Goal: Task Accomplishment & Management: Use online tool/utility

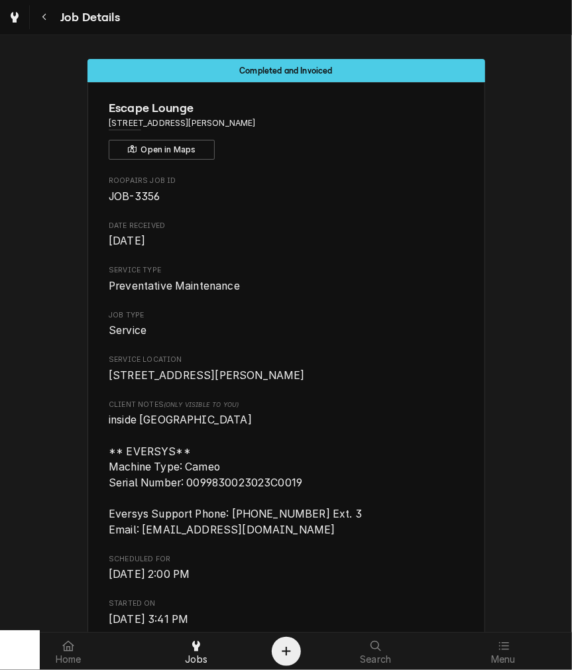
scroll to position [433, 0]
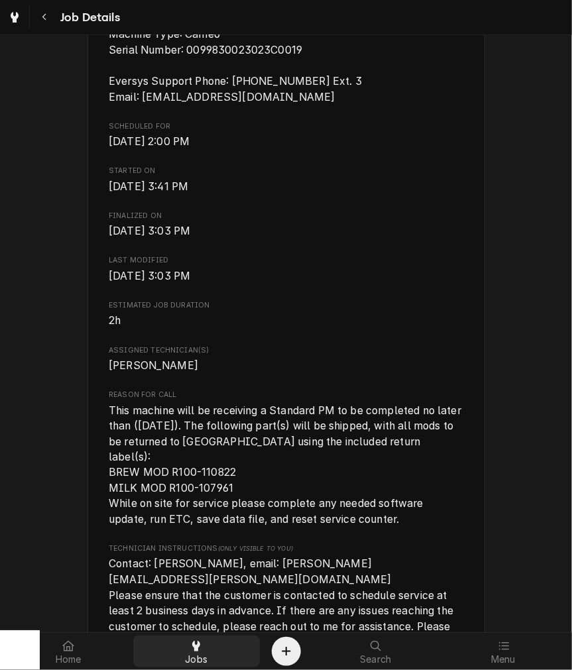
drag, startPoint x: 193, startPoint y: 665, endPoint x: 193, endPoint y: 651, distance: 13.9
click at [193, 664] on link "Jobs" at bounding box center [196, 651] width 127 height 32
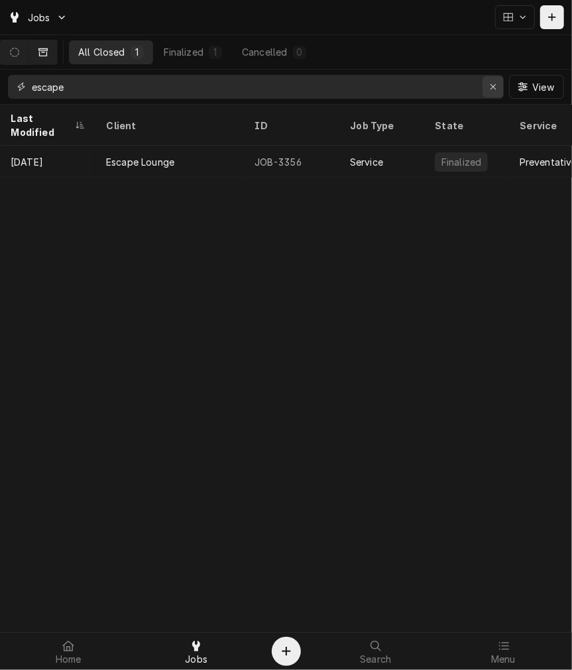
click at [492, 89] on icon "Erase input" at bounding box center [493, 86] width 7 height 9
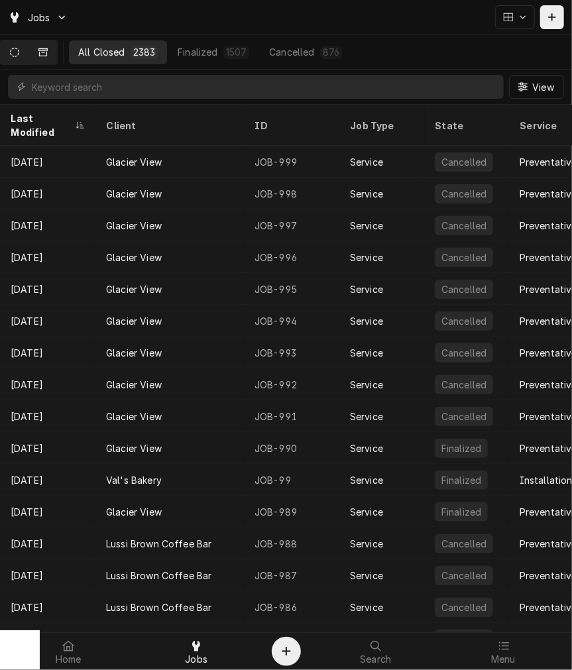
click at [17, 61] on button "Dynamic Content Wrapper" at bounding box center [15, 52] width 28 height 24
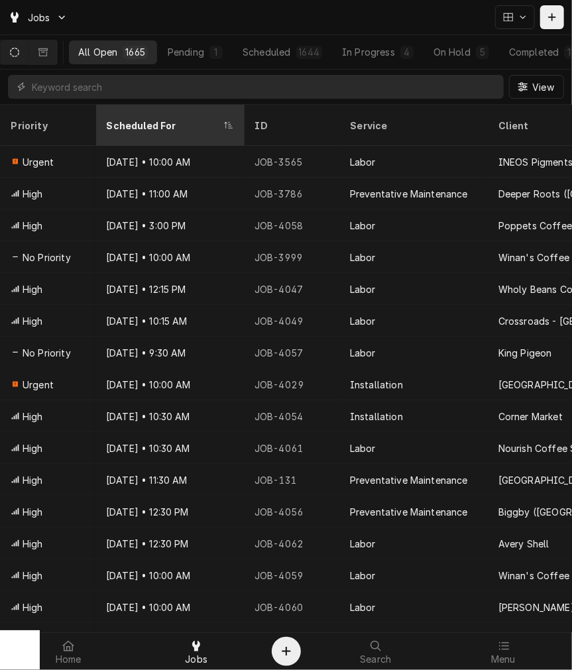
click at [150, 120] on div "Scheduled For" at bounding box center [163, 126] width 114 height 14
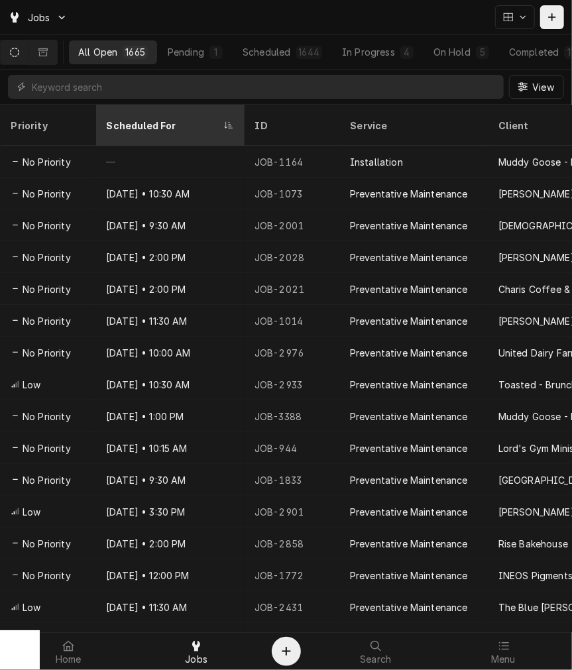
click at [139, 119] on div "Scheduled For" at bounding box center [163, 126] width 114 height 14
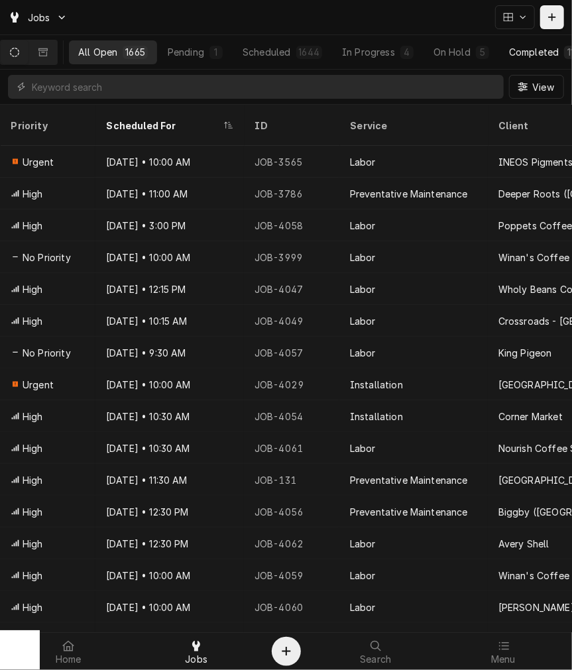
click at [514, 50] on div "Completed" at bounding box center [534, 52] width 50 height 14
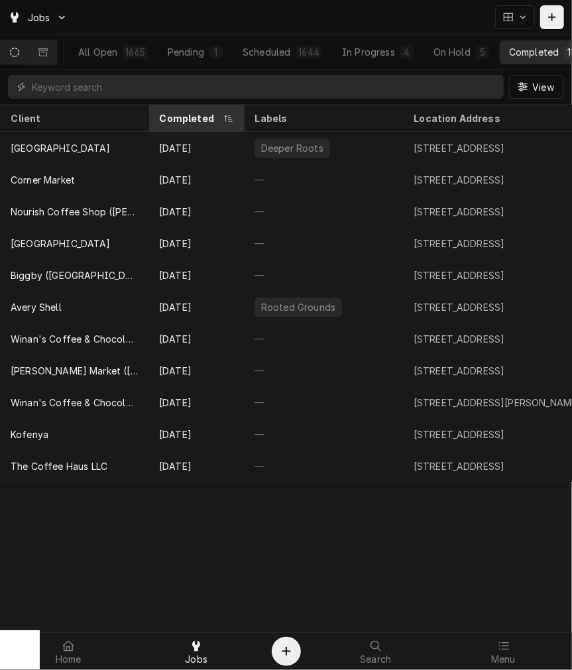
click at [164, 110] on div "Completed" at bounding box center [196, 118] width 90 height 22
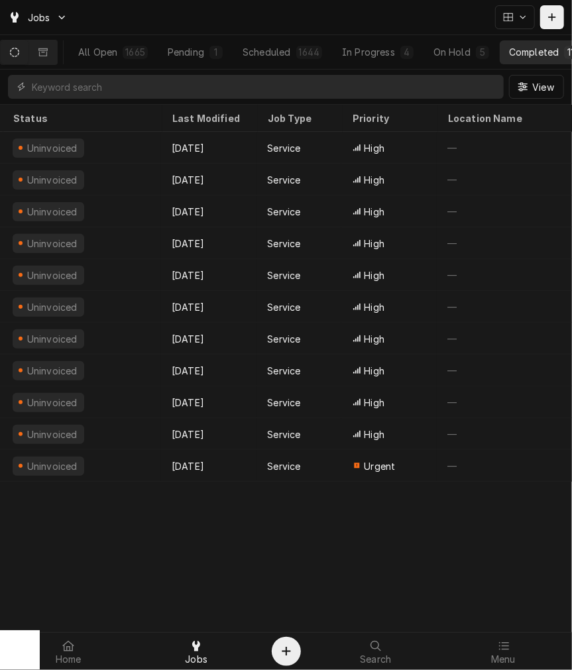
scroll to position [0, 925]
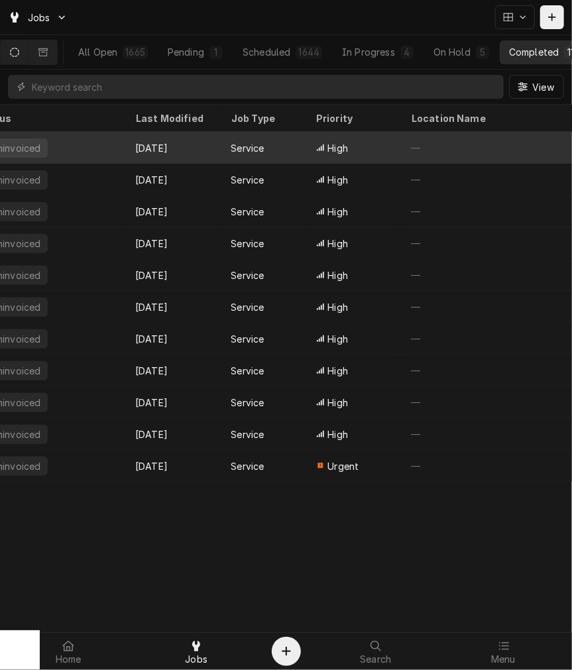
click at [338, 142] on span "High" at bounding box center [337, 148] width 21 height 14
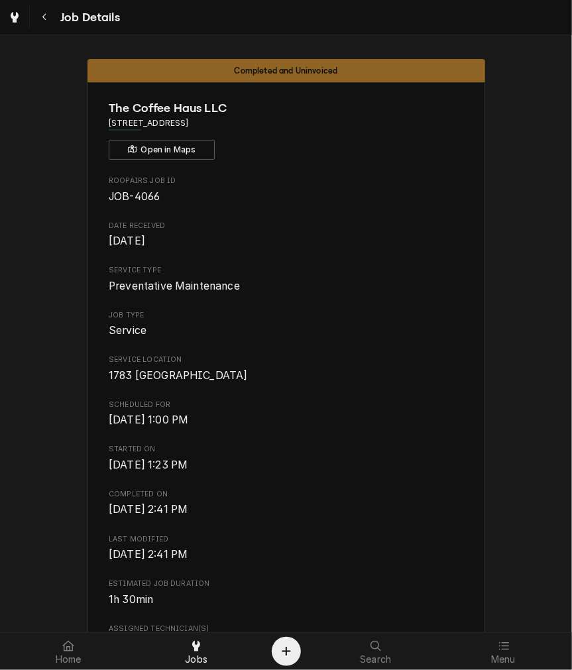
drag, startPoint x: 183, startPoint y: 123, endPoint x: 268, endPoint y: 121, distance: 84.8
click at [268, 121] on span "1783 Red Clover Dr, Lebanon, OH 45036" at bounding box center [286, 123] width 354 height 12
copy span "Lebanon, OH 45036"
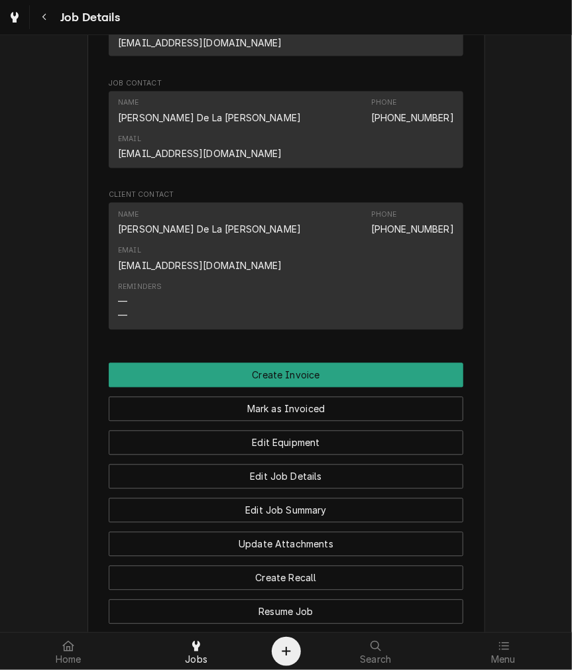
scroll to position [1019, 0]
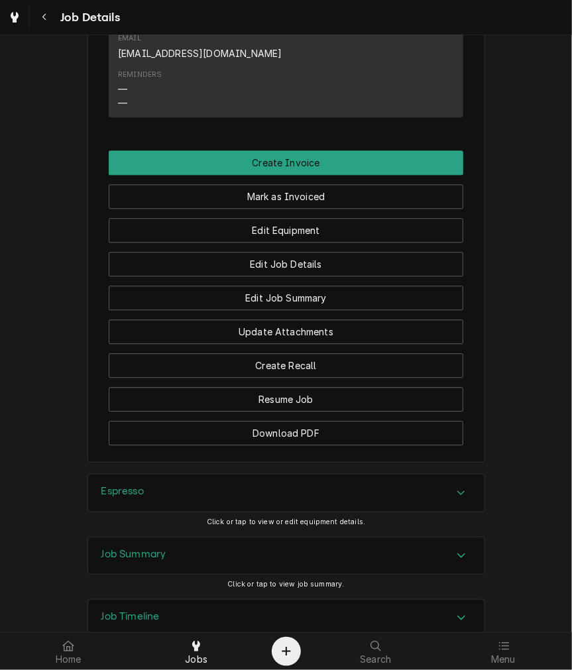
click at [170, 537] on div "Job Summary" at bounding box center [286, 555] width 396 height 37
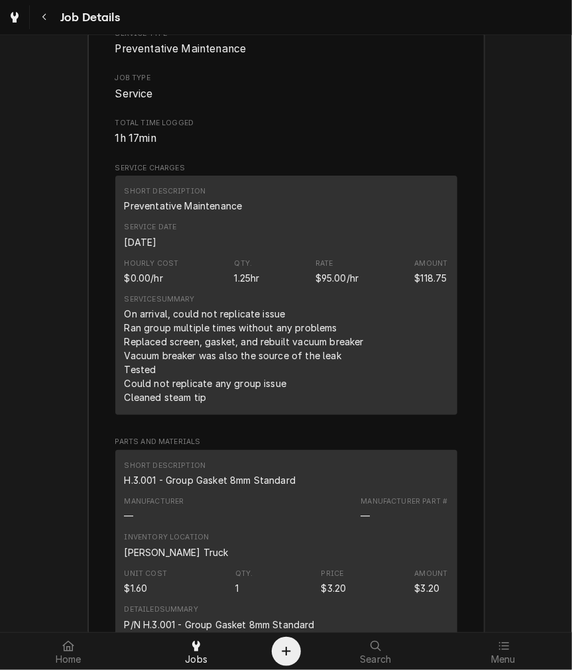
scroll to position [1632, 0]
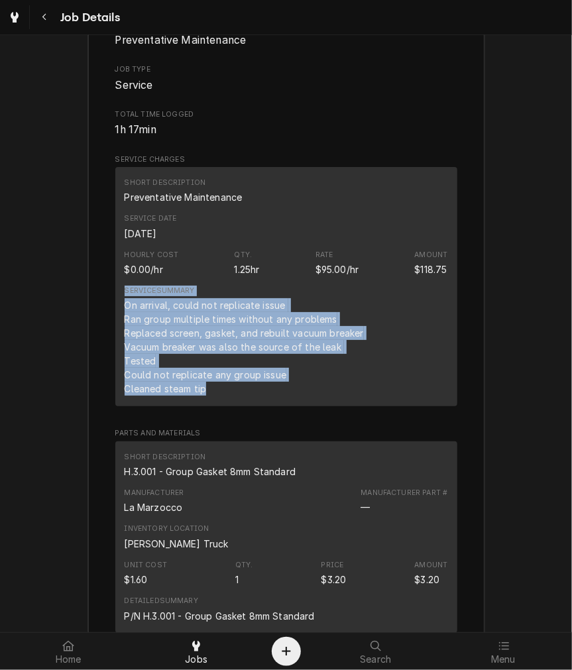
drag, startPoint x: 205, startPoint y: 301, endPoint x: 108, endPoint y: 204, distance: 137.2
click at [187, 298] on div "On arrival, could not replicate issue Ran group multiple times without any prob…" at bounding box center [244, 346] width 239 height 97
drag, startPoint x: 214, startPoint y: 300, endPoint x: 116, endPoint y: 215, distance: 129.6
click at [116, 215] on div "Short Description Preventative Maintenance Service Date Sep 24, 2025 Hourly Cos…" at bounding box center [286, 286] width 342 height 239
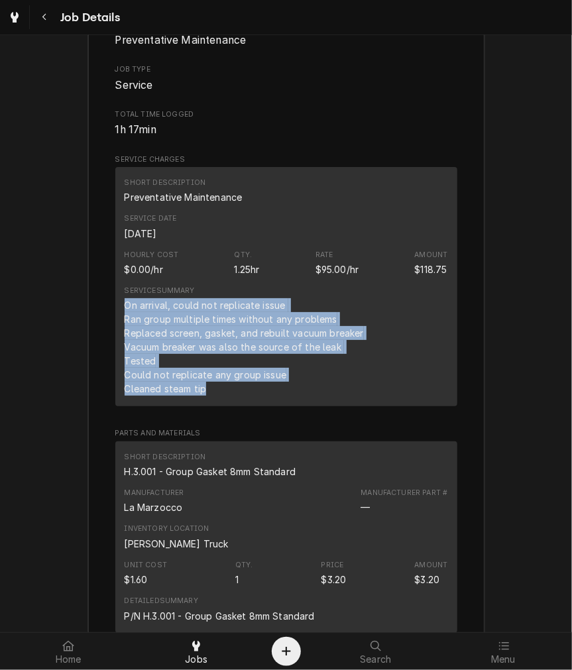
copy div "On arrival, could not replicate issue Ran group multiple times without any prob…"
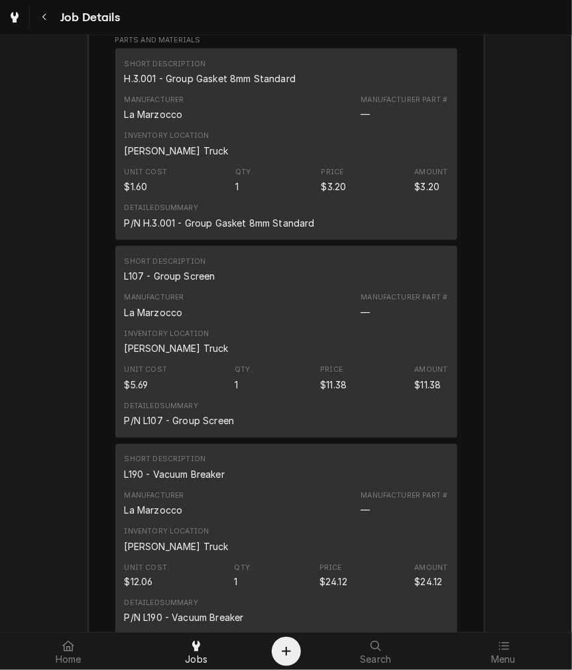
scroll to position [1878, 0]
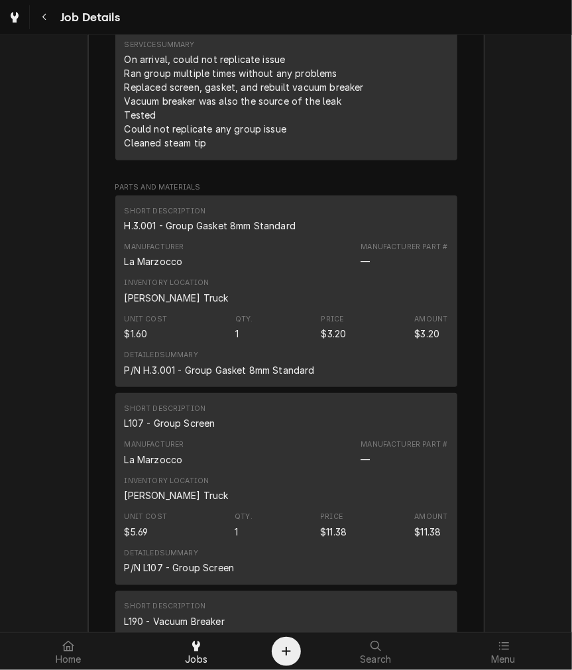
click at [233, 219] on div "H.3.001 - Group Gasket 8mm Standard" at bounding box center [211, 226] width 172 height 14
click at [206, 416] on div "L107 - Group Screen" at bounding box center [170, 423] width 91 height 14
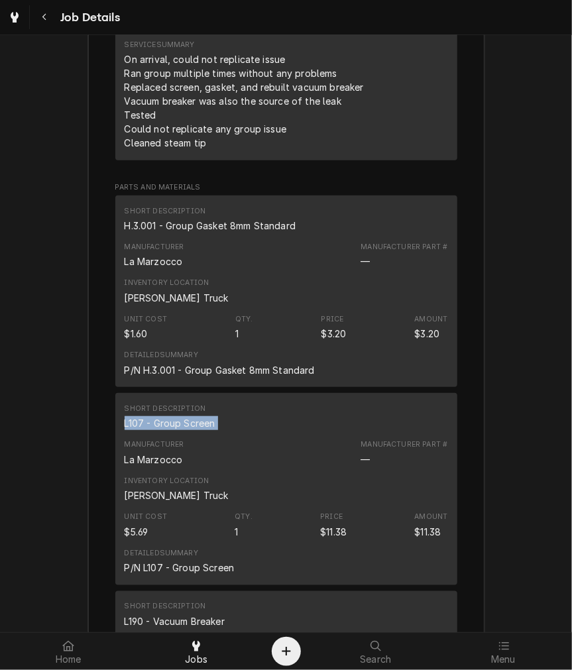
click at [206, 416] on div "L107 - Group Screen" at bounding box center [170, 423] width 91 height 14
click at [191, 614] on div "L190 - Vacuum Breaker" at bounding box center [175, 621] width 100 height 14
click at [190, 596] on div "Short Description L190 - Vacuum Breaker" at bounding box center [286, 614] width 323 height 36
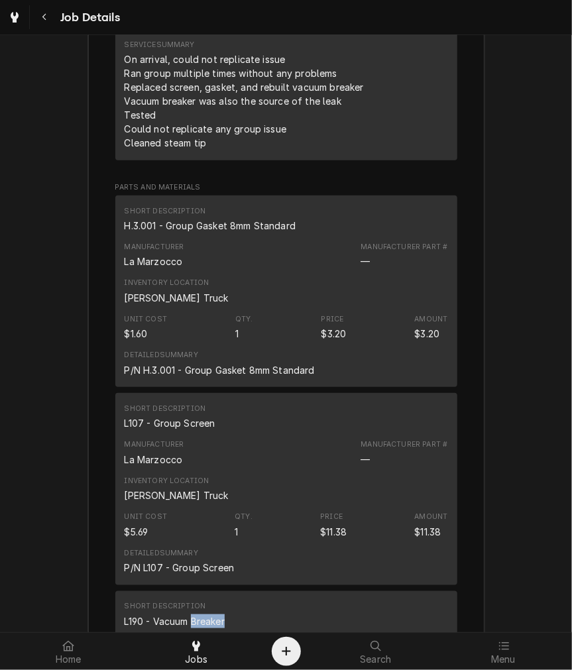
click at [190, 596] on div "Short Description L190 - Vacuum Breaker" at bounding box center [286, 614] width 323 height 36
click at [176, 614] on div "L190 - Vacuum Breaker" at bounding box center [175, 621] width 100 height 14
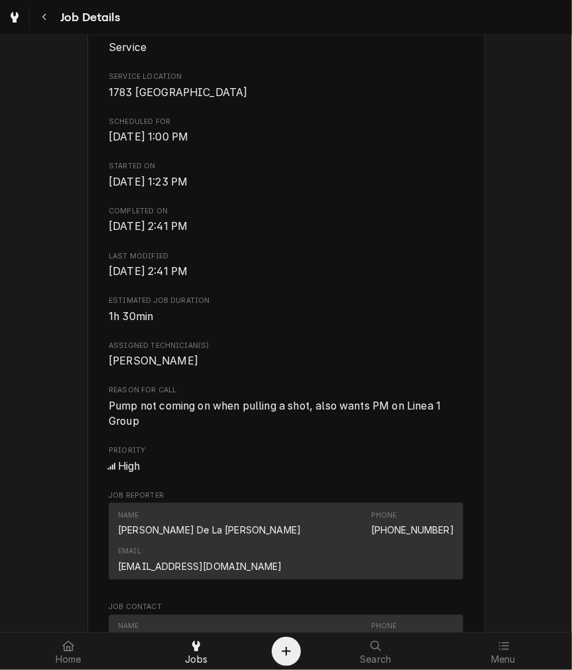
scroll to position [0, 0]
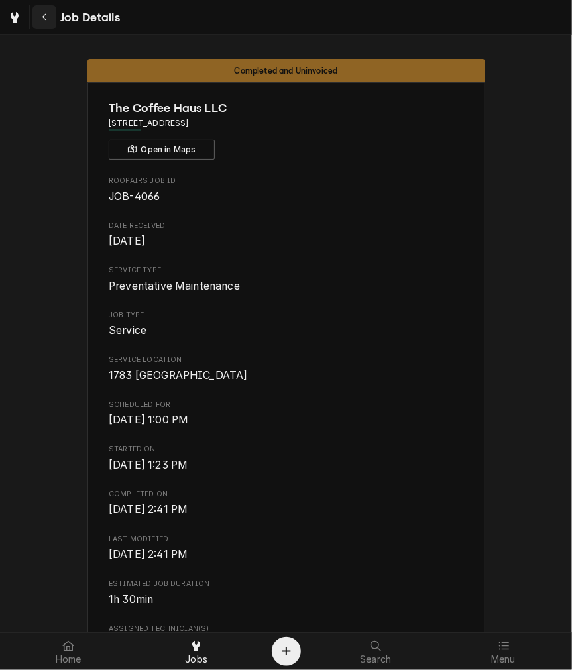
click at [35, 10] on button "Navigate back" at bounding box center [44, 17] width 24 height 24
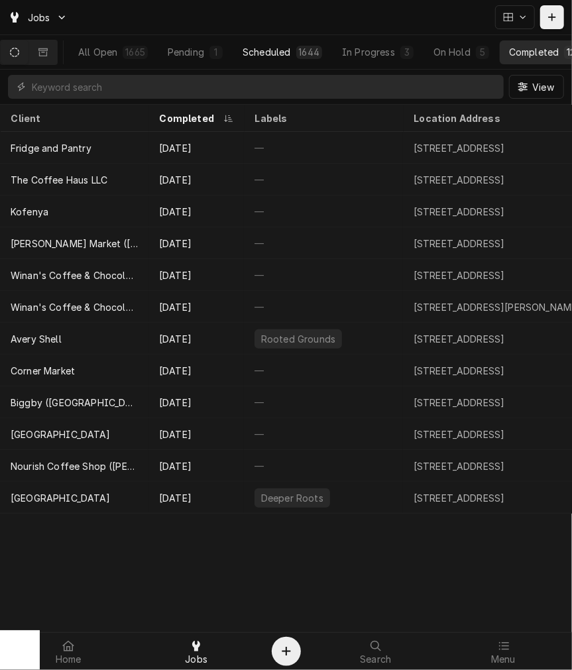
click at [280, 53] on div "Scheduled" at bounding box center [266, 52] width 48 height 14
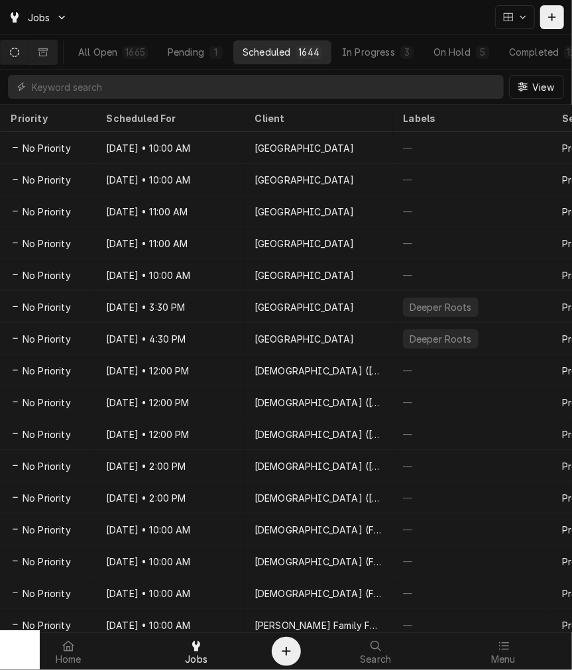
click at [107, 100] on div "View" at bounding box center [286, 87] width 572 height 34
click at [110, 108] on div "Scheduled For" at bounding box center [169, 118] width 143 height 22
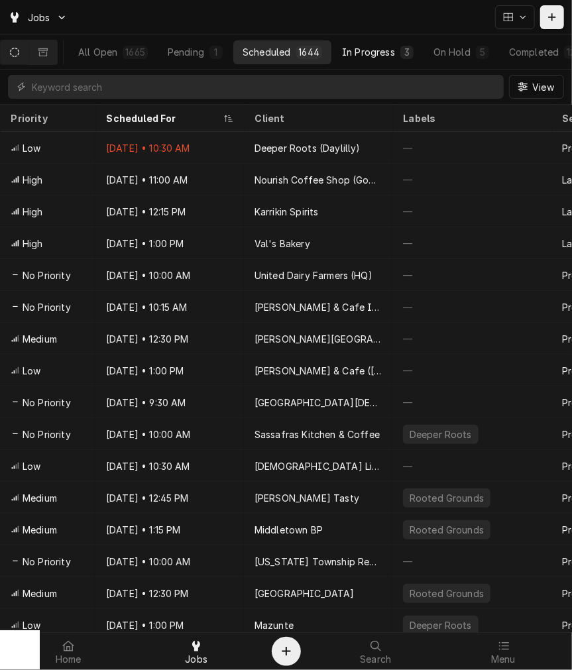
click at [384, 53] on div "In Progress" at bounding box center [368, 52] width 53 height 14
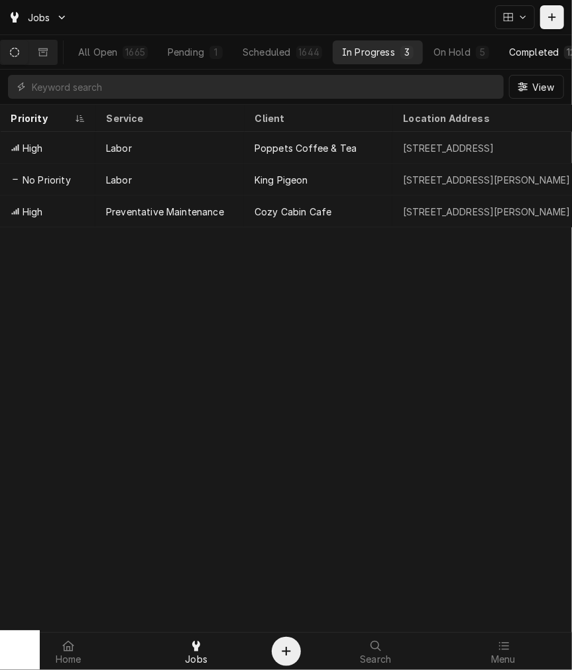
click at [528, 47] on div "Completed" at bounding box center [534, 52] width 50 height 14
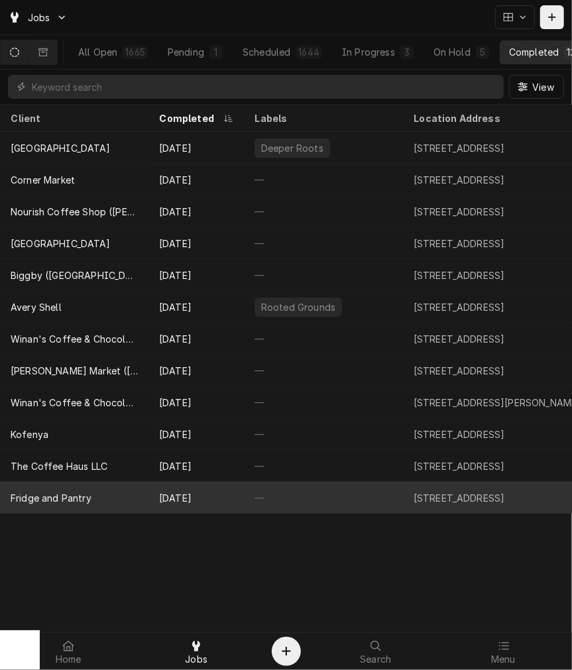
click at [136, 488] on div "Fridge and Pantry" at bounding box center [74, 498] width 148 height 32
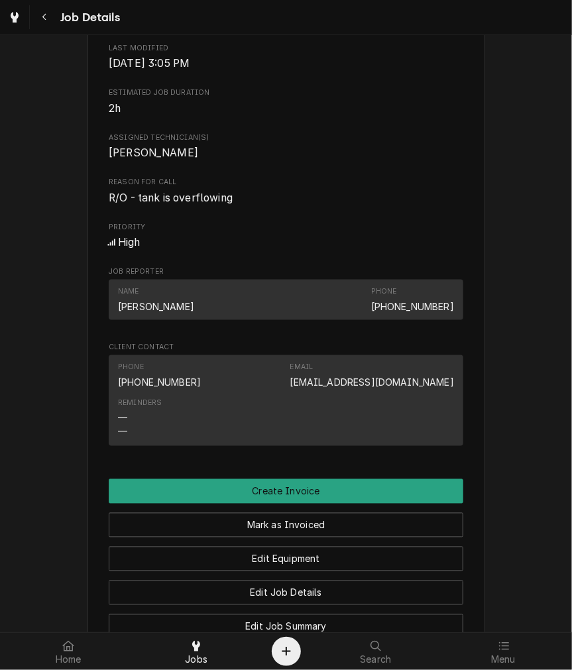
scroll to position [736, 0]
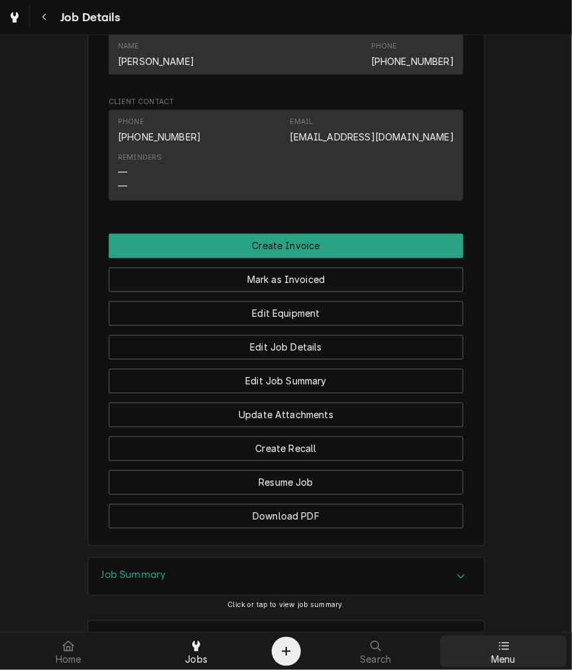
drag, startPoint x: 525, startPoint y: 656, endPoint x: 491, endPoint y: 640, distance: 37.3
click at [525, 654] on div "Menu" at bounding box center [502, 651] width 121 height 26
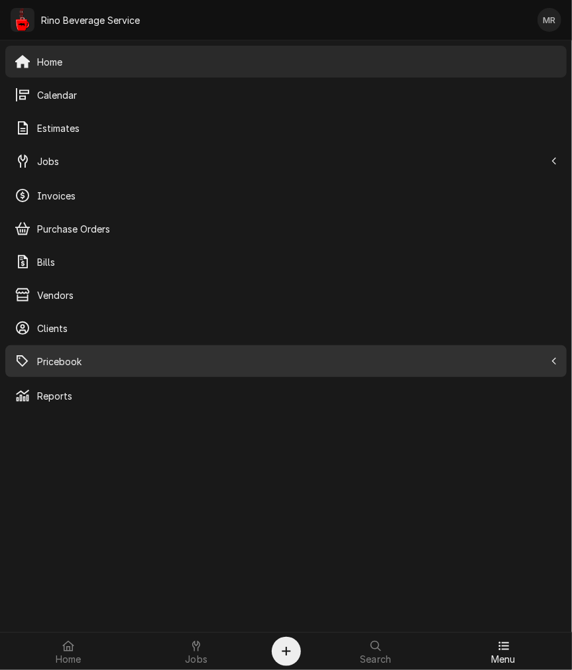
click at [81, 366] on span "Pricebook" at bounding box center [290, 361] width 507 height 14
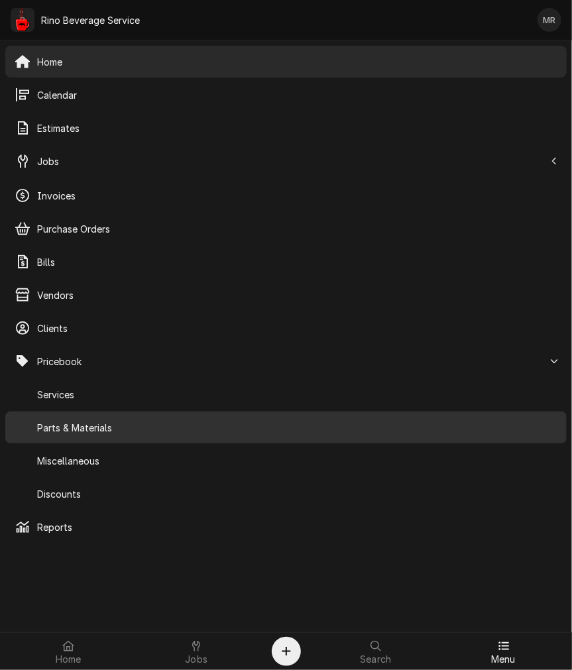
click at [82, 424] on span "Parts & Materials" at bounding box center [297, 428] width 520 height 14
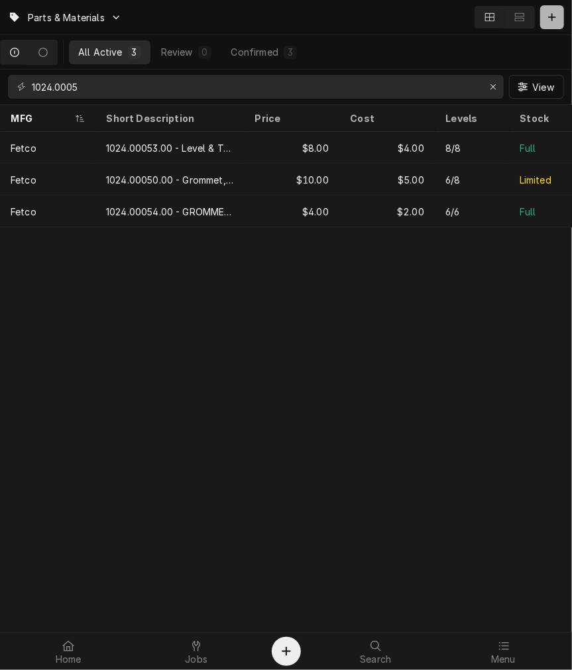
click at [546, 19] on div "Dynamic Content Wrapper" at bounding box center [551, 17] width 13 height 13
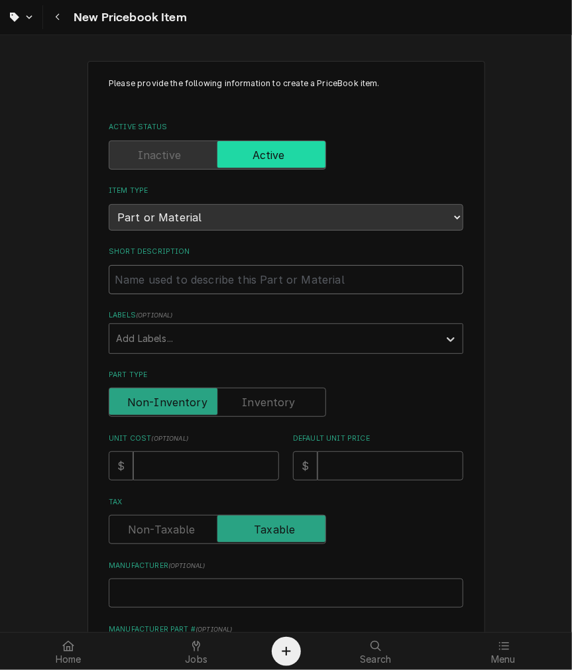
click at [133, 291] on input "Short Description" at bounding box center [286, 279] width 354 height 29
paste input "39542.1000 Shroud Assembly, Sight Gauge, Titan TF"
type textarea "x"
type input "39542.1000 Shroud Assembly, Sight Gauge, Titan TF"
click at [174, 282] on input "39542.1000 Shroud Assembly, Sight Gauge, Titan TF" at bounding box center [286, 279] width 354 height 29
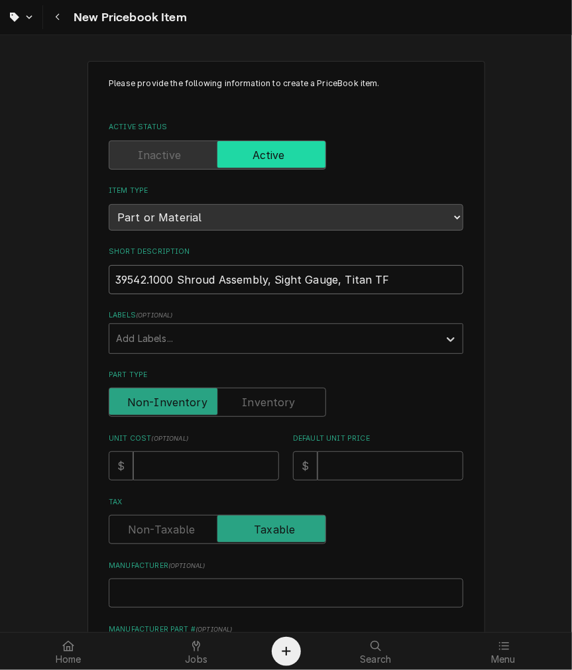
type textarea "x"
type input "39542.1000 -Shroud Assembly, Sight Gauge, Titan TF"
type textarea "x"
type input "39542.1000 - Shroud Assembly, Sight Gauge, Titan TF"
click at [264, 408] on label "Part Type" at bounding box center [217, 402] width 217 height 29
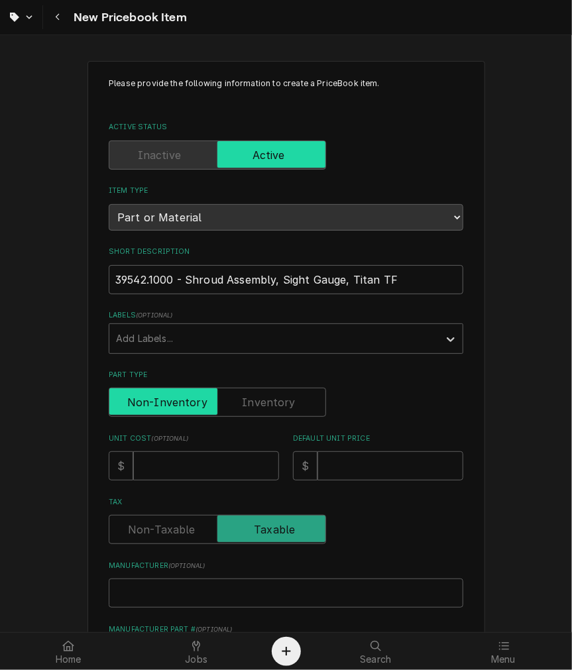
click at [264, 408] on input "Part Type" at bounding box center [217, 402] width 205 height 29
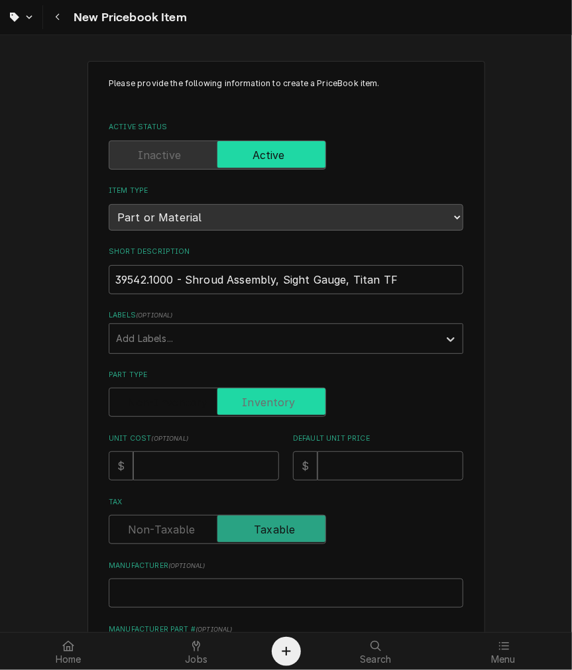
checkbox input "true"
click at [229, 460] on input "Unit Cost ( optional )" at bounding box center [206, 465] width 146 height 29
click at [201, 476] on input "Unit Cost ( optional )" at bounding box center [206, 465] width 146 height 29
type textarea "x"
type input "5"
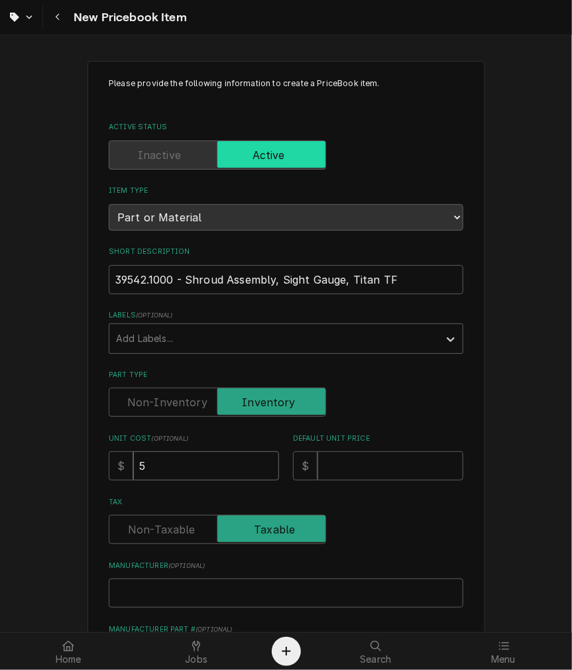
type textarea "x"
type input "5.6"
type textarea "x"
type input "5.66"
type textarea "x"
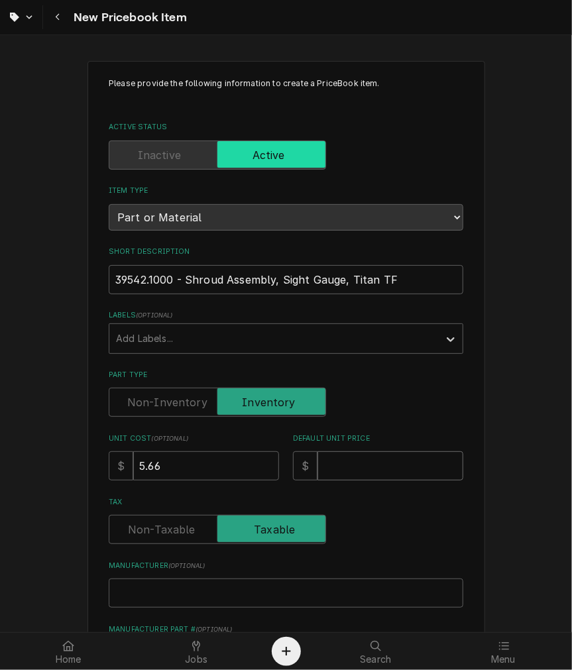
type input "1"
type textarea "x"
type input "11"
type textarea "x"
type input "11.3"
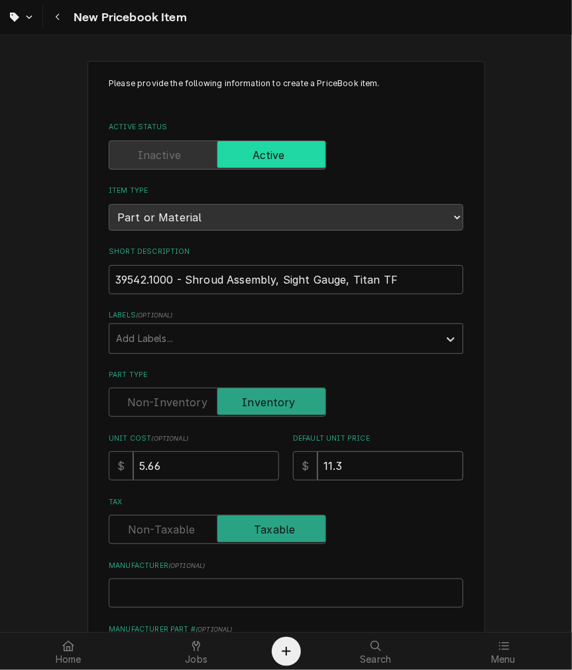
type textarea "x"
type input "11.31"
type textarea "x"
type input "B"
type textarea "x"
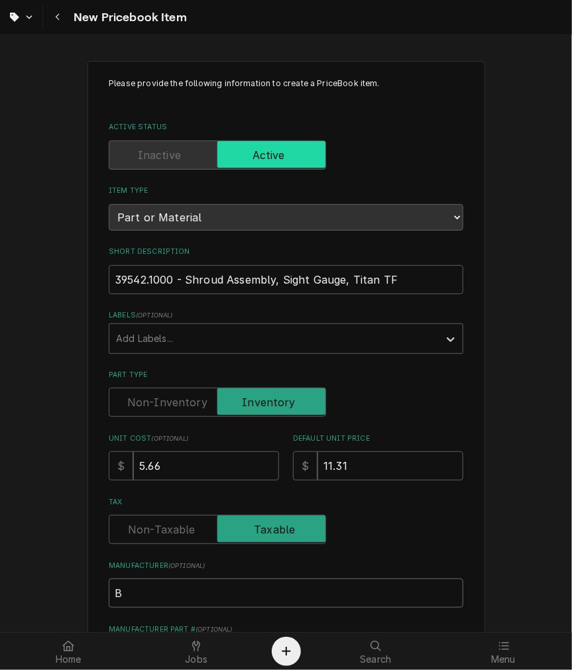
type input "Bu"
type textarea "x"
type input "Bun"
type textarea "x"
type input "[PERSON_NAME]"
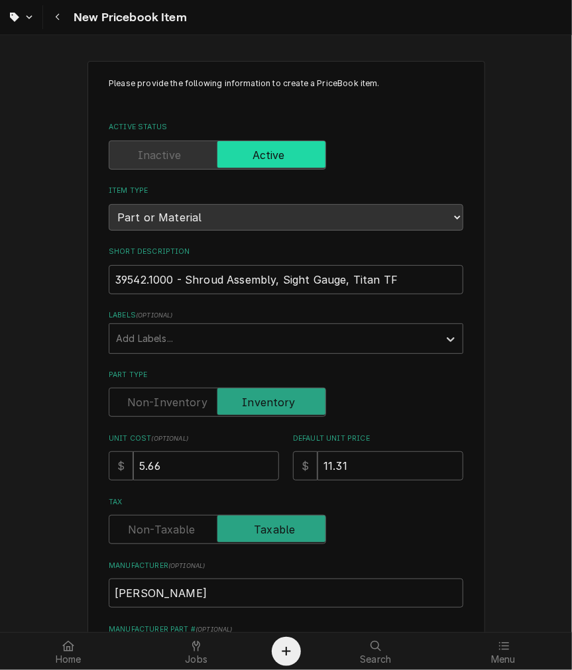
scroll to position [321, 0]
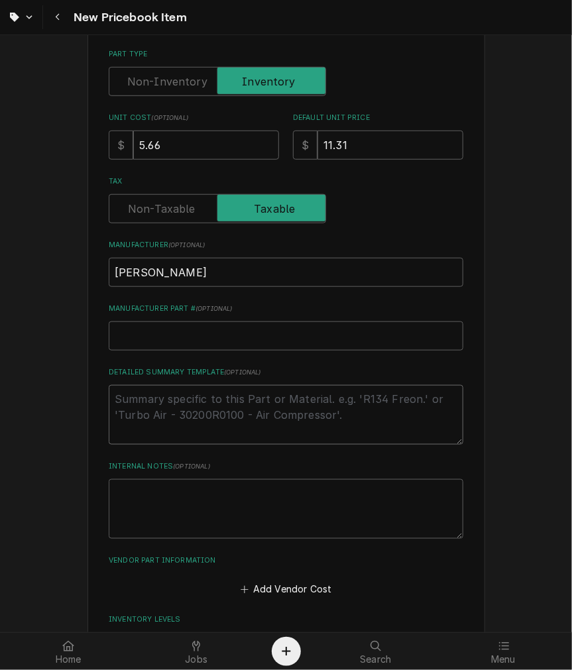
type textarea "x"
type textarea "P"
type textarea "x"
type textarea "P/"
type textarea "x"
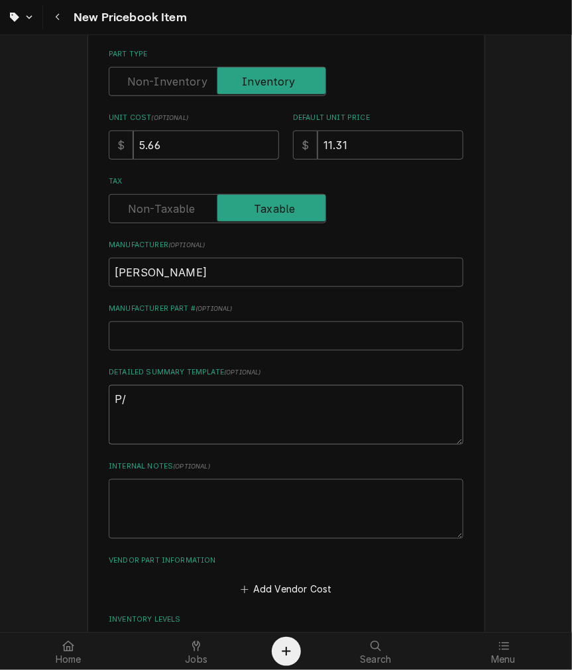
type textarea "P/N"
type textarea "x"
type textarea "P/N"
paste textarea "39542.1000 - Shroud Assembly, Sight Gauge, Titan TF"
type textarea "x"
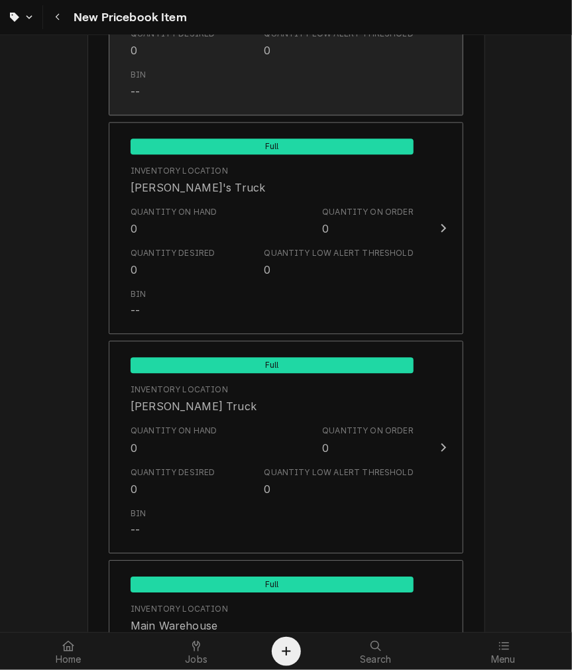
scroll to position [1278, 0]
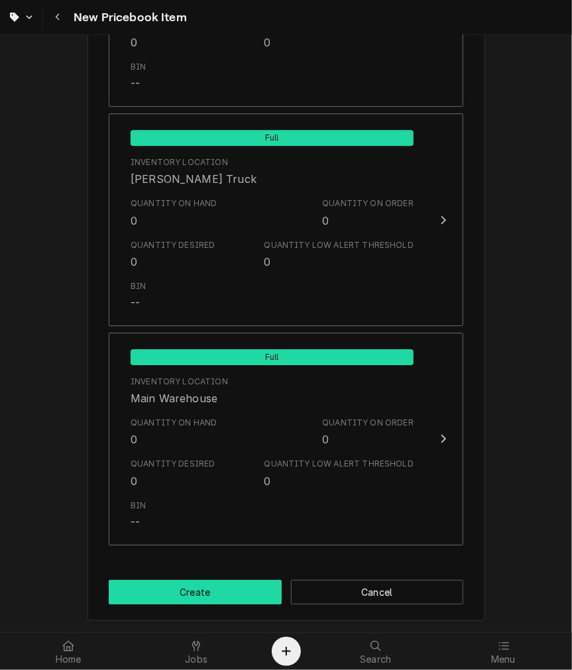
type textarea "P/N 39542.1000 - Shroud Assembly, Sight Gauge, Titan TF"
click at [190, 580] on button "Create" at bounding box center [195, 592] width 173 height 25
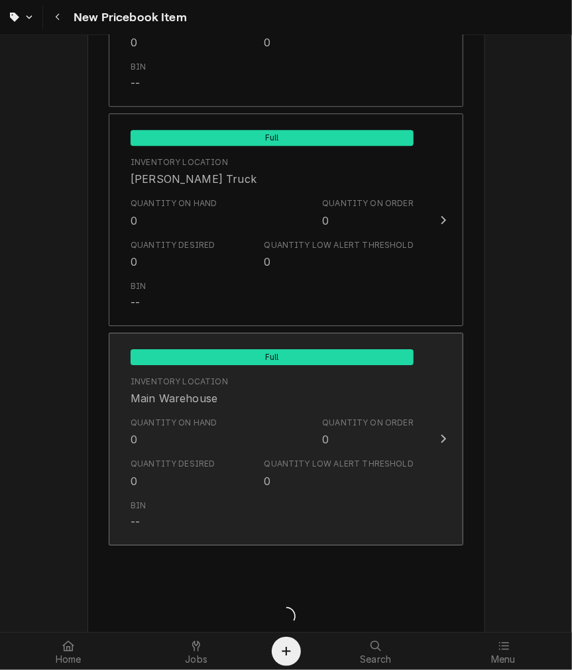
type textarea "x"
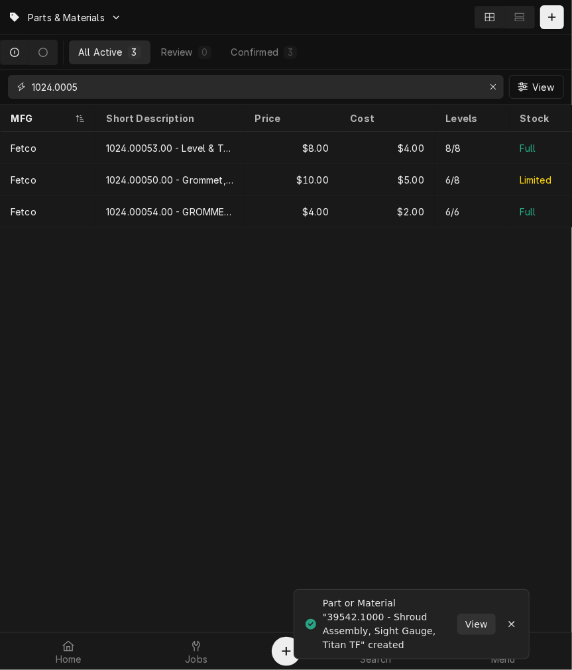
drag, startPoint x: 179, startPoint y: 76, endPoint x: 131, endPoint y: 76, distance: 47.7
click at [131, 76] on input "1024.0005" at bounding box center [255, 87] width 446 height 24
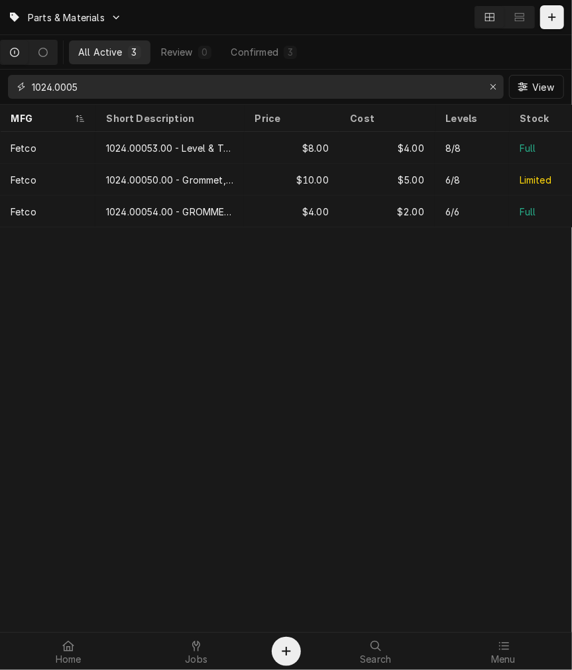
click at [74, 87] on input "1024.0005" at bounding box center [255, 87] width 446 height 24
click at [89, 94] on input "1024.0005" at bounding box center [255, 87] width 446 height 24
click at [90, 95] on input "1024.0005" at bounding box center [255, 87] width 446 height 24
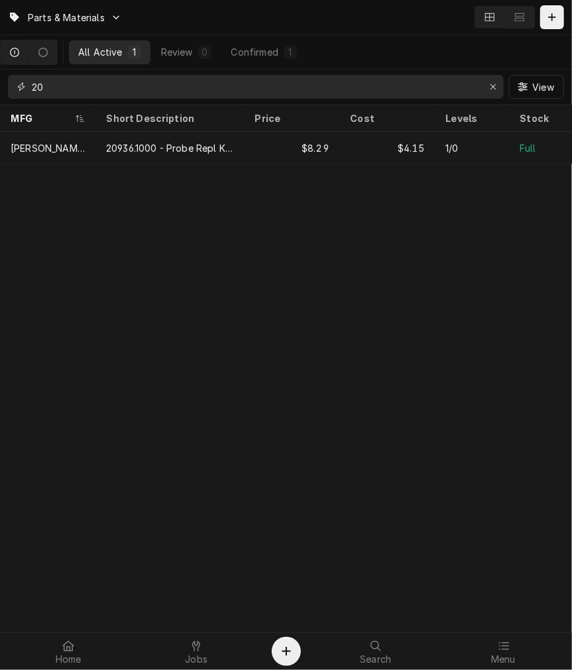
type input "2"
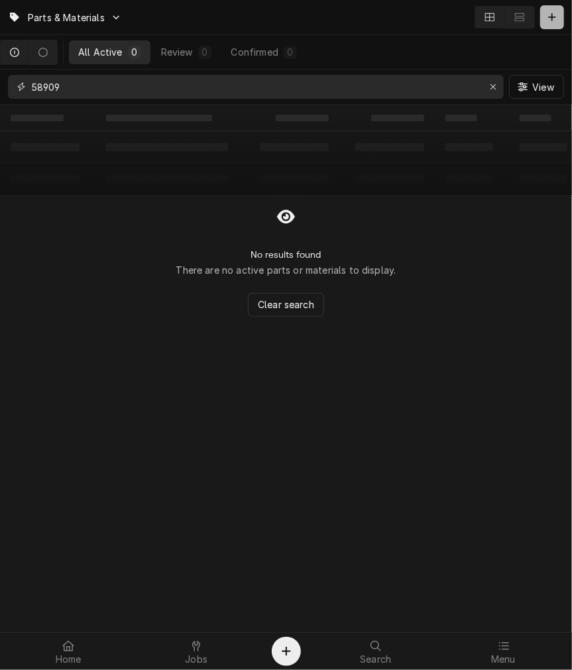
type input "58909"
click at [554, 17] on icon "Dynamic Content Wrapper" at bounding box center [551, 16] width 7 height 7
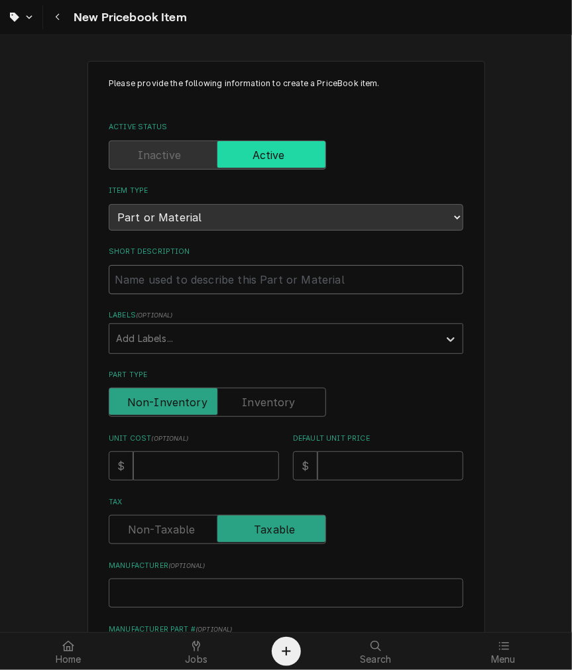
click at [279, 272] on input "Short Description" at bounding box center [286, 279] width 354 height 29
paste input "58909.1000 Solenoid Valve Replacement Kit, Water Inlet, 120V, Titan Dual"
type textarea "x"
type input "58909.1000 Solenoid Valve Replacement Kit, Water Inlet, 120V, Titan Dual"
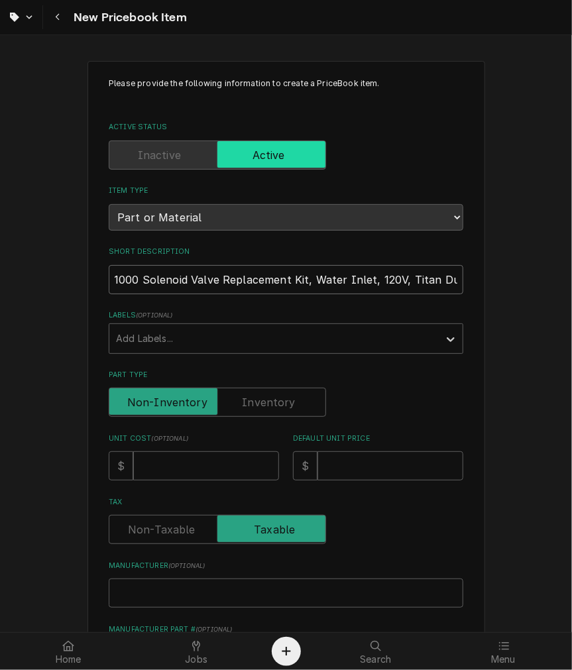
click at [133, 274] on input "58909.1000 Solenoid Valve Replacement Kit, Water Inlet, 120V, Titan Dual" at bounding box center [286, 279] width 354 height 29
type textarea "x"
type input "58909.1000 Solenoid Valve Replacement Kit, Water Inlet, 120V, Titan Dual"
type textarea "x"
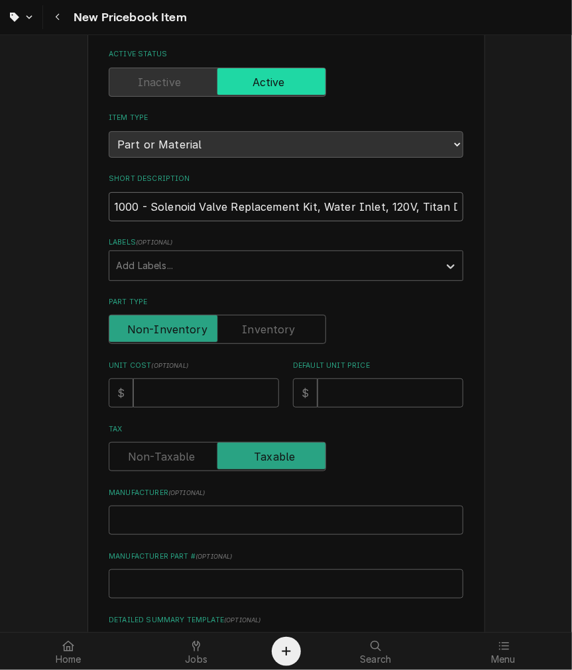
scroll to position [123, 0]
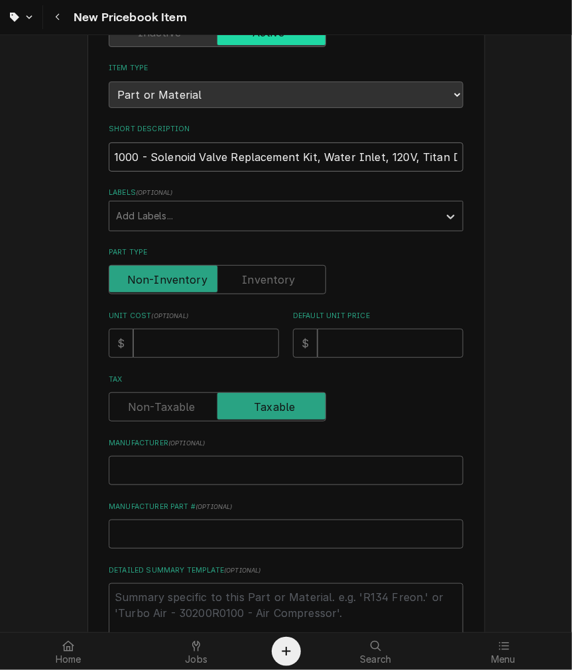
type input "58909.1000 - Solenoid Valve Replacement Kit, Water Inlet, 120V, Titan Dual"
click at [247, 274] on label "Part Type" at bounding box center [217, 279] width 217 height 29
click at [247, 274] on input "Part Type" at bounding box center [217, 279] width 205 height 29
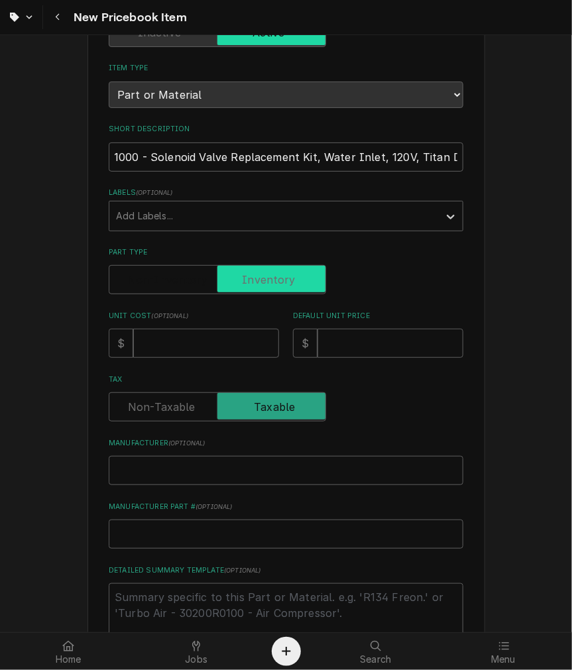
checkbox input "true"
click at [215, 329] on input "Unit Cost ( optional )" at bounding box center [206, 343] width 146 height 29
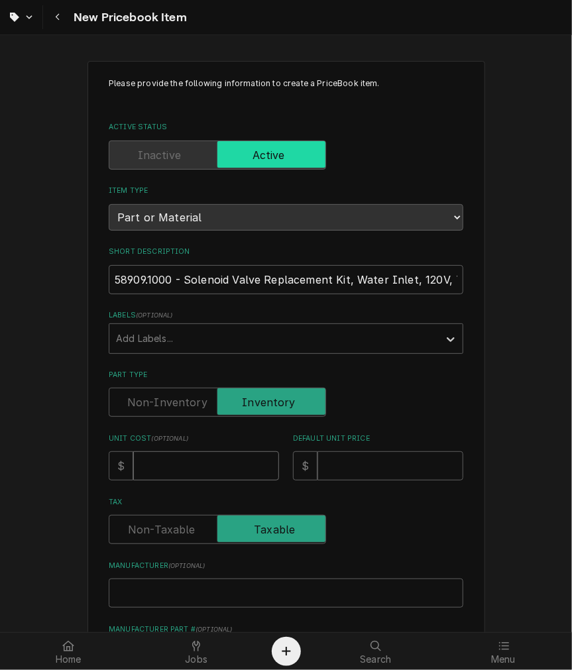
click at [215, 456] on input "Unit Cost ( optional )" at bounding box center [206, 465] width 146 height 29
type textarea "x"
type input "9"
type textarea "x"
type input "90"
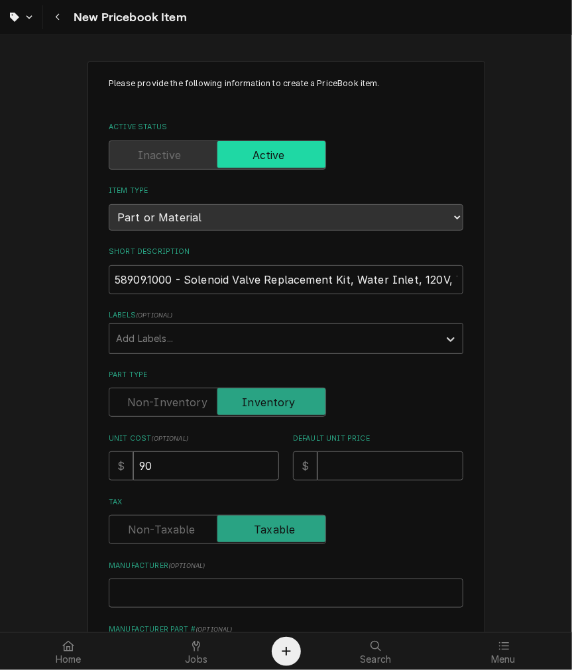
type textarea "x"
type input "90.7"
type textarea "x"
type input "90.70"
click at [366, 468] on input "Default Unit Price" at bounding box center [390, 465] width 146 height 29
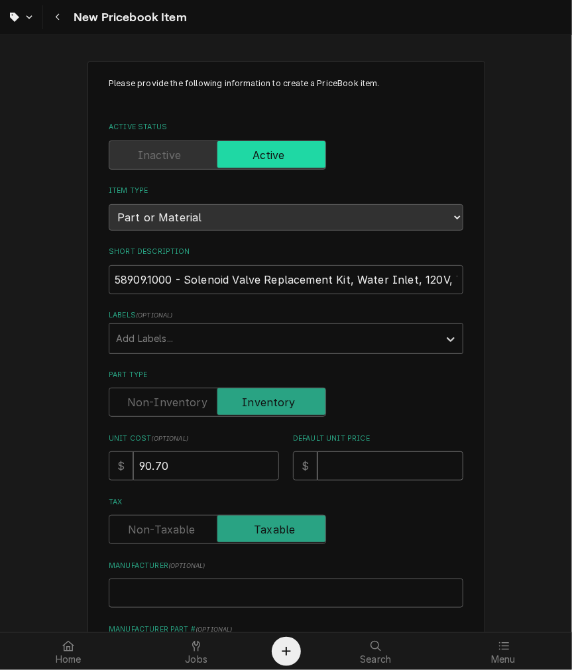
click at [381, 460] on input "Default Unit Price" at bounding box center [390, 465] width 146 height 29
type textarea "x"
type input "1"
type textarea "x"
type input "17"
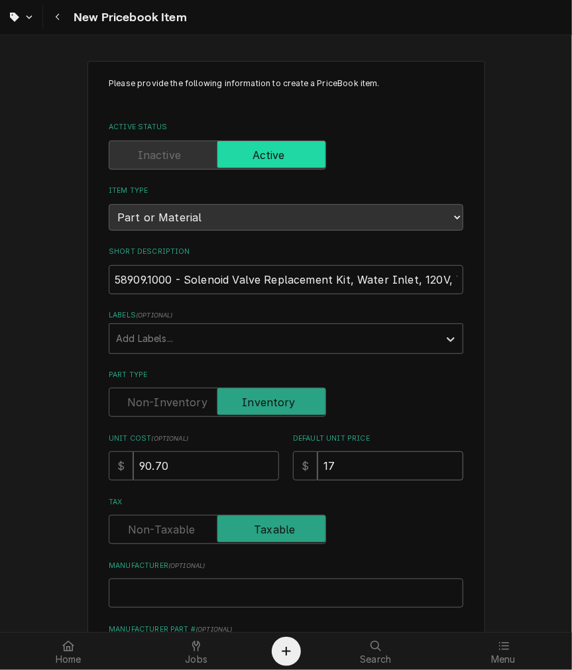
type textarea "x"
type input "172"
type textarea "x"
type input "172.3"
type textarea "x"
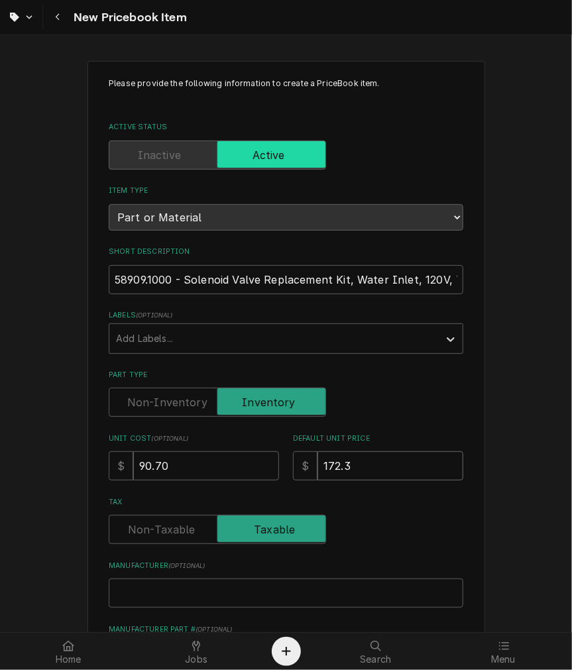
type input "172.32"
type textarea "x"
type input "172.3"
type textarea "x"
type input "172.33"
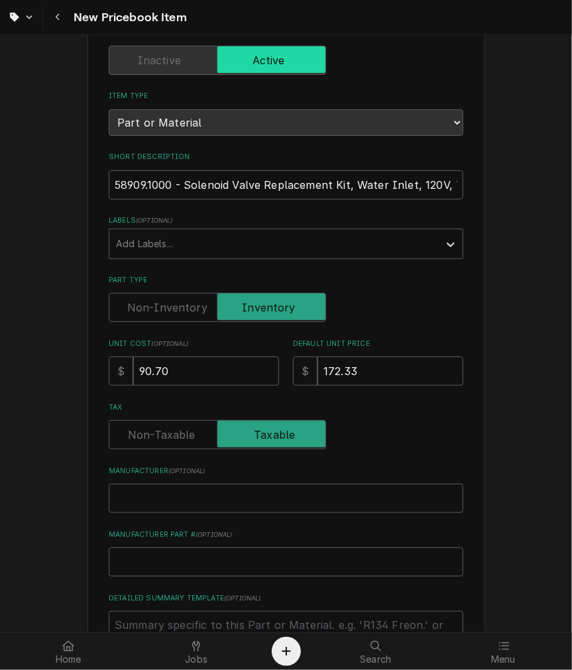
scroll to position [123, 0]
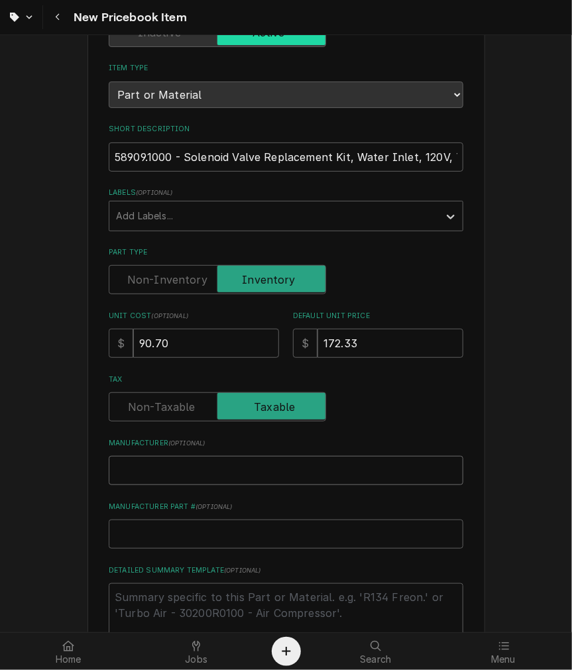
click at [116, 470] on input "Manufacturer ( optional )" at bounding box center [286, 470] width 354 height 29
type textarea "x"
type input "B"
type textarea "x"
type input "Bu"
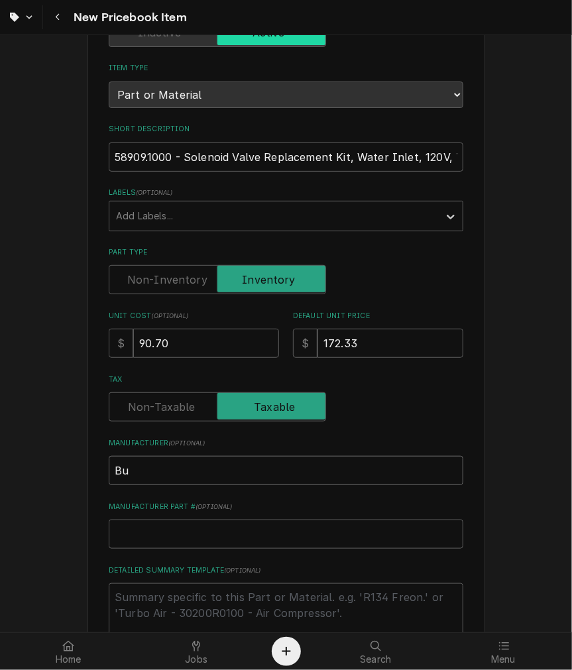
type textarea "x"
type input "Bun"
type textarea "x"
type input "[PERSON_NAME]"
click at [182, 161] on input "58909.1000 - Solenoid Valve Replacement Kit, Water Inlet, 120V, Titan Dual" at bounding box center [286, 156] width 354 height 29
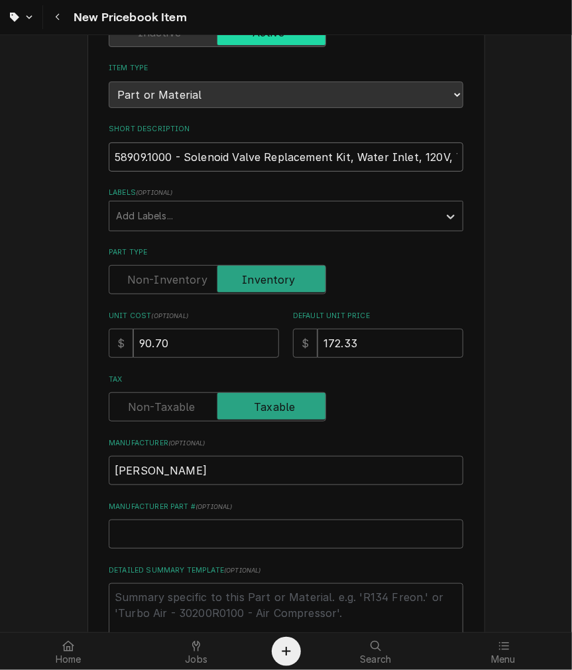
click at [182, 161] on input "58909.1000 - Solenoid Valve Replacement Kit, Water Inlet, 120V, Titan Dual" at bounding box center [286, 156] width 354 height 29
click at [186, 599] on textarea "Detailed Summary Template ( optional )" at bounding box center [286, 613] width 354 height 60
type textarea "x"
type textarea "P"
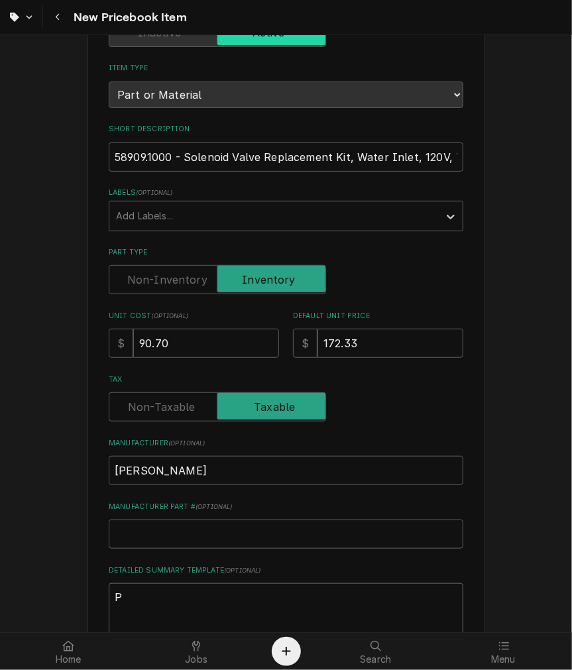
type textarea "x"
type textarea "P/"
type textarea "x"
type textarea "P/N"
type textarea "x"
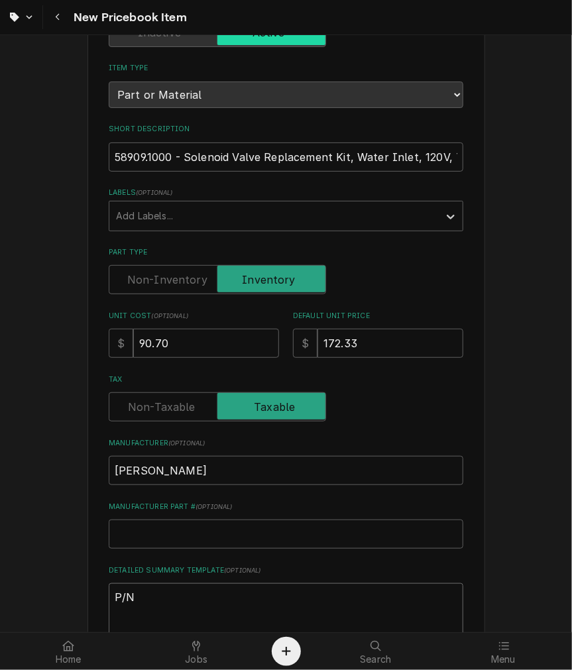
type textarea "P/N"
paste textarea "58909.1000 - Solenoid Valve Replacement Kit, Water Inlet, 120V, Titan Dual"
type textarea "x"
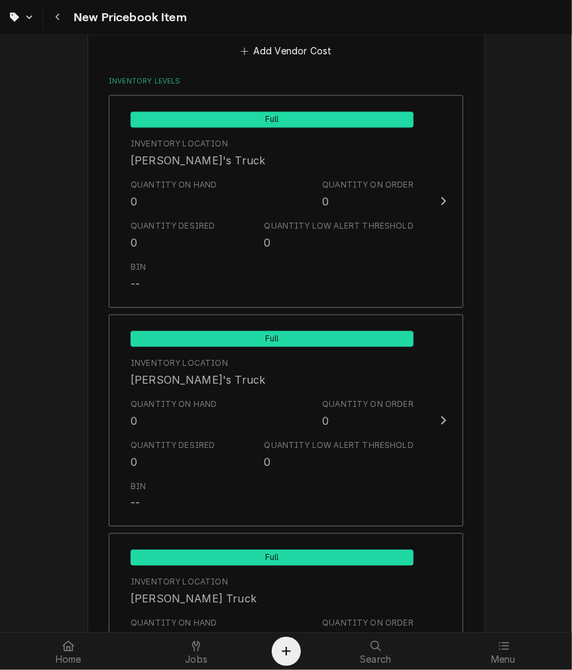
scroll to position [1278, 0]
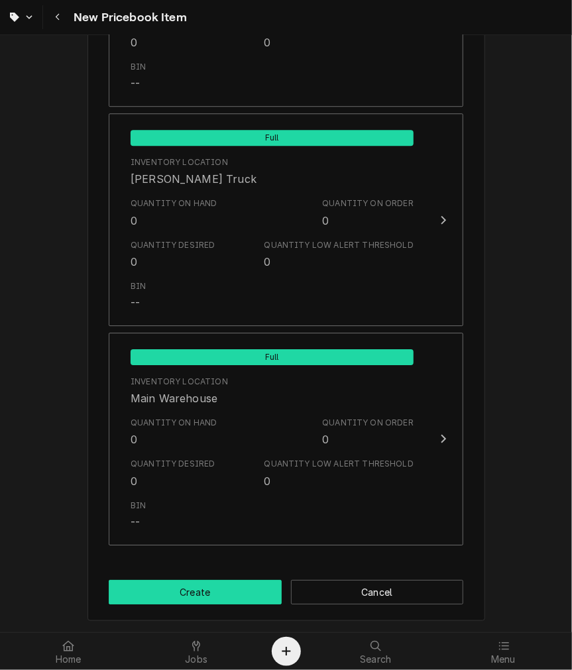
type textarea "P/N 58909.1000 - Solenoid Valve Replacement Kit, Water Inlet, 120V, Titan Dual"
click at [217, 586] on button "Create" at bounding box center [195, 592] width 173 height 25
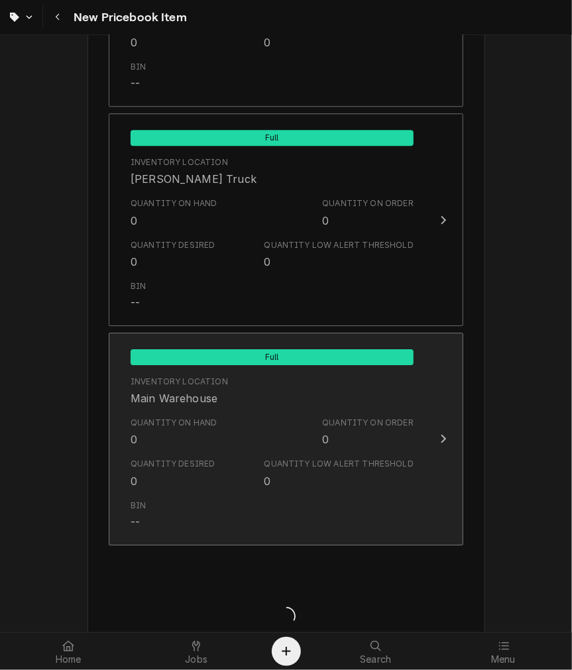
type textarea "x"
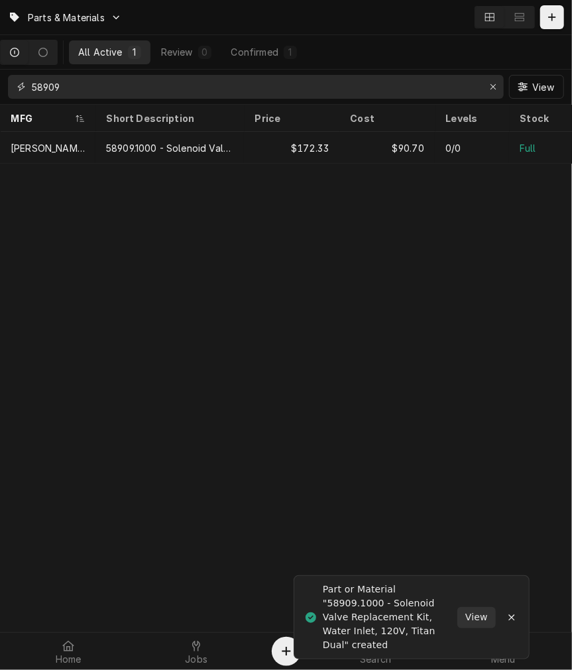
click at [127, 90] on input "58909" at bounding box center [255, 87] width 446 height 24
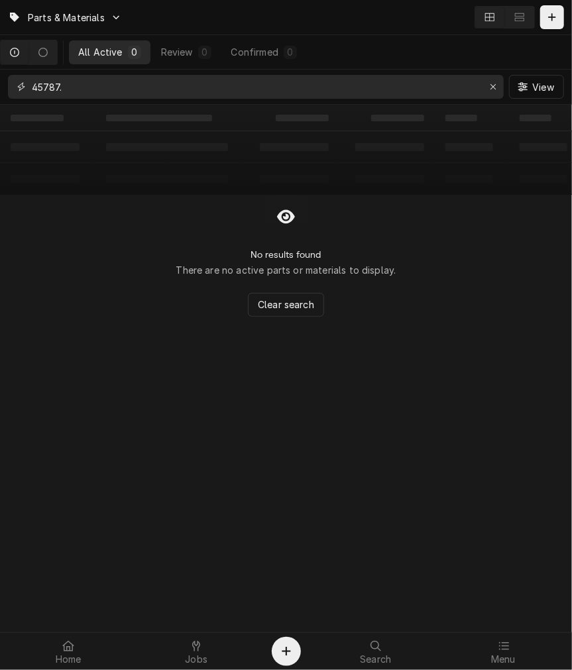
type input "45787."
click at [553, 23] on div "Dynamic Content Wrapper" at bounding box center [551, 17] width 13 height 13
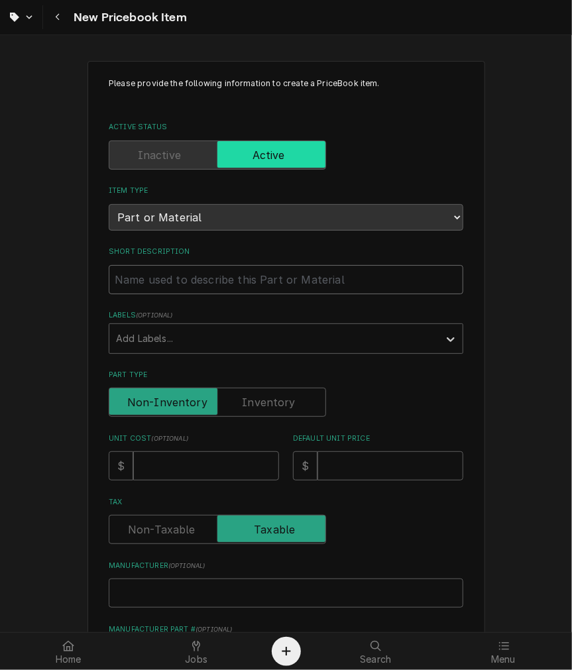
click at [195, 280] on input "Short Description" at bounding box center [286, 279] width 354 height 29
paste input "45787.1065 Control Board Assembly, Titan Dual/Single"
type textarea "x"
type input "45787.1065 Control Board Assembly, Titan Dual/Single"
click at [168, 285] on input "45787.1065 Control Board Assembly, Titan Dual/Single" at bounding box center [286, 279] width 354 height 29
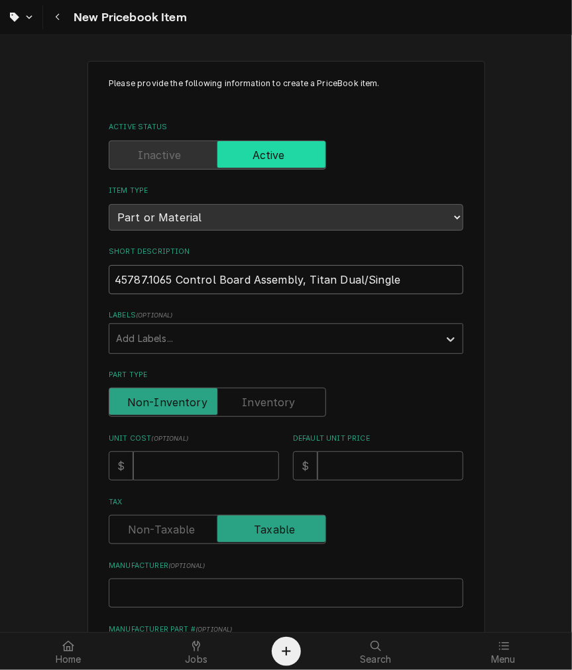
type textarea "x"
type input "45787.1065 -Control Board Assembly, Titan Dual/Single"
type textarea "x"
type input "45787.1065 - Control Board Assembly, Titan Dual/Single"
click at [266, 396] on label "Part Type" at bounding box center [217, 402] width 217 height 29
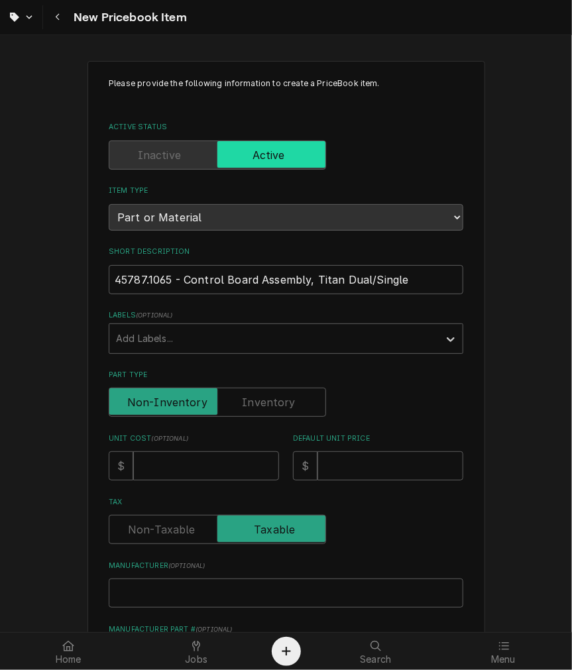
click at [266, 396] on input "Part Type" at bounding box center [217, 402] width 205 height 29
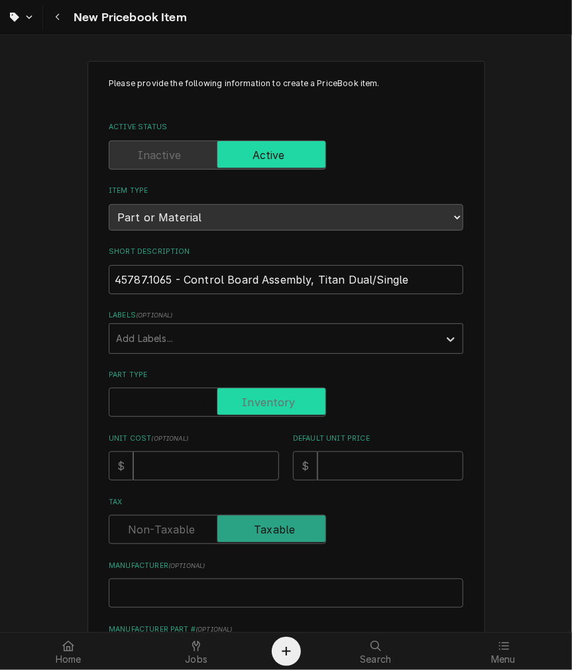
checkbox input "true"
click at [213, 460] on input "Unit Cost ( optional )" at bounding box center [206, 465] width 146 height 29
click at [190, 469] on input "Unit Cost ( optional )" at bounding box center [206, 465] width 146 height 29
type textarea "x"
type input "2"
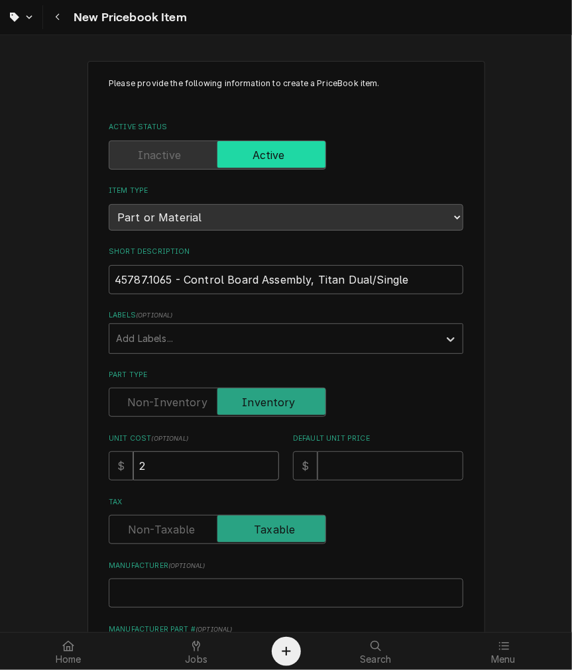
type textarea "x"
type input "25"
type textarea "x"
type input "250"
type textarea "x"
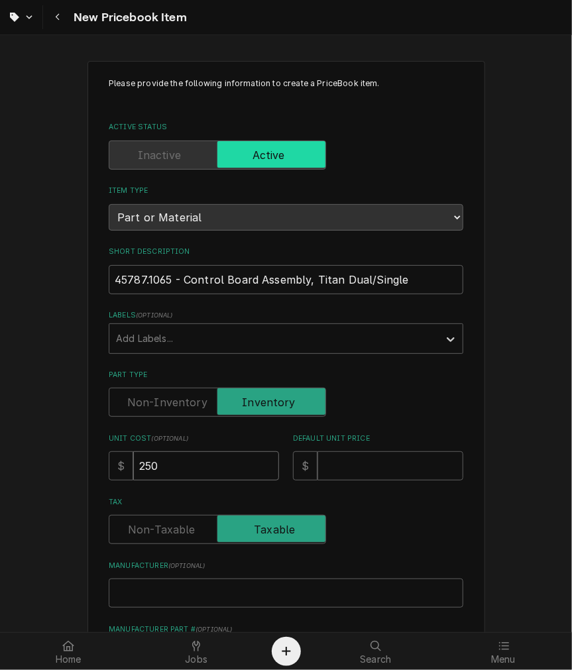
type input "250.8"
type textarea "x"
type input "250.86"
type textarea "x"
type input "5"
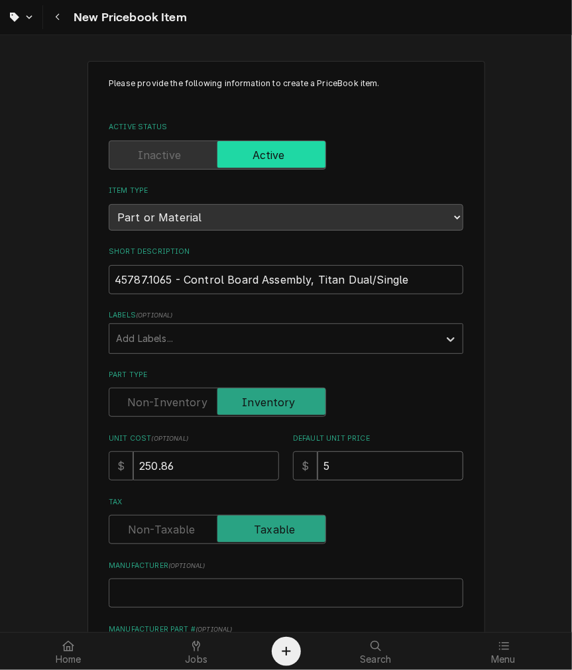
type textarea "x"
type input "50"
type textarea "x"
type input "501"
type textarea "x"
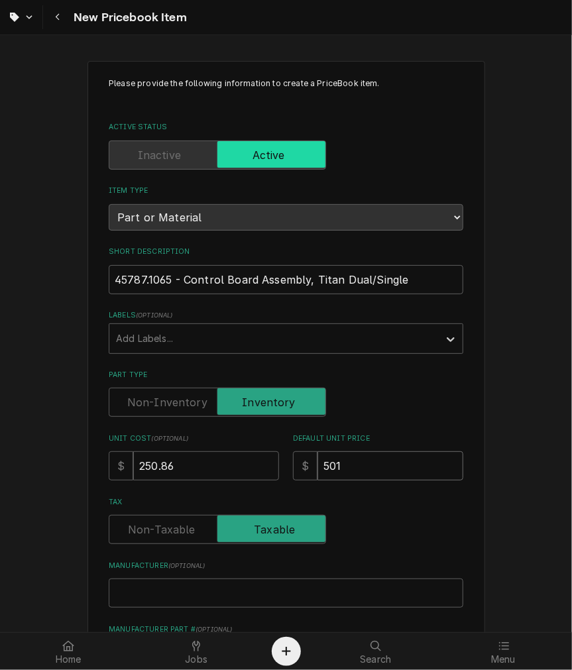
type input "501.7"
type textarea "x"
type input "501.71"
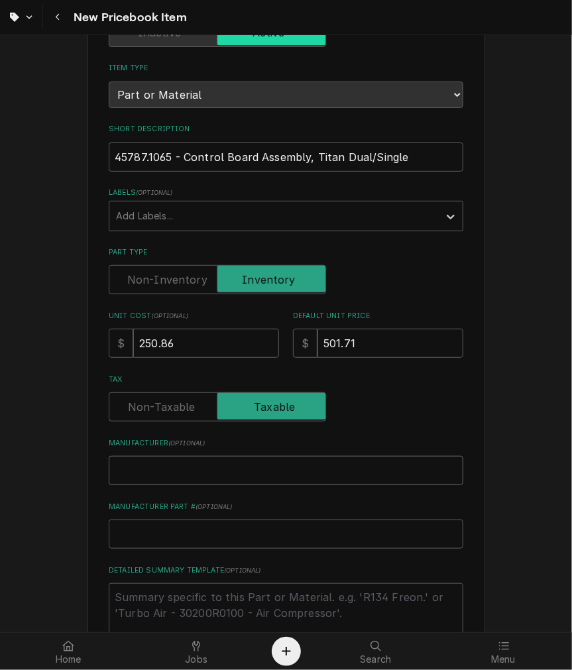
click at [222, 470] on input "Manufacturer ( optional )" at bounding box center [286, 470] width 354 height 29
type textarea "x"
type input "B"
type textarea "x"
type input "Bu"
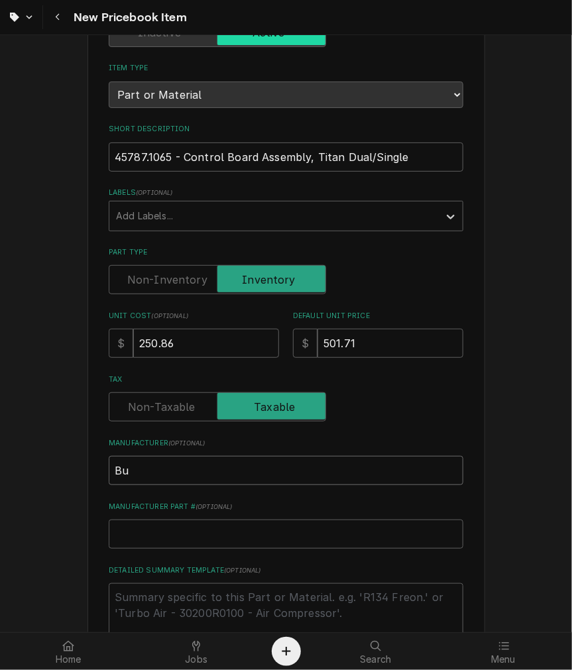
type textarea "x"
type input "Bun"
type textarea "x"
type input "[PERSON_NAME]"
drag, startPoint x: 408, startPoint y: 149, endPoint x: 40, endPoint y: 142, distance: 368.4
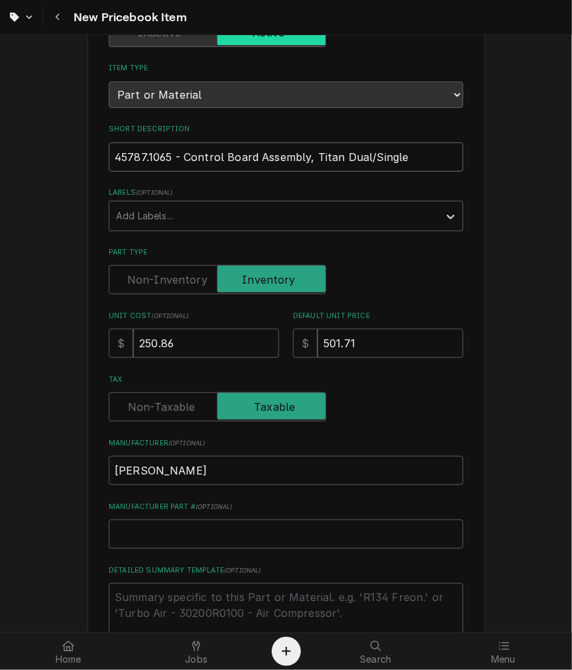
click at [305, 613] on textarea "Detailed Summary Template ( optional )" at bounding box center [286, 613] width 354 height 60
type textarea "x"
type textarea "P"
type textarea "x"
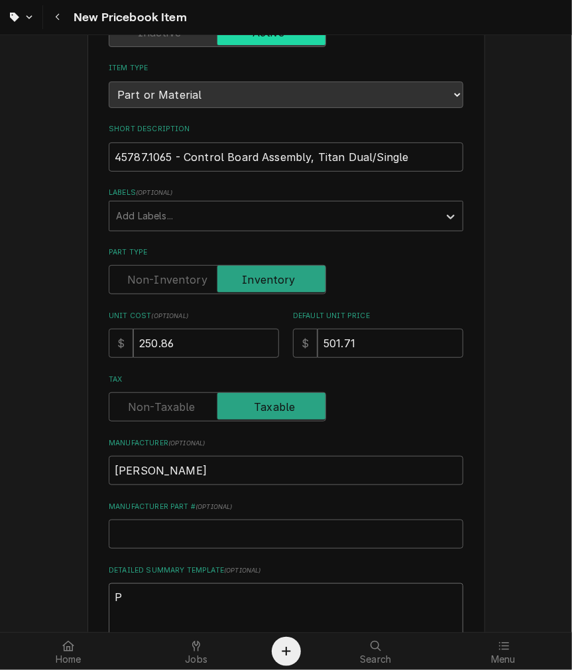
type textarea "P/"
type textarea "x"
type textarea "P/N"
type textarea "x"
type textarea "P/N"
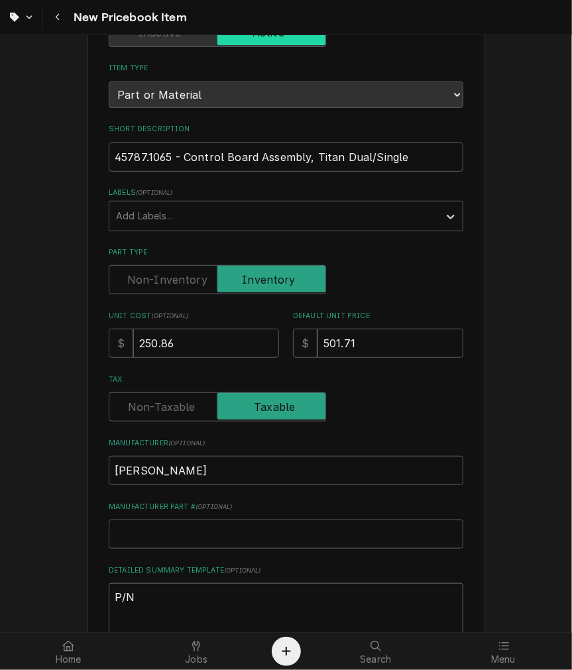
paste textarea "45787.1065 - Control Board Assembly, Titan Dual/Single"
type textarea "x"
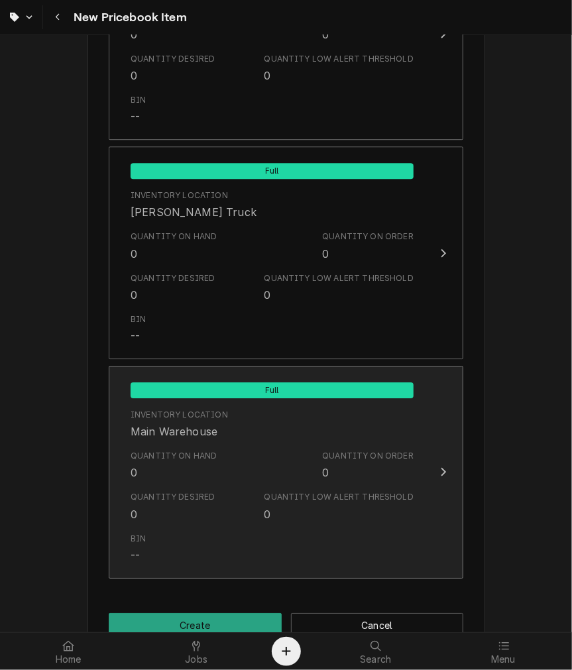
scroll to position [1278, 0]
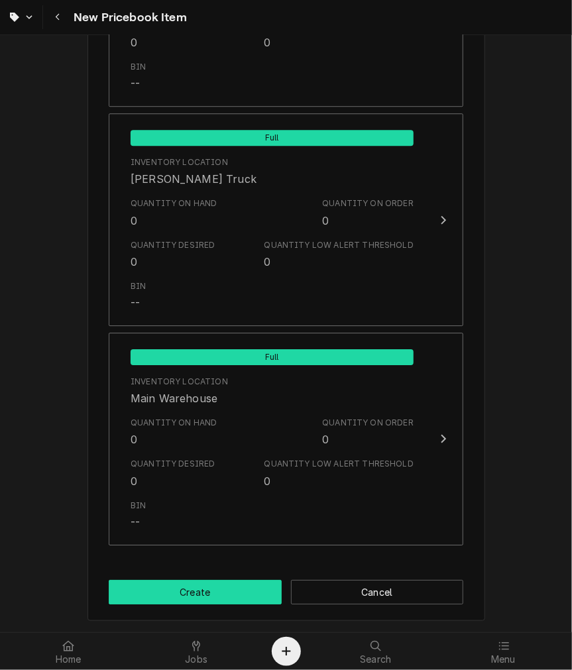
type textarea "P/N 45787.1065 - Control Board Assembly, Titan Dual/Single"
click at [193, 584] on button "Create" at bounding box center [195, 592] width 173 height 25
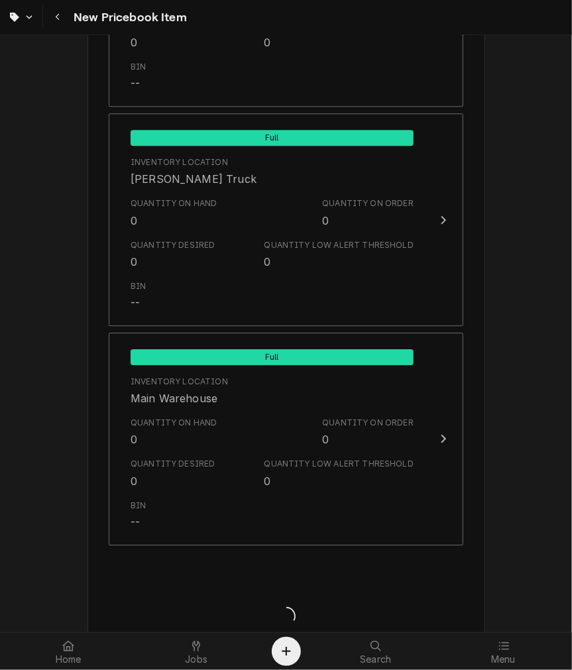
type textarea "x"
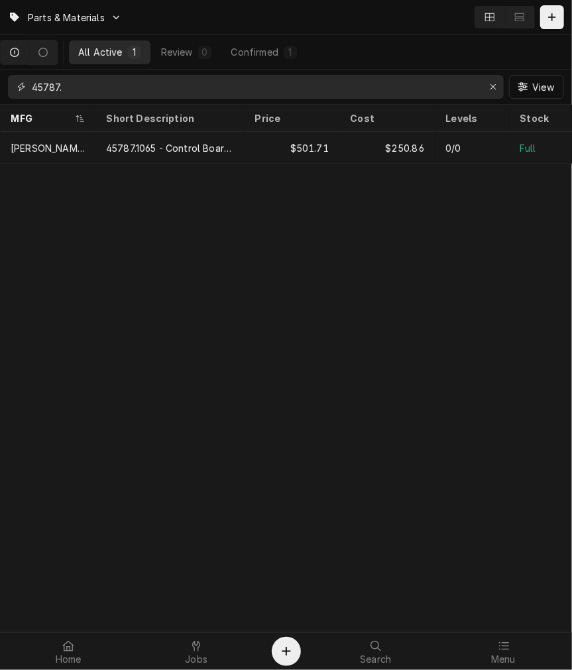
click at [241, 98] on input "45787." at bounding box center [255, 87] width 446 height 24
click at [238, 96] on input "45787." at bounding box center [255, 87] width 446 height 24
drag, startPoint x: 237, startPoint y: 95, endPoint x: 235, endPoint y: 85, distance: 10.1
click at [237, 94] on input "45787." at bounding box center [255, 87] width 446 height 24
type input "4"
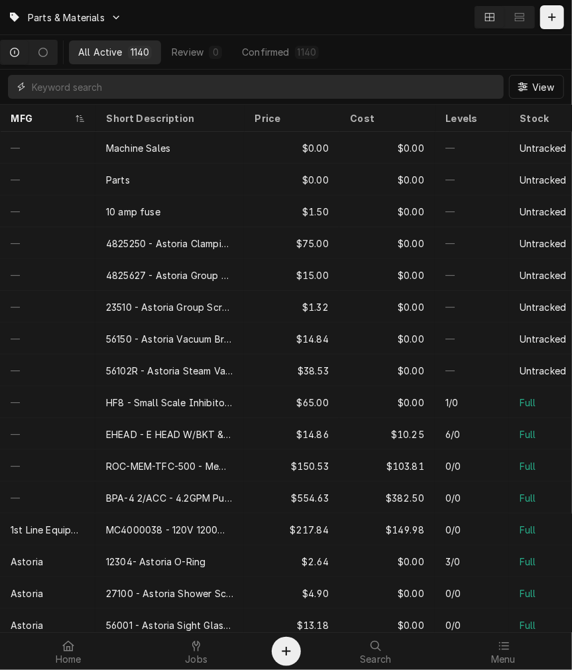
paste input "34307.1001 TRANSFORMER, PRIMARY 120V SECONDARY 12V, 10VA"
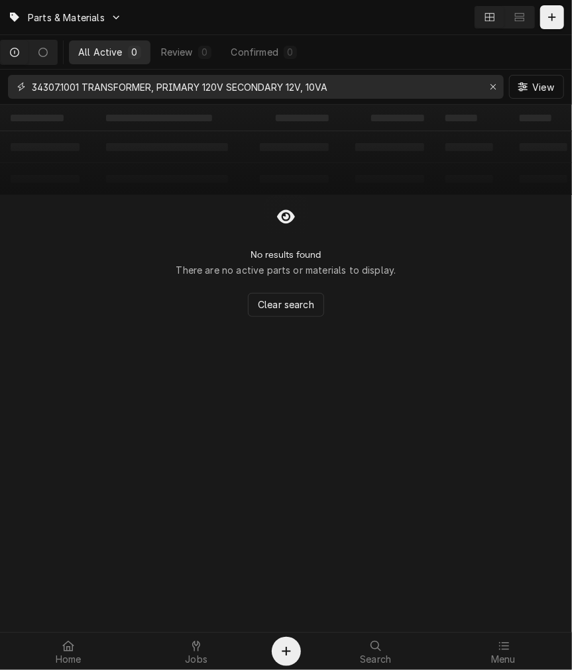
click at [93, 88] on input "34307.1001 TRANSFORMER, PRIMARY 120V SECONDARY 12V, 10VA" at bounding box center [255, 87] width 446 height 24
drag, startPoint x: 415, startPoint y: 89, endPoint x: 130, endPoint y: 88, distance: 284.2
click at [130, 88] on input "34307.1001 - TRANSFORMER, PRIMARY 120V SECONDARY 12V, 10VA" at bounding box center [255, 87] width 446 height 24
type input "34307.1001"
click at [554, 11] on div "Dynamic Content Wrapper" at bounding box center [551, 17] width 13 height 13
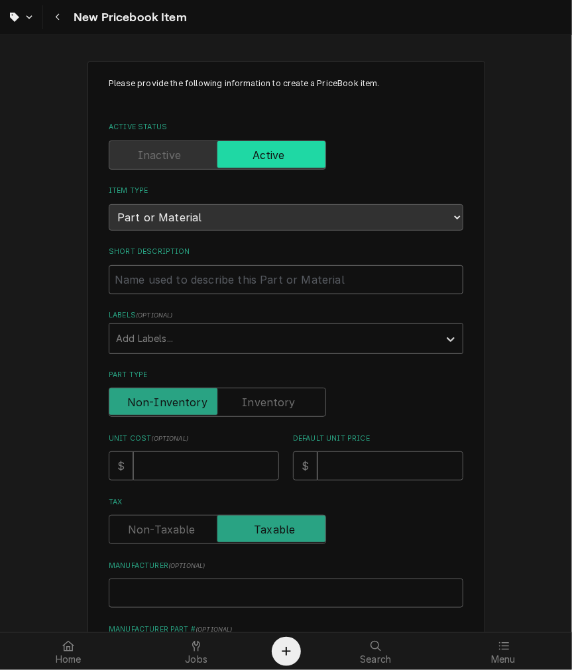
click at [183, 282] on input "Short Description" at bounding box center [286, 279] width 354 height 29
paste input "34307.1001 TRANSFORMER, PRIMARY 120V SECONDARY 12V, 10VA"
type textarea "x"
type input "34307.1001 TRANSFORMER, PRIMARY 120V SECONDARY 12V, 10VA"
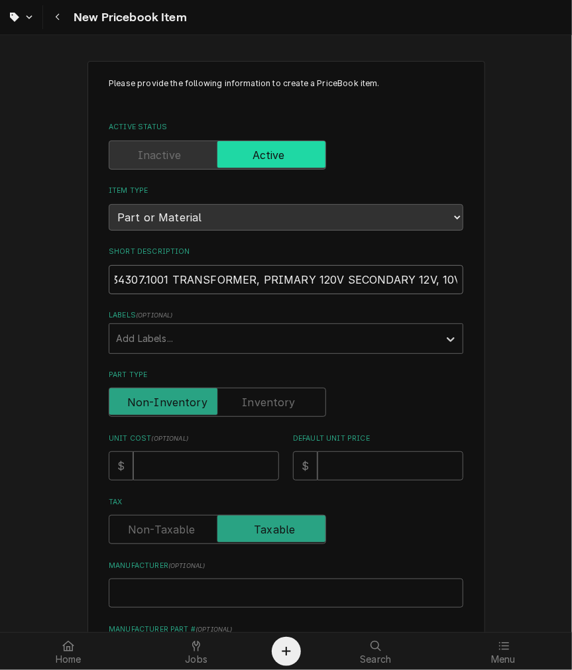
click at [167, 284] on input "34307.1001 TRANSFORMER, PRIMARY 120V SECONDARY 12V, 10VA" at bounding box center [286, 279] width 354 height 29
type textarea "x"
type input "34307.1001 -TRANSFORMER, PRIMARY 120V SECONDARY 12V, 10VA"
type textarea "x"
type input "34307.1001 - TRANSFORMER, PRIMARY 120V SECONDARY 12V, 10VA"
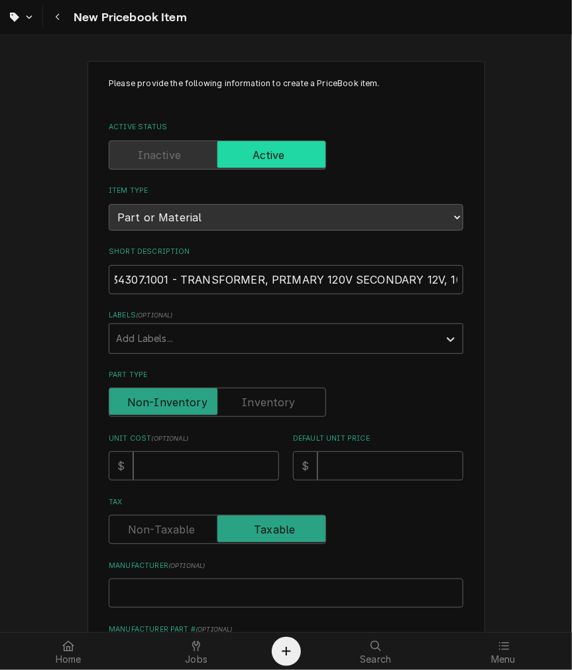
scroll to position [0, 0]
click at [203, 461] on input "Unit Cost ( optional )" at bounding box center [206, 465] width 146 height 29
click at [150, 458] on input "Unit Cost ( optional )" at bounding box center [206, 465] width 146 height 29
type input "2"
type textarea "x"
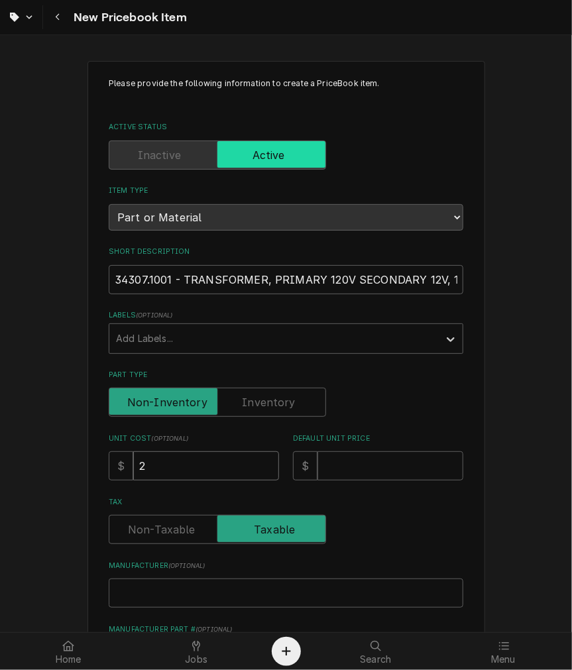
type input "25"
type textarea "x"
type input "25.5"
type textarea "x"
type input "25.55"
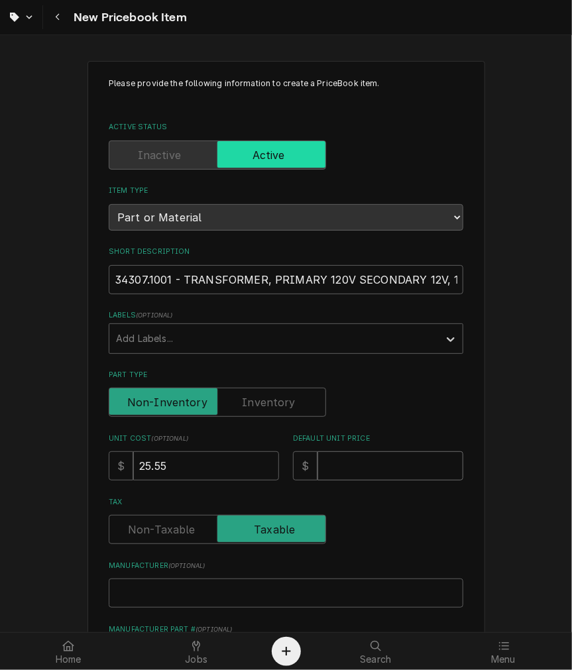
type textarea "x"
type input "5"
type textarea "x"
type input "51"
type textarea "x"
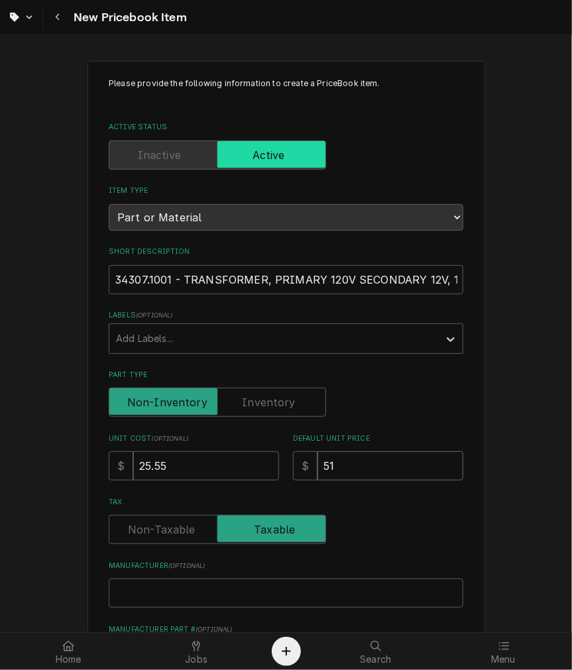
type input "51.0"
type textarea "x"
type input "51.09"
type textarea "x"
type input "B"
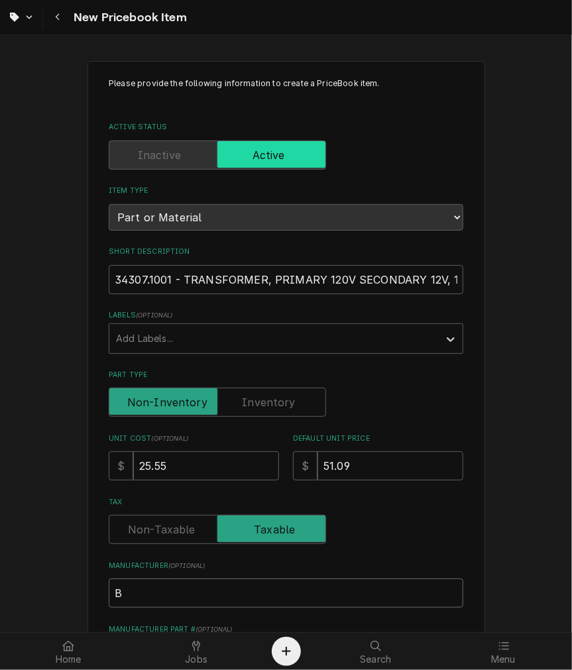
type textarea "x"
type input "Bu"
type textarea "x"
type input "Bun"
type textarea "x"
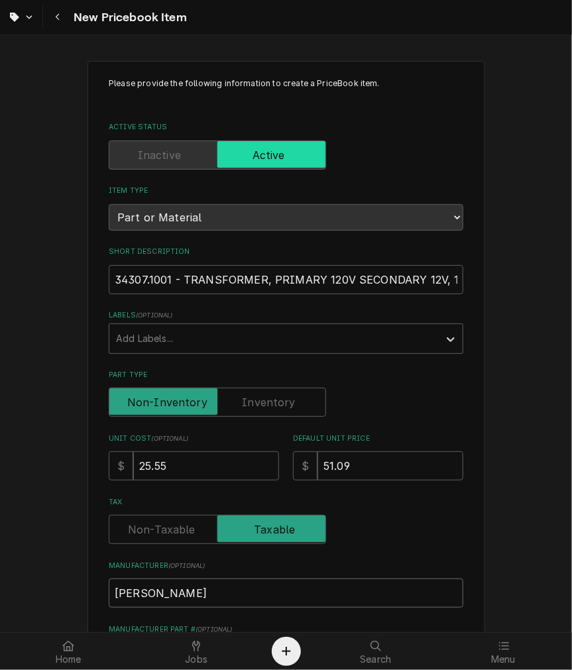
type input "[PERSON_NAME]"
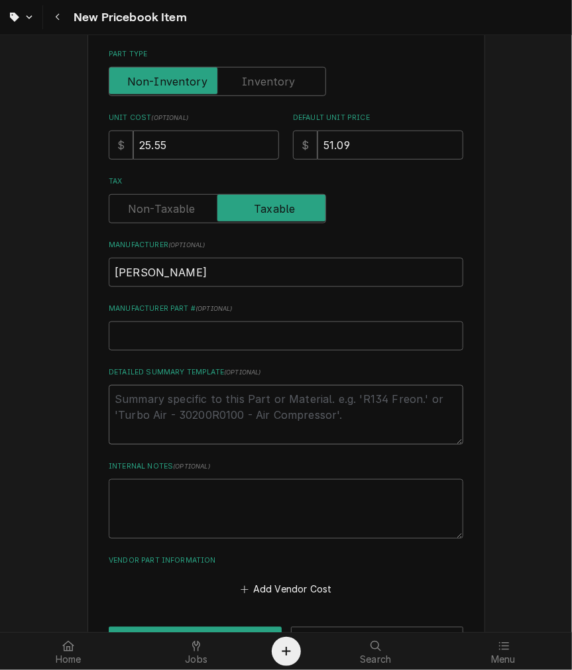
type textarea "x"
type textarea "P"
type textarea "x"
type textarea "P/"
type textarea "x"
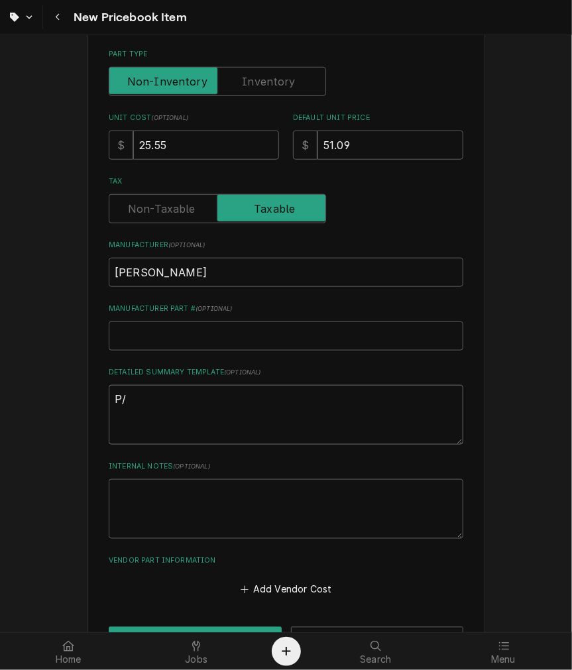
type textarea "P/N"
type textarea "x"
type textarea "P/N"
paste textarea "34307.1001 - TRANSFORMER, PRIMARY 120V SECONDARY 12V, 10VA"
type textarea "x"
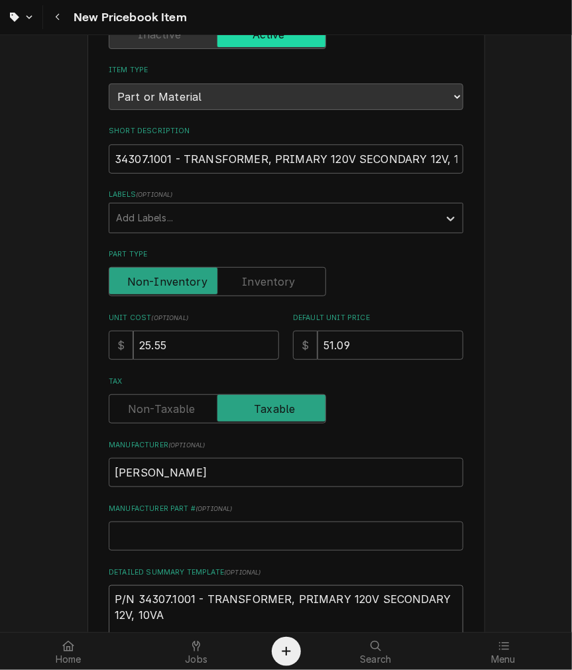
type textarea "P/N 34307.1001 - TRANSFORMER, PRIMARY 120V SECONDARY 12V, 10VA"
click at [250, 272] on label "Part Type" at bounding box center [217, 281] width 217 height 29
click at [250, 272] on input "Part Type" at bounding box center [217, 281] width 205 height 29
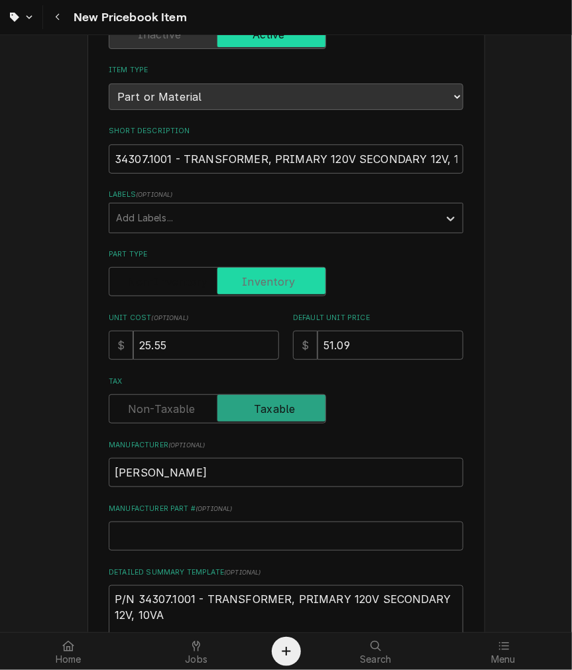
checkbox input "true"
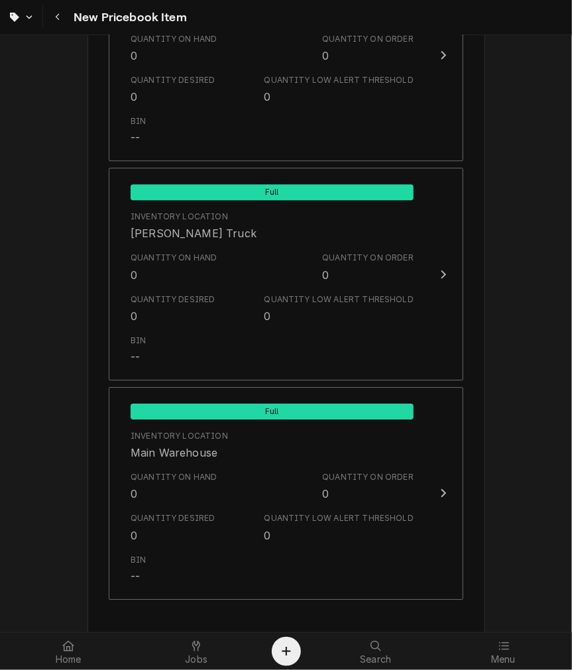
scroll to position [1278, 0]
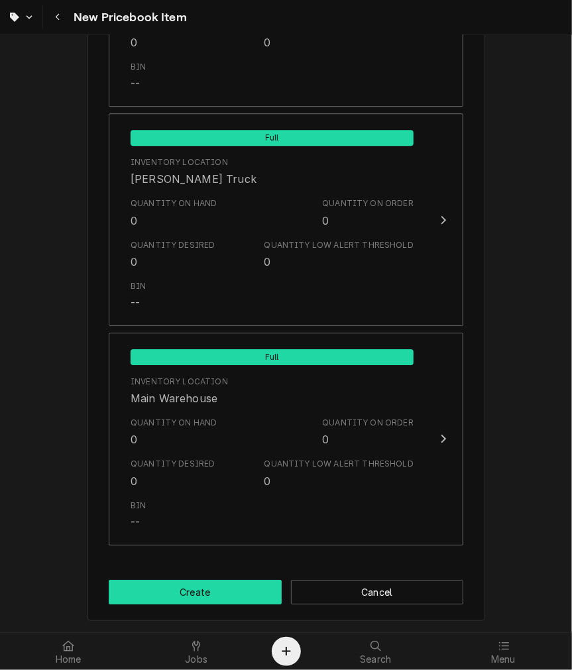
click at [197, 585] on button "Create" at bounding box center [195, 592] width 173 height 25
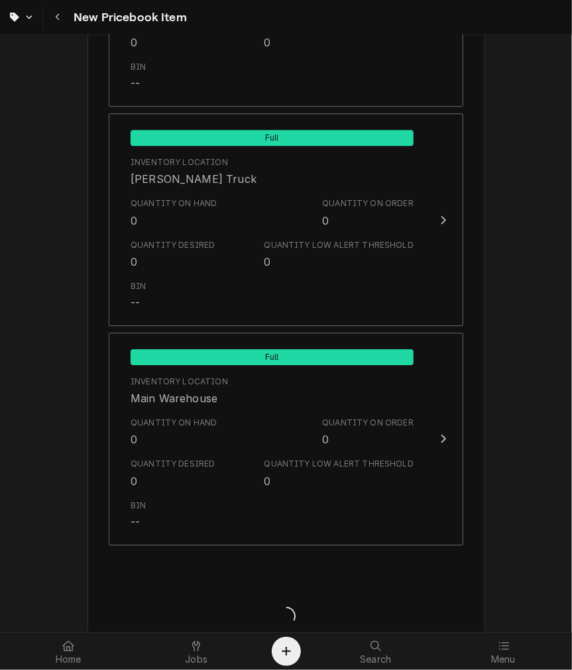
type textarea "x"
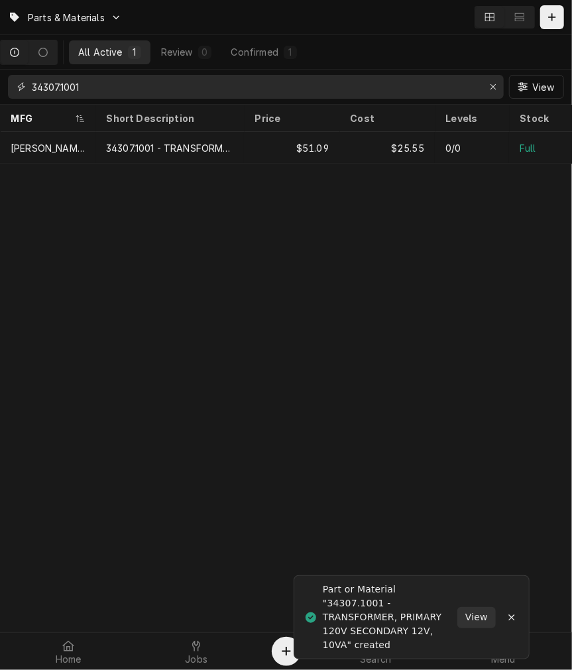
click at [140, 89] on input "34307.1001" at bounding box center [255, 87] width 446 height 24
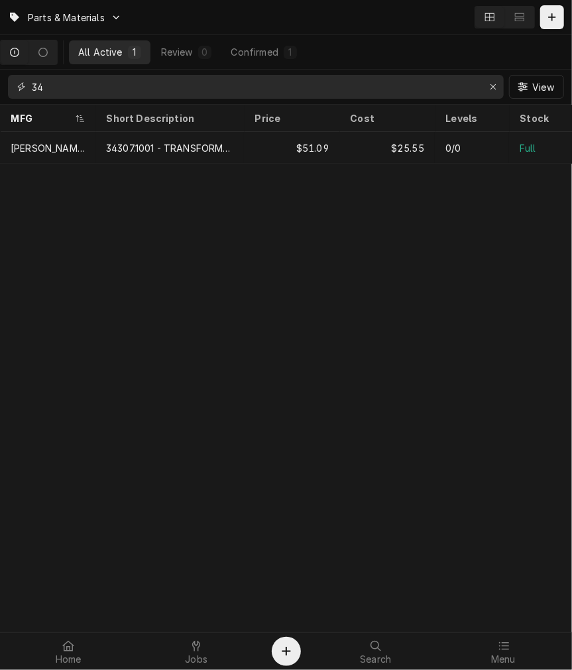
type input "3"
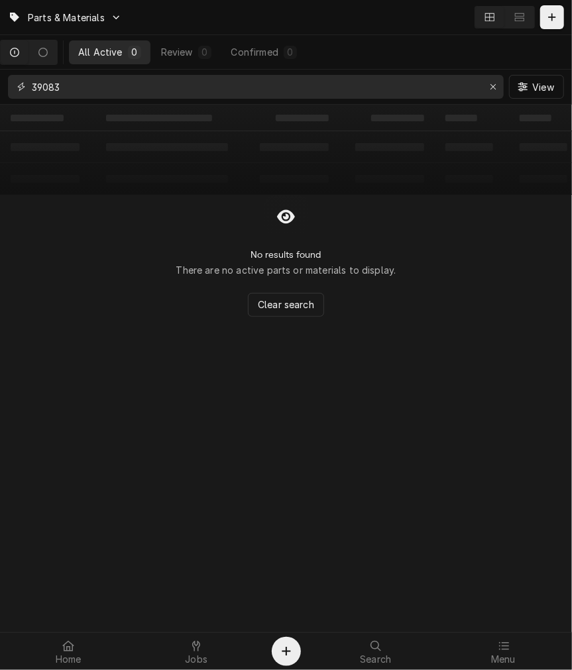
type input "39083"
click at [550, 23] on div "Dynamic Content Wrapper" at bounding box center [551, 17] width 13 height 13
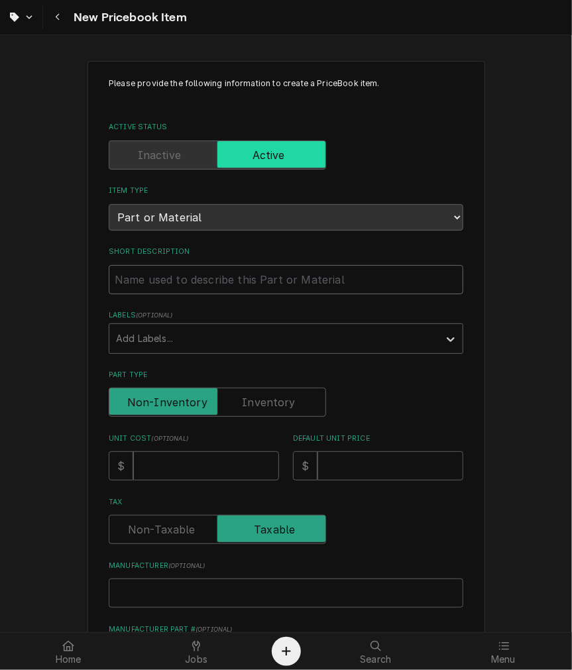
click at [229, 282] on input "Short Description" at bounding box center [286, 279] width 354 height 29
paste input "39083.0000 Cap, Shroud"
type textarea "x"
type input "39083.0000 Cap, Shroud"
click at [171, 276] on input "39083.0000 Cap, Shroud" at bounding box center [286, 279] width 354 height 29
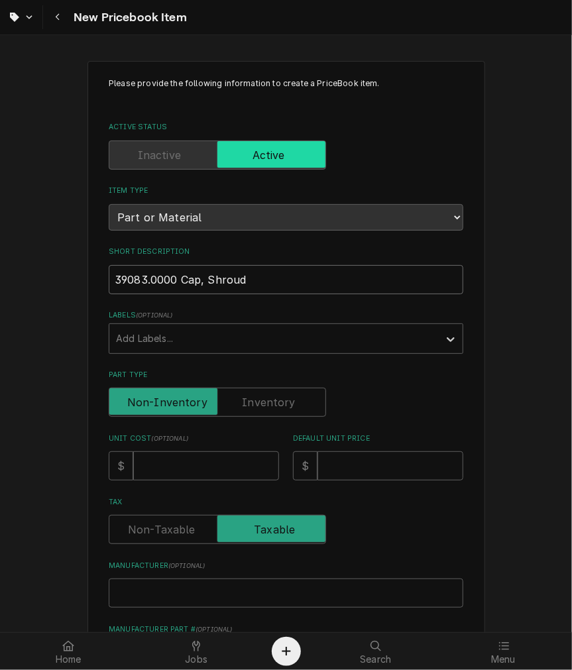
type textarea "x"
type input "39083.0000 Cap, Shroud"
type textarea "x"
type input "39083.0000 - Cap, Shroud"
click at [282, 404] on label "Part Type" at bounding box center [217, 402] width 217 height 29
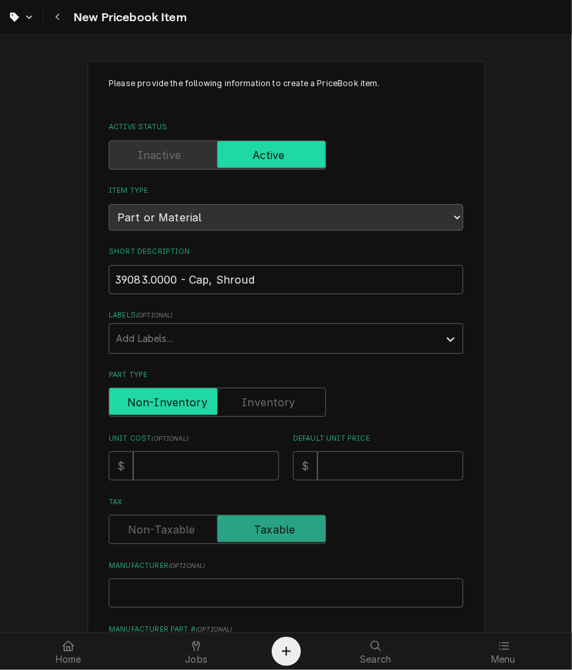
click at [282, 404] on input "Part Type" at bounding box center [217, 402] width 205 height 29
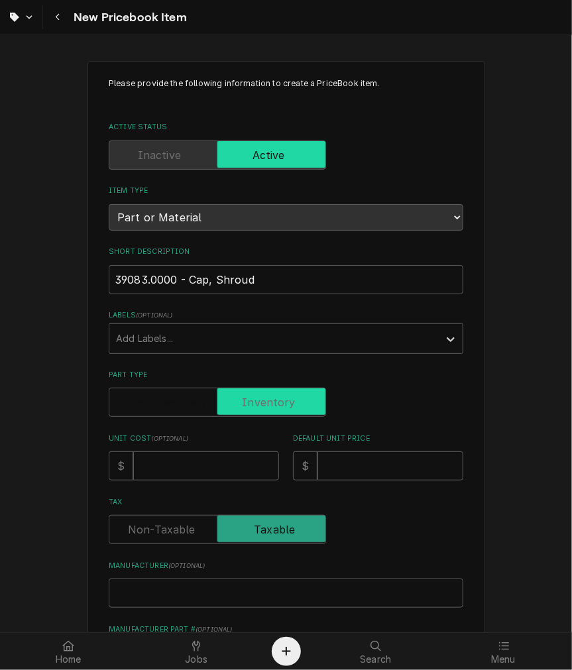
checkbox input "true"
click at [224, 446] on div "Unit Cost ( optional ) $" at bounding box center [194, 456] width 170 height 47
click at [217, 458] on input "Unit Cost ( optional )" at bounding box center [206, 465] width 146 height 29
type textarea "x"
type input "2"
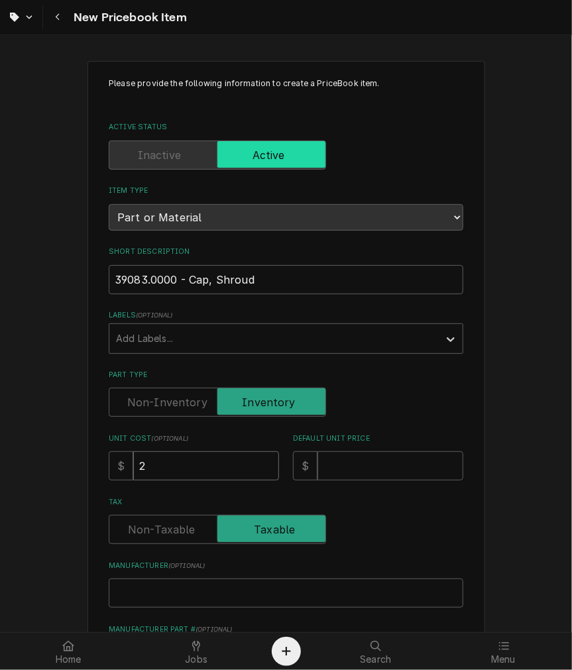
type textarea "x"
type input "2.5"
type textarea "x"
type input "2.59"
drag, startPoint x: 231, startPoint y: 478, endPoint x: 40, endPoint y: 439, distance: 194.0
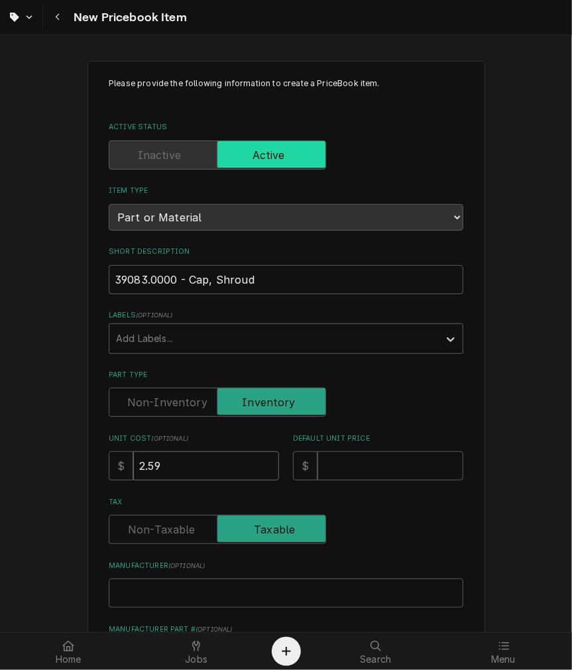
type textarea "x"
type input "1"
type textarea "x"
type input "1.3"
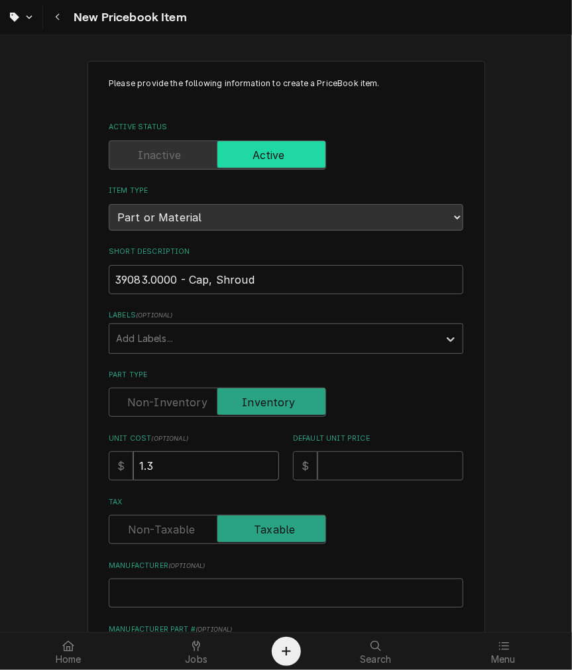
type textarea "x"
type input "1.30"
type textarea "x"
type input "2"
type textarea "x"
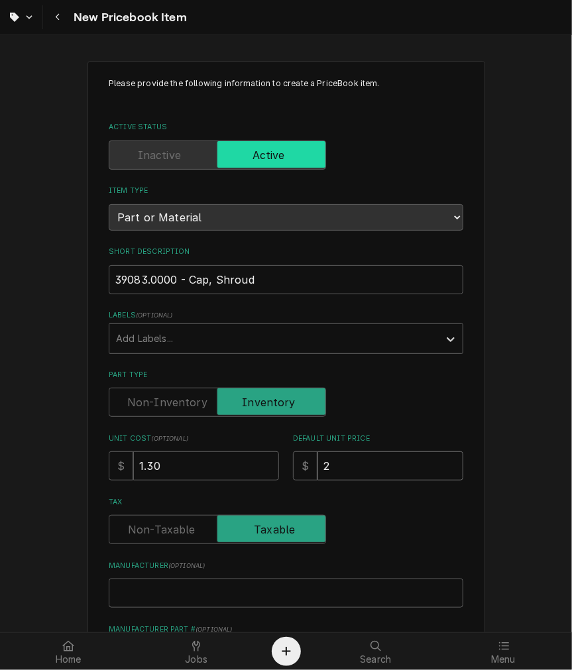
type input "2.5"
type textarea "x"
type input "2.59"
type textarea "x"
type input "B"
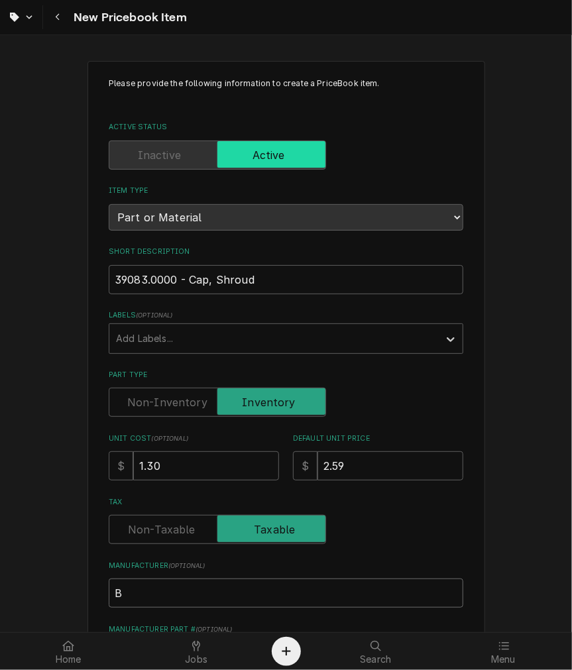
type textarea "x"
type input "Bu"
type textarea "x"
type input "Bun"
type textarea "x"
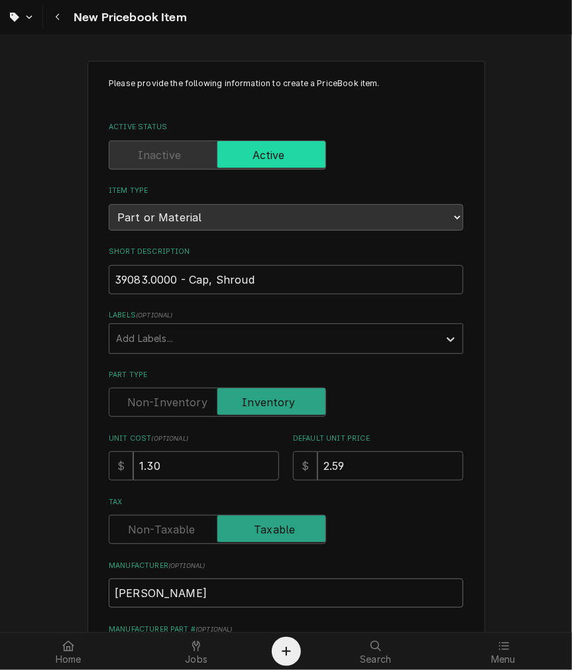
type input "[PERSON_NAME]"
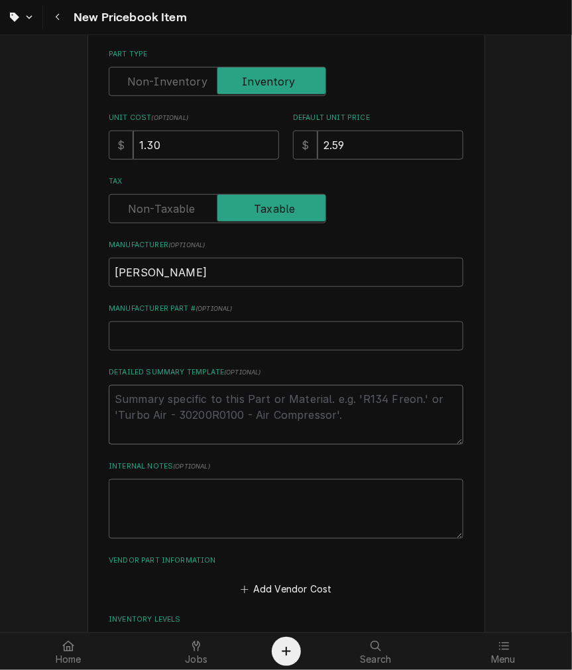
type textarea "x"
type textarea "P"
type textarea "x"
type textarea "P/"
type textarea "x"
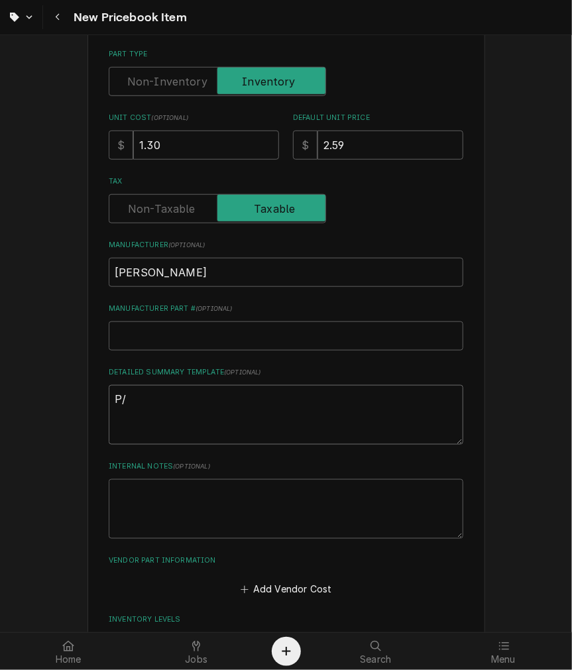
type textarea "P/N"
type textarea "x"
paste textarea "39083.0000 Cap, Shroud"
type textarea "P/N 39083.0000 Cap, Shroud"
click at [199, 400] on textarea "P/N 39083.0000 Cap, Shroud" at bounding box center [286, 415] width 354 height 60
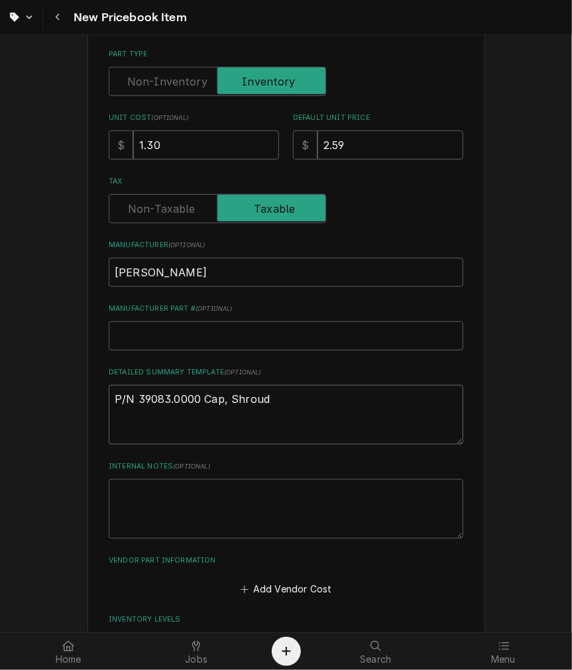
type textarea "x"
type textarea "P/N 39083.0000 -Cap, Shroud"
type textarea "x"
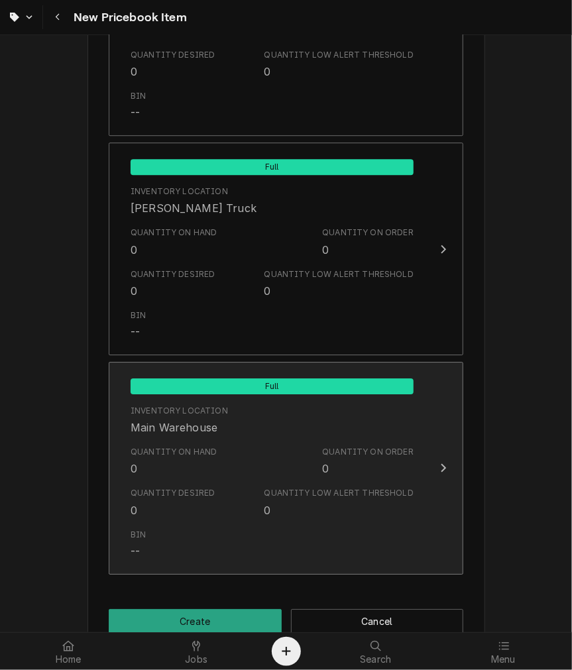
scroll to position [1278, 0]
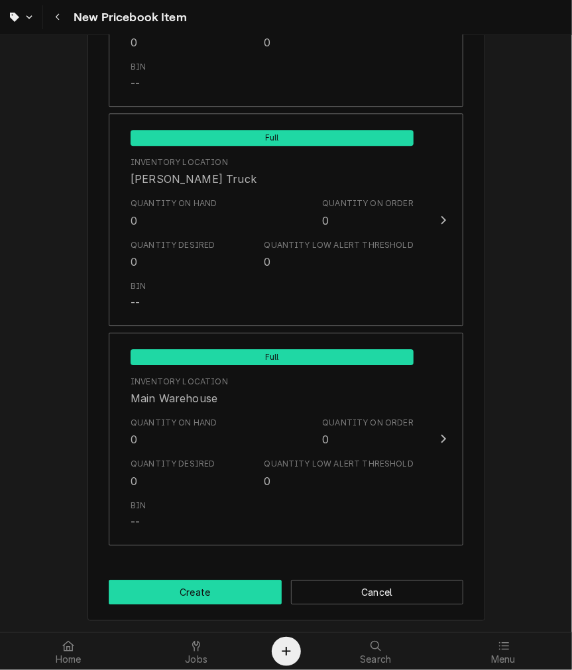
type textarea "P/N 39083.0000 - Cap, Shroud"
click at [193, 592] on button "Create" at bounding box center [195, 592] width 173 height 25
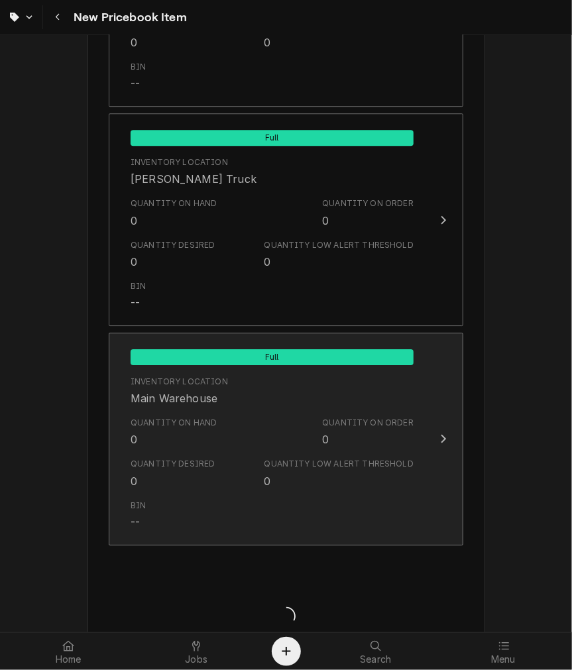
type textarea "x"
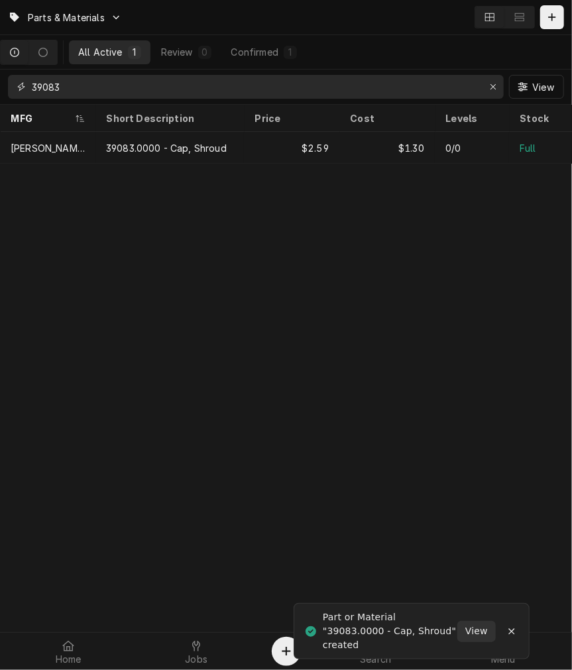
click at [127, 91] on input "39083" at bounding box center [255, 87] width 446 height 24
click at [126, 93] on input "39083" at bounding box center [255, 87] width 446 height 24
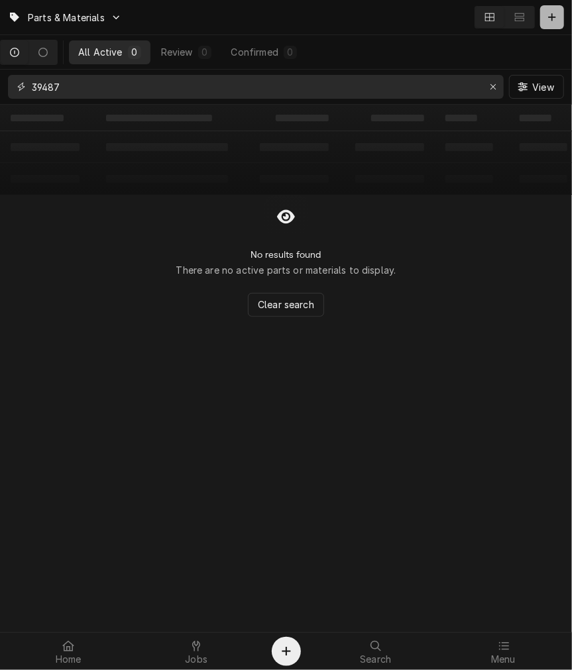
type input "39487"
click at [557, 25] on button "Dynamic Content Wrapper" at bounding box center [552, 17] width 24 height 24
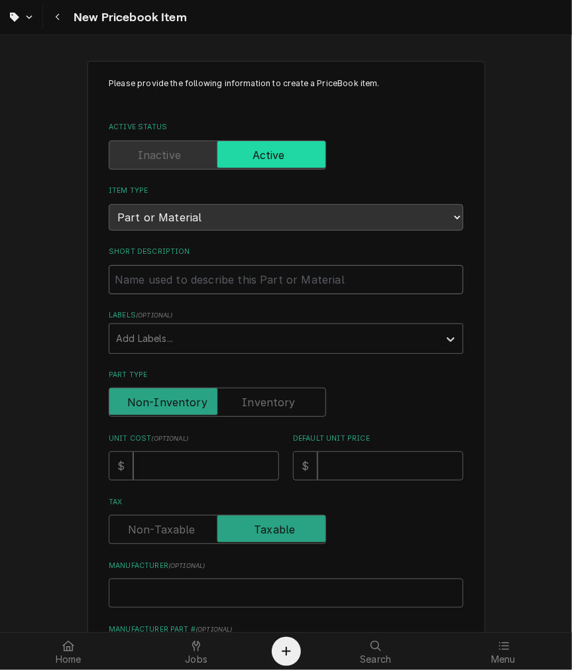
click at [262, 284] on input "Short Description" at bounding box center [286, 279] width 354 height 29
paste input "39487.1000 Lid Assembly, 1.5 Gal, Titan TF Server"
type textarea "x"
type input "39487.1000 Lid Assembly, 1.5 Gal, Titan TF Server"
click at [172, 281] on input "39487.1000 Lid Assembly, 1.5 Gal, Titan TF Server" at bounding box center [286, 279] width 354 height 29
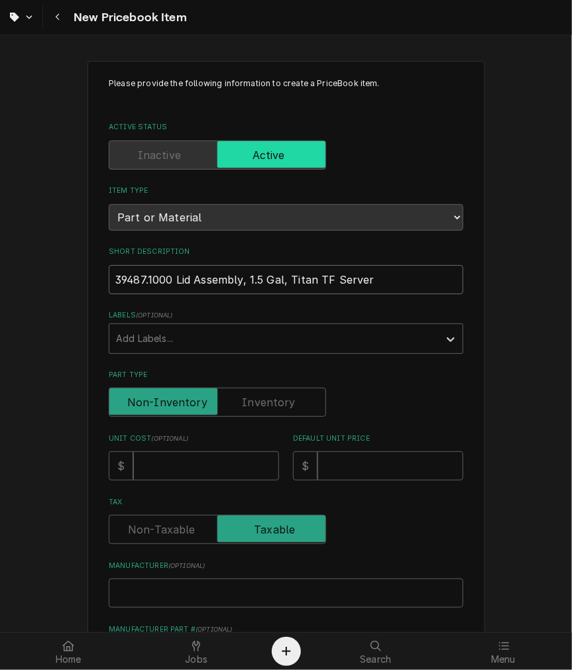
type textarea "x"
type input "39487.1000 -Lid Assembly, 1.5 Gal, Titan TF Server"
type textarea "x"
type input "39487.1000 - Lid Assembly, 1.5 Gal, Titan TF Server"
click at [200, 464] on input "Unit Cost ( optional )" at bounding box center [206, 465] width 146 height 29
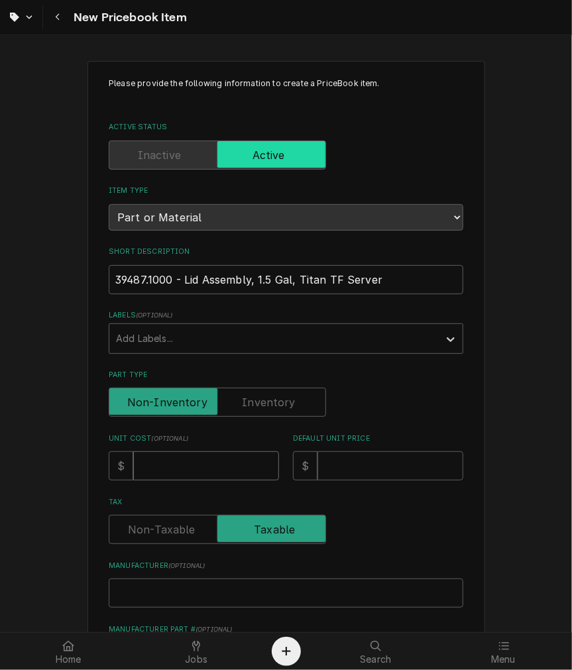
type textarea "x"
type input "2"
type textarea "x"
type input "28"
type textarea "x"
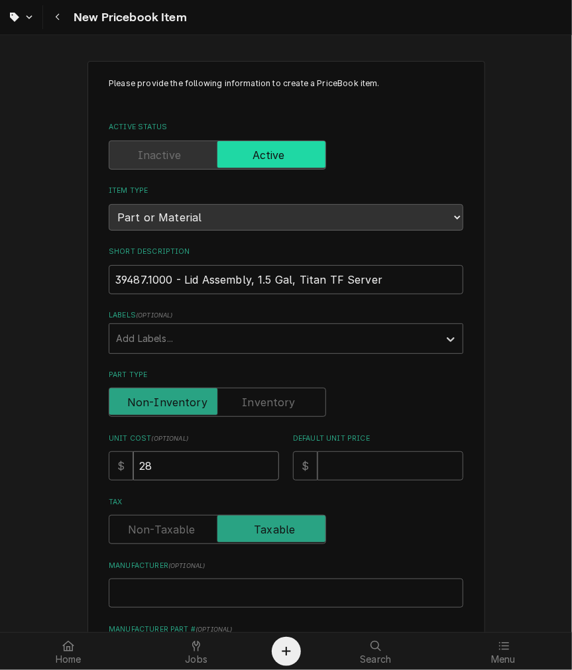
type input "28.7"
type textarea "x"
type input "28.75"
click at [364, 459] on input "Default Unit Price" at bounding box center [390, 465] width 146 height 29
type textarea "x"
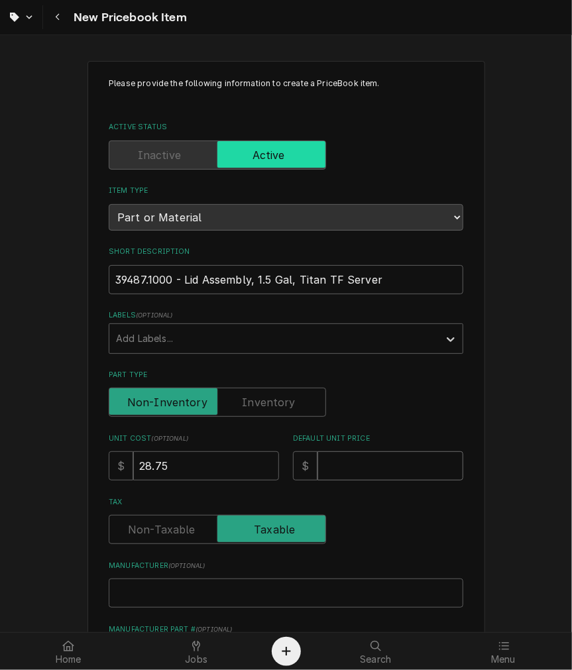
type input "5"
type textarea "x"
type input "57"
type textarea "x"
type input "57.4"
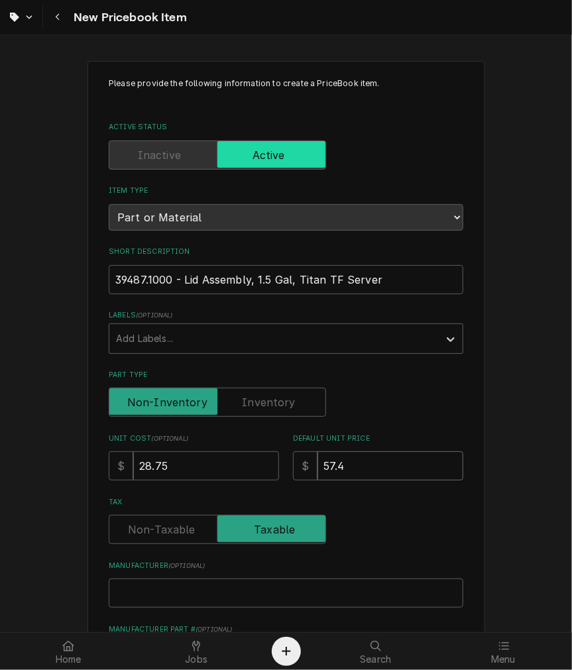
type textarea "x"
type input "57.49"
click at [166, 586] on input "Manufacturer ( optional )" at bounding box center [286, 592] width 354 height 29
type textarea "x"
type input "z"
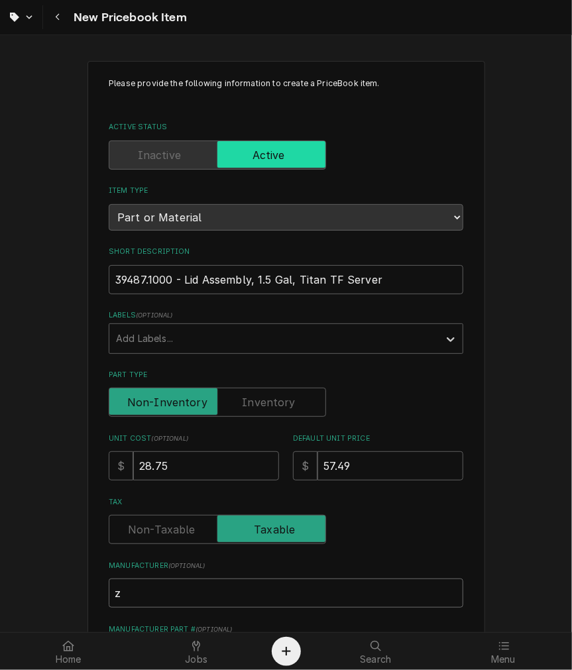
type textarea "x"
type input "zB"
type textarea "x"
type input "z"
type textarea "x"
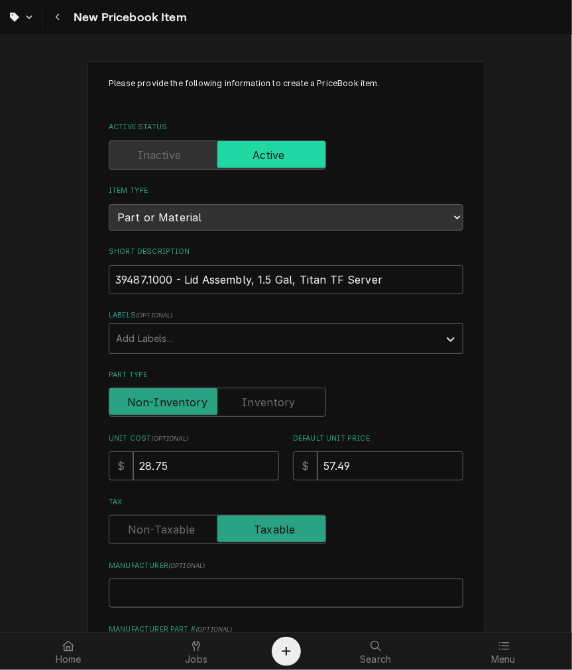
type textarea "x"
type input "B"
type textarea "x"
type input "Bu"
type textarea "x"
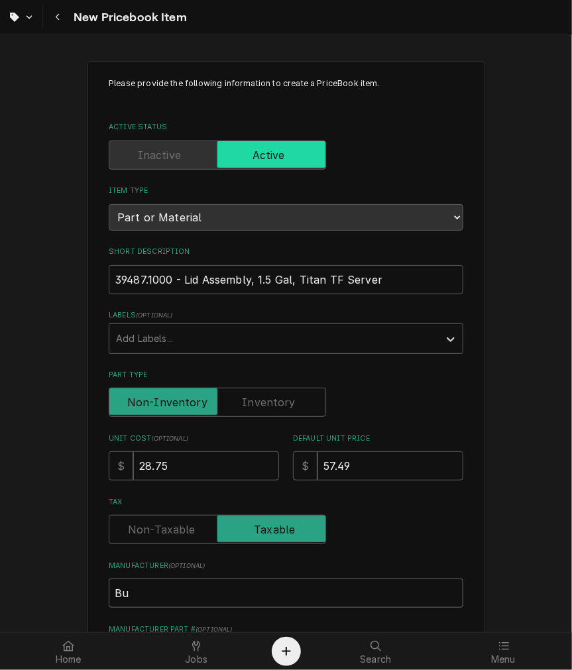
type input "Buu"
type textarea "x"
type input "Bu"
type textarea "x"
type input "Bun"
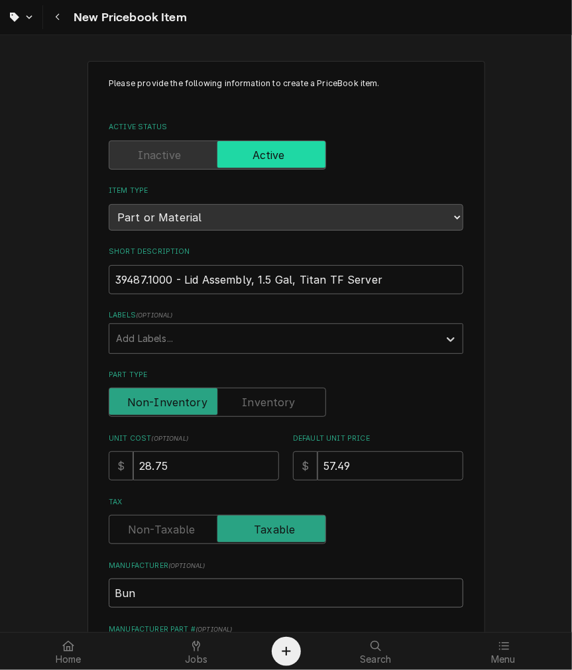
type textarea "x"
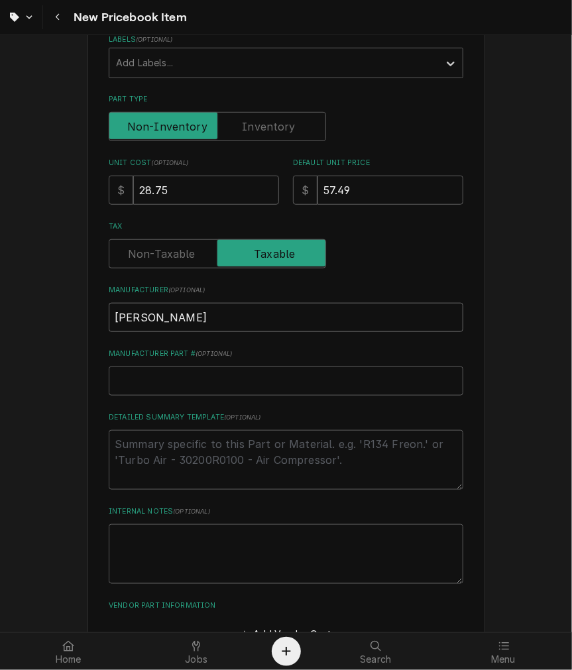
scroll to position [242, 0]
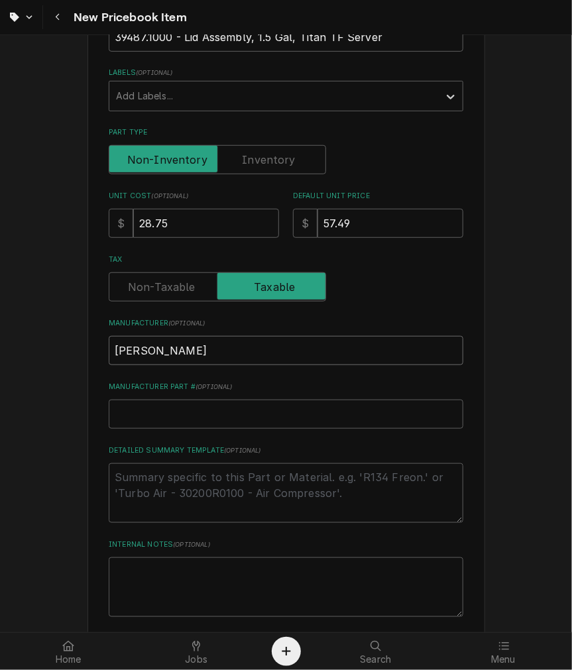
type input "[PERSON_NAME]"
click at [275, 162] on label "Part Type" at bounding box center [217, 159] width 217 height 29
click at [275, 162] on input "Part Type" at bounding box center [217, 159] width 205 height 29
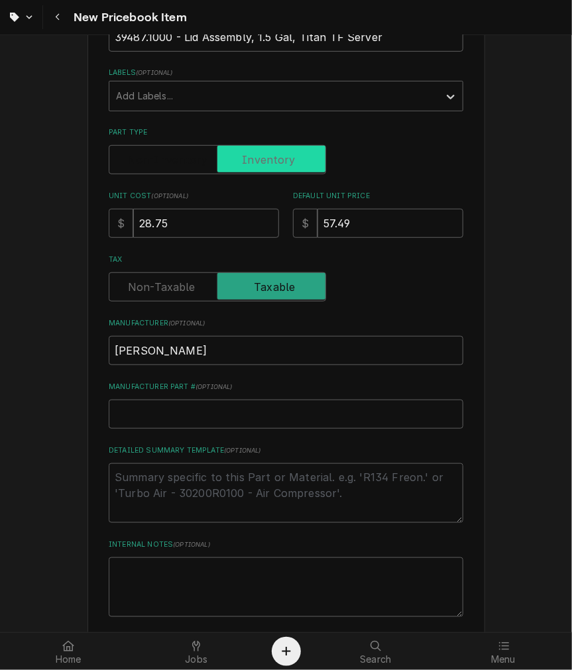
checkbox input "true"
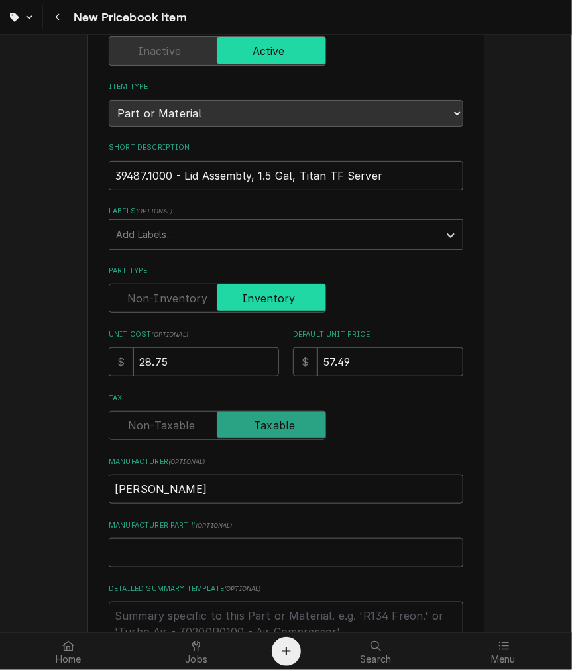
scroll to position [0, 0]
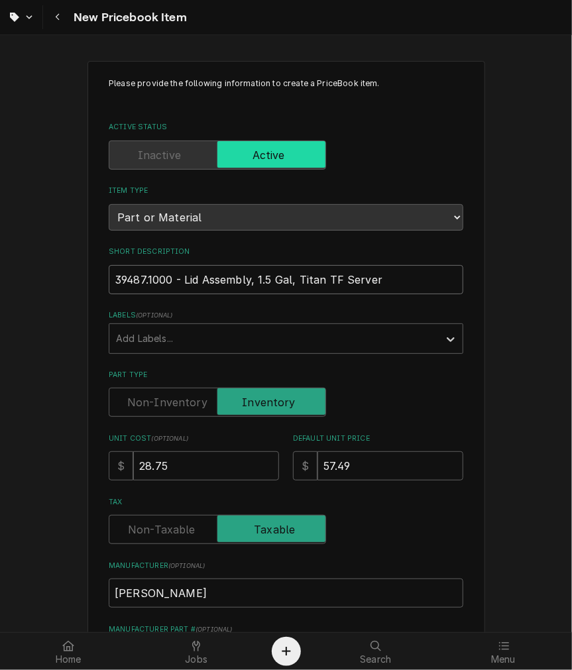
drag, startPoint x: 345, startPoint y: 280, endPoint x: -108, endPoint y: 272, distance: 453.2
click at [0, 272] on html "New Pricebook Item Please provide the following information to create a PriceBo…" at bounding box center [286, 335] width 572 height 670
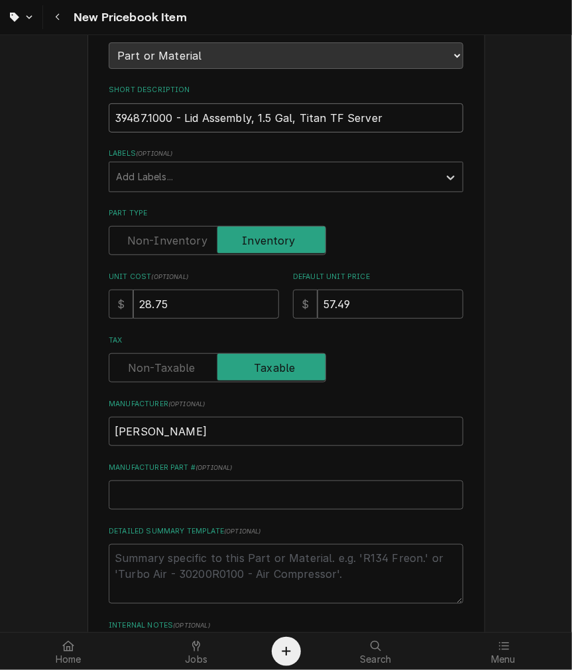
scroll to position [245, 0]
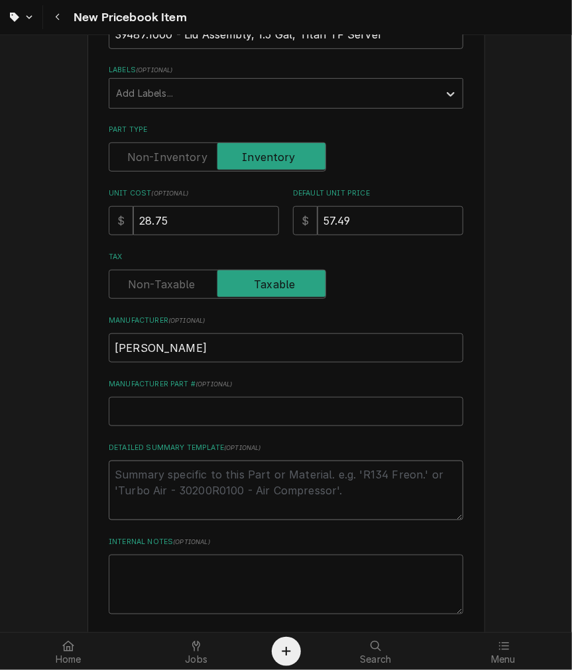
click at [229, 470] on textarea "Detailed Summary Template ( optional )" at bounding box center [286, 490] width 354 height 60
type textarea "x"
type textarea "P"
type textarea "x"
type textarea "P/"
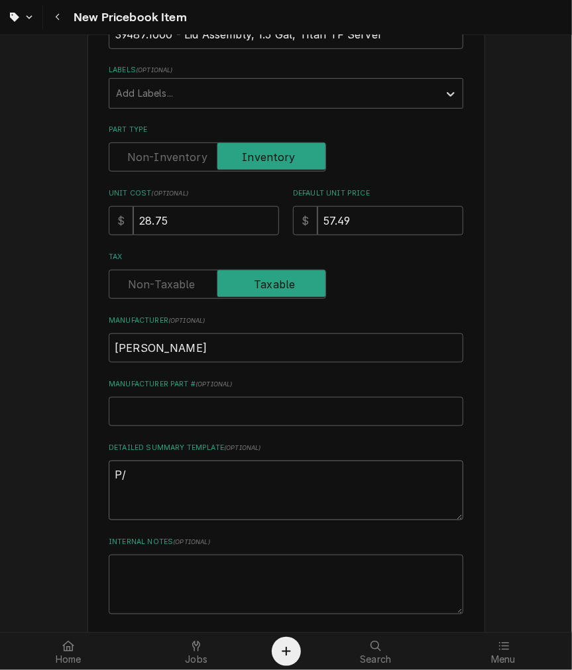
type textarea "x"
type textarea "P/N"
type textarea "x"
type textarea "P/N"
paste textarea "39487.1000 - Lid Assembly, 1.5 Gal, Titan TF Server"
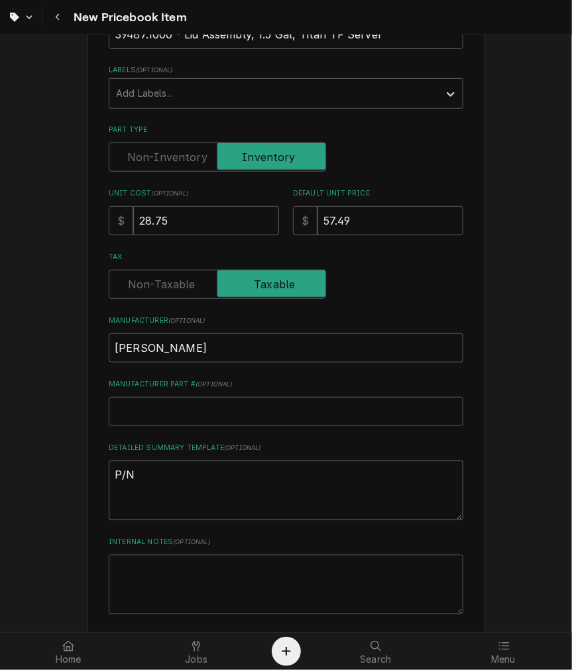
type textarea "x"
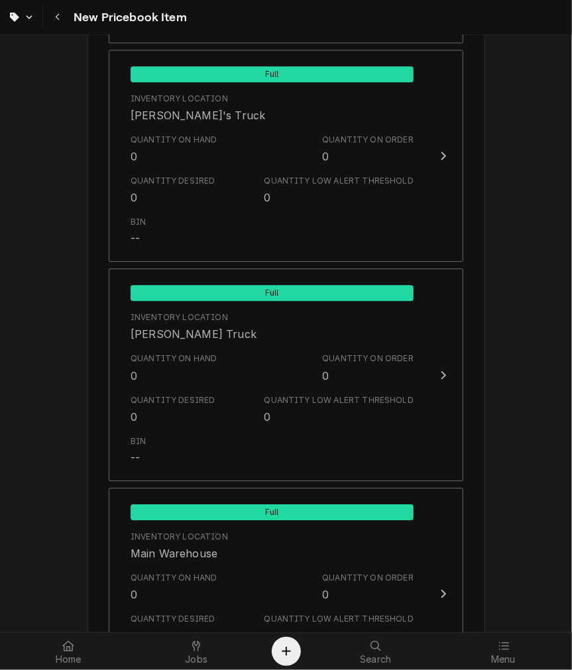
scroll to position [1278, 0]
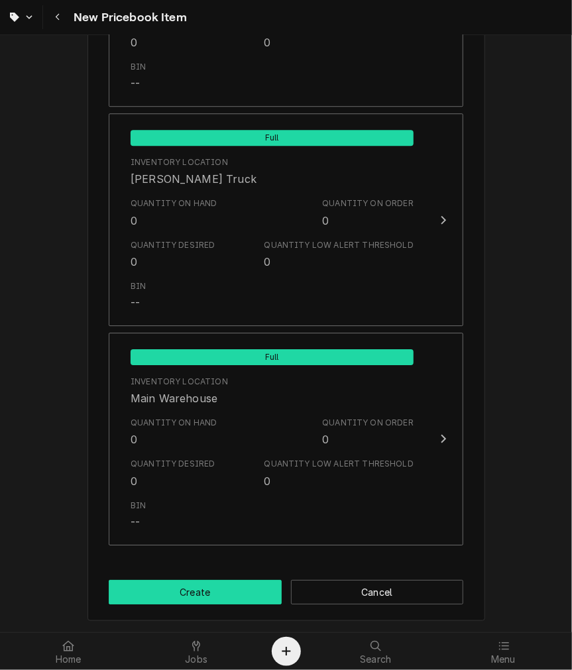
type textarea "P/N 39487.1000 - Lid Assembly, 1.5 Gal, Titan TF Server"
click at [219, 597] on button "Create" at bounding box center [195, 592] width 173 height 25
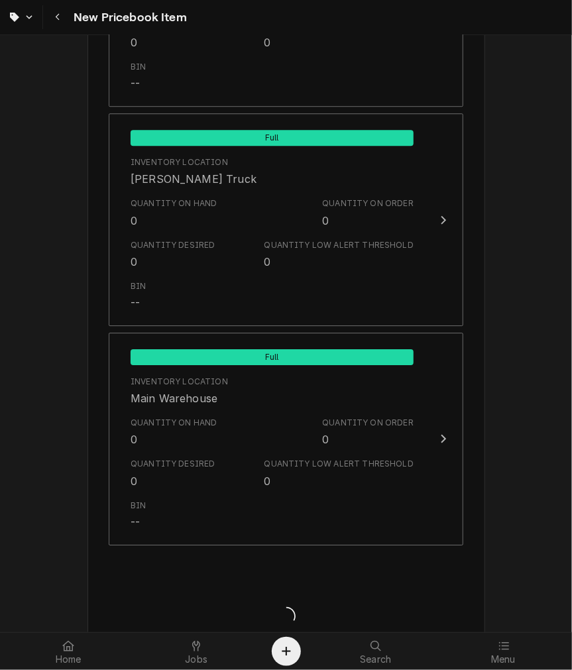
type textarea "x"
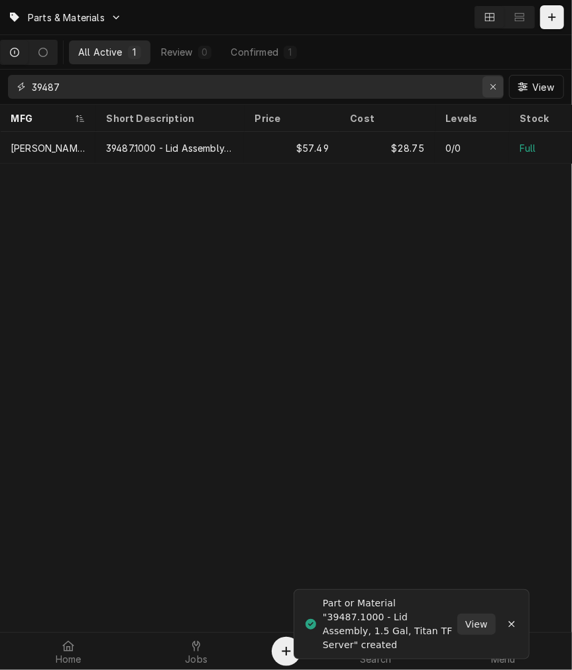
click at [493, 91] on div "Erase input" at bounding box center [492, 86] width 13 height 13
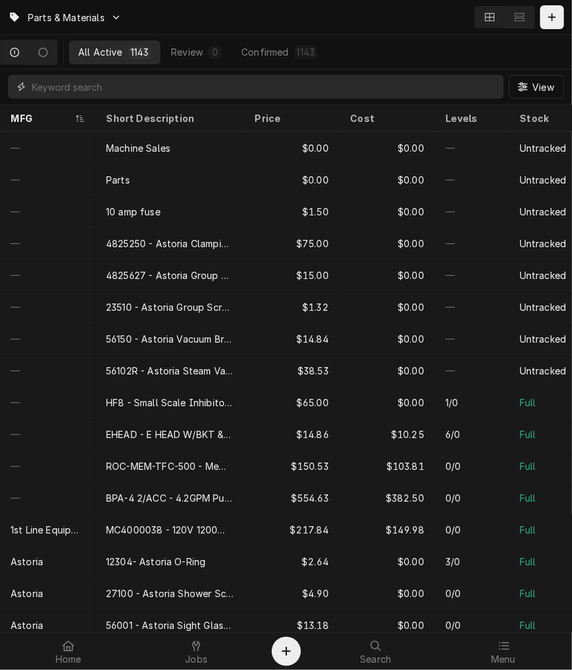
click at [182, 89] on input "Dynamic Content Wrapper" at bounding box center [264, 87] width 465 height 24
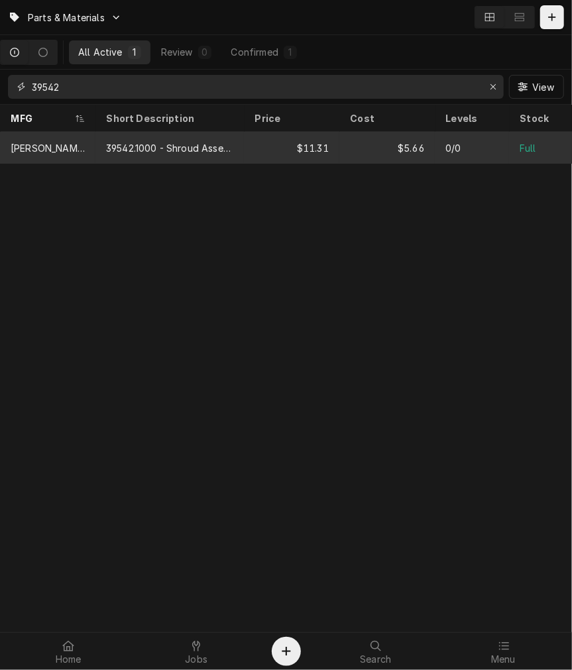
type input "39542"
click at [205, 144] on div "39542.1000 - Shroud Assembly, Sight Gauge, Titan TF" at bounding box center [169, 148] width 127 height 14
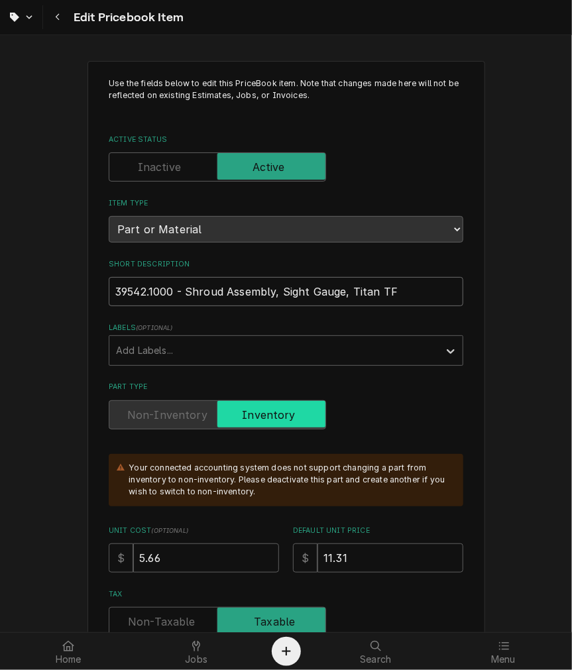
drag, startPoint x: 399, startPoint y: 287, endPoint x: -72, endPoint y: 270, distance: 472.0
click at [0, 270] on html "Edit Pricebook Item Use the fields below to edit this PriceBook item. Note that…" at bounding box center [286, 335] width 572 height 670
click at [54, 21] on div "Navigate back" at bounding box center [57, 17] width 13 height 13
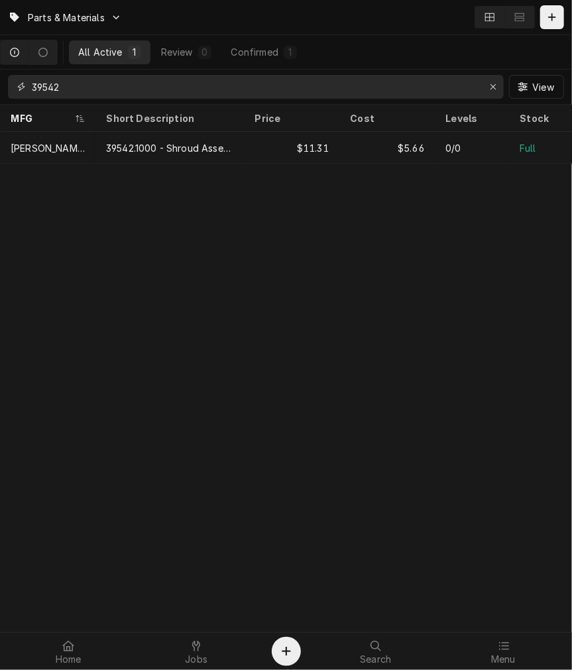
click at [159, 90] on input "39542" at bounding box center [255, 87] width 446 height 24
click at [159, 89] on input "39542" at bounding box center [255, 87] width 446 height 24
type input "20936.100"
click at [108, 146] on div "20936.1000 - Probe Repl Kit Dual" at bounding box center [169, 148] width 127 height 14
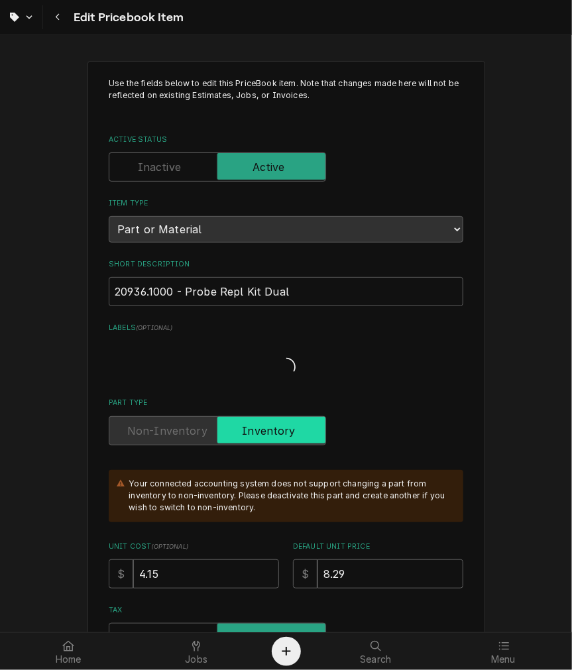
type textarea "x"
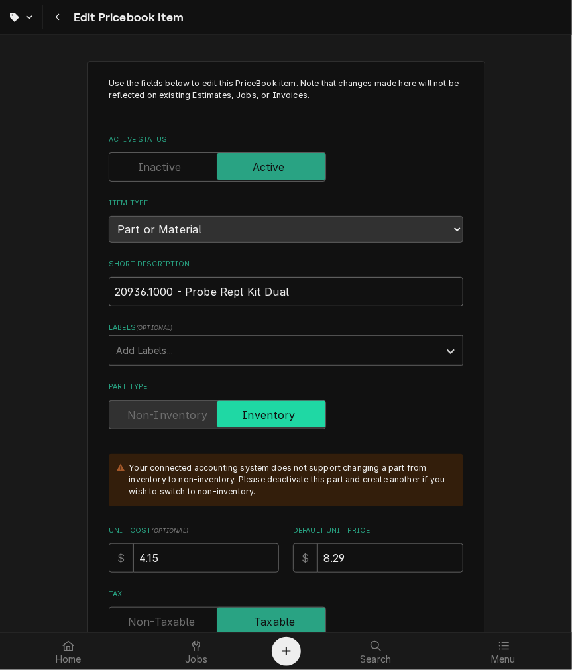
drag, startPoint x: 291, startPoint y: 302, endPoint x: -45, endPoint y: 272, distance: 337.8
click at [0, 272] on html "Edit Pricebook Item Use the fields below to edit this PriceBook item. Note that…" at bounding box center [286, 335] width 572 height 670
click at [51, 19] on div "Navigate back" at bounding box center [57, 17] width 13 height 13
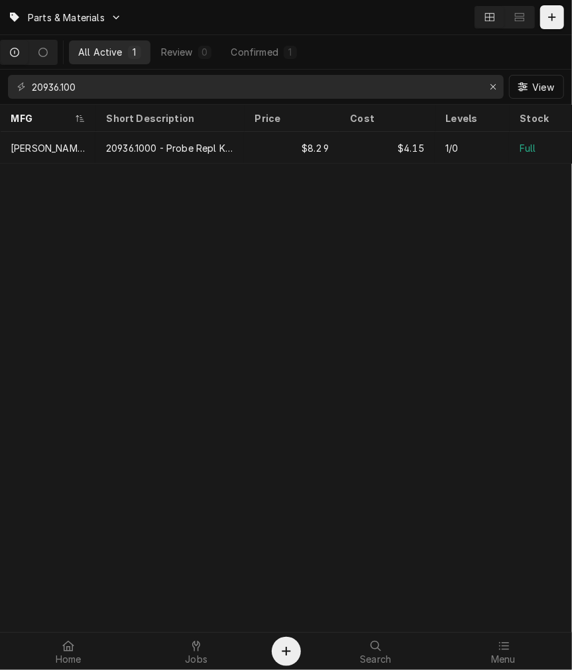
click at [111, 74] on div "20936.100 View" at bounding box center [286, 87] width 572 height 34
click at [109, 89] on input "20936.100" at bounding box center [255, 87] width 446 height 24
click at [109, 93] on input "20936.100" at bounding box center [255, 87] width 446 height 24
click at [106, 87] on input "20936.100" at bounding box center [255, 87] width 446 height 24
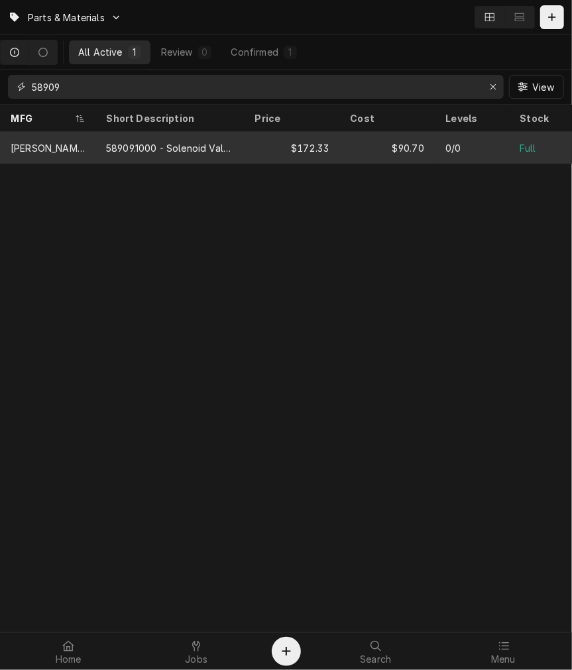
type input "58909"
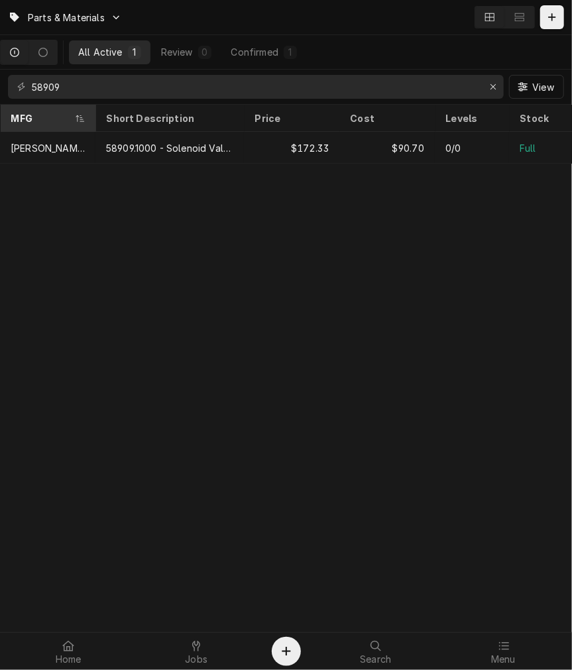
drag, startPoint x: 99, startPoint y: 148, endPoint x: 88, endPoint y: 124, distance: 27.0
click at [99, 152] on div "58909.1000 - Solenoid Valve Replacement Kit, Water Inlet, 120V, Titan Dual" at bounding box center [169, 148] width 148 height 32
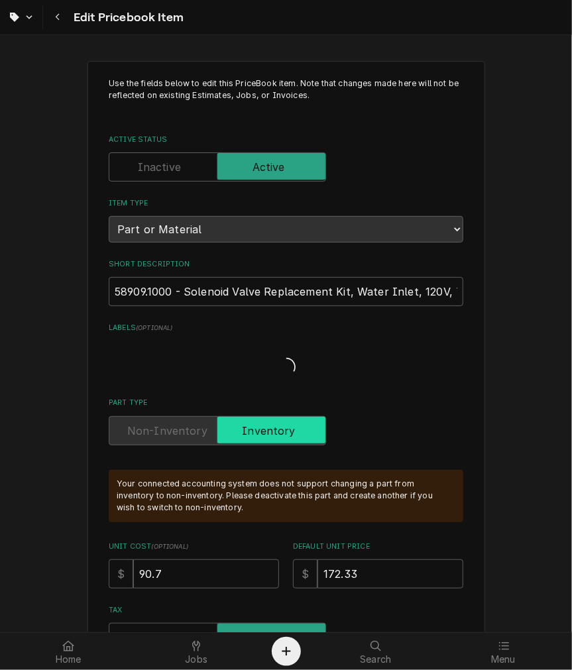
type textarea "x"
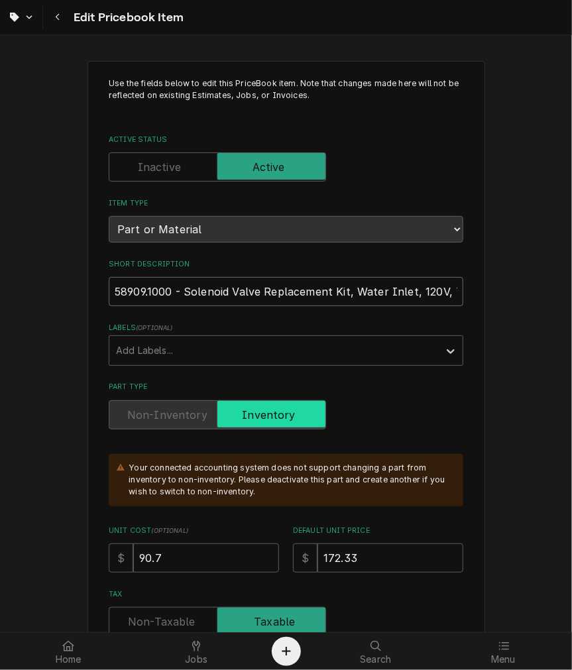
click at [308, 289] on input "58909.1000 - Solenoid Valve Replacement Kit, Water Inlet, 120V, Titan Dual" at bounding box center [286, 291] width 354 height 29
click at [54, 15] on div "Navigate back" at bounding box center [57, 17] width 13 height 13
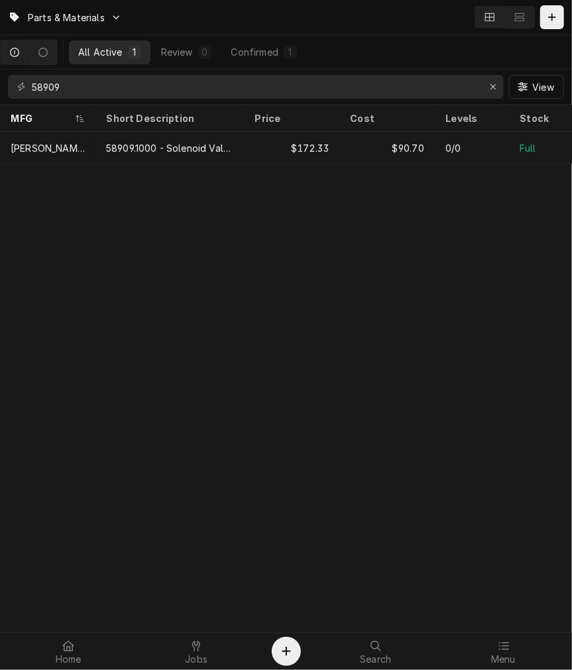
click at [161, 106] on th "Short Description" at bounding box center [169, 118] width 148 height 27
click at [154, 87] on input "58909" at bounding box center [255, 87] width 446 height 24
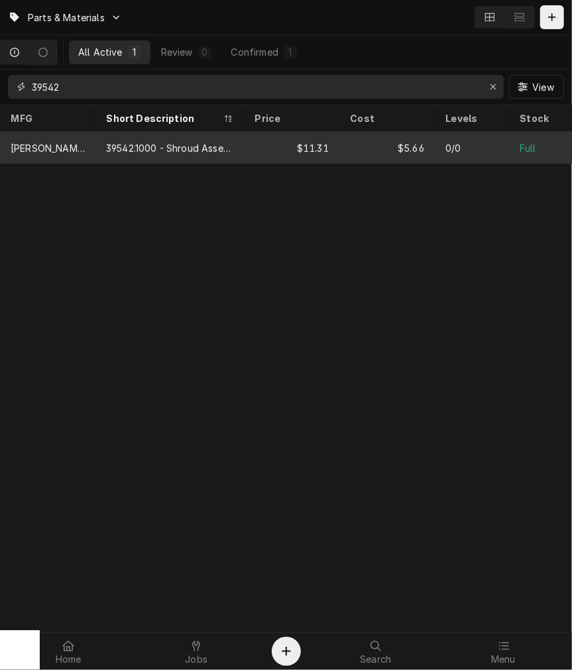
type input "39542"
click at [154, 152] on div "39542.1000 - Shroud Assembly, Sight Gauge, Titan TF" at bounding box center [169, 148] width 127 height 14
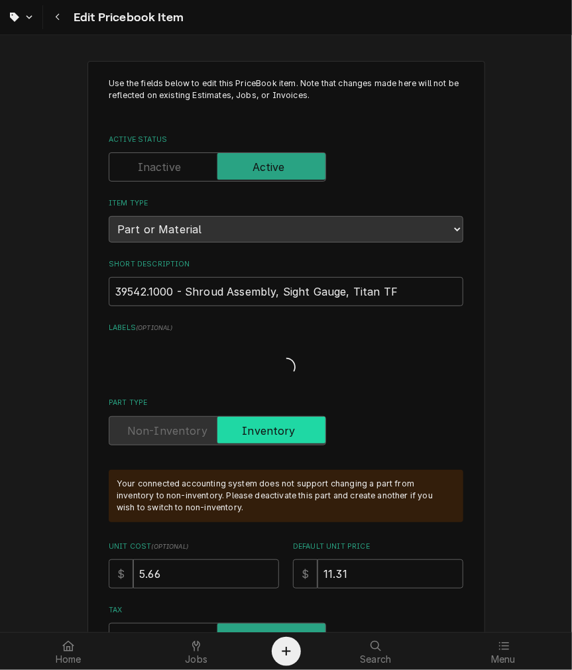
type textarea "x"
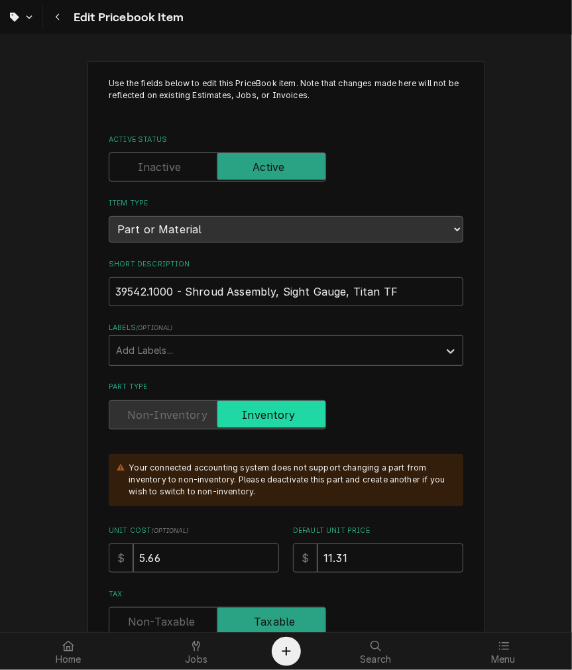
click at [301, 270] on div "Short Description 39542.1000 - Shroud Assembly, Sight Gauge, Titan TF" at bounding box center [286, 282] width 354 height 47
click at [300, 295] on input "39542.1000 - Shroud Assembly, Sight Gauge, Titan TF" at bounding box center [286, 291] width 354 height 29
click at [299, 293] on input "39542.1000 - Shroud Assembly, Sight Gauge, Titan TF" at bounding box center [286, 291] width 354 height 29
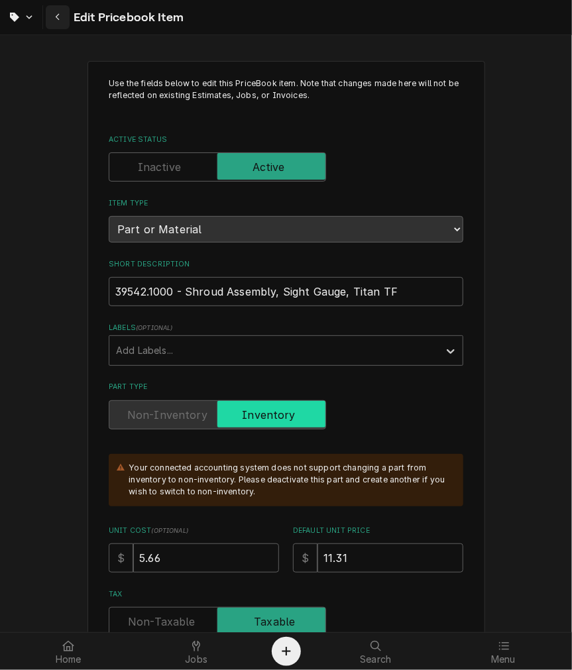
click at [57, 24] on button "Navigate back" at bounding box center [58, 17] width 24 height 24
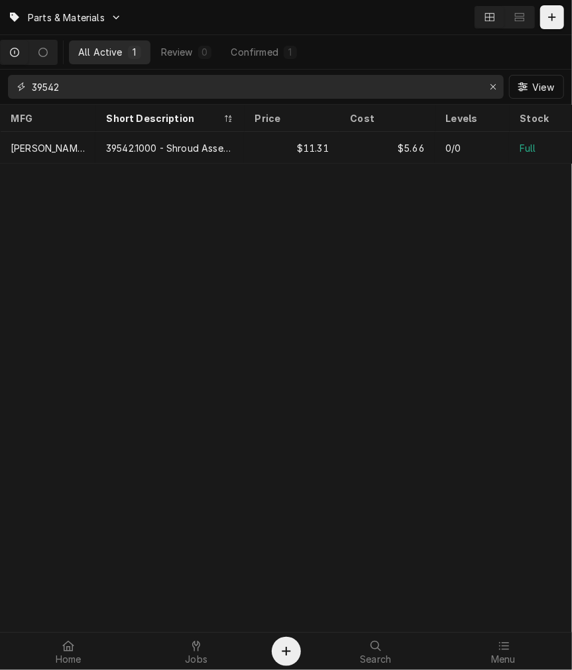
click at [246, 91] on input "39542" at bounding box center [255, 87] width 446 height 24
click at [199, 93] on input "39542" at bounding box center [255, 87] width 446 height 24
click at [61, 91] on input "58909.1" at bounding box center [255, 87] width 446 height 24
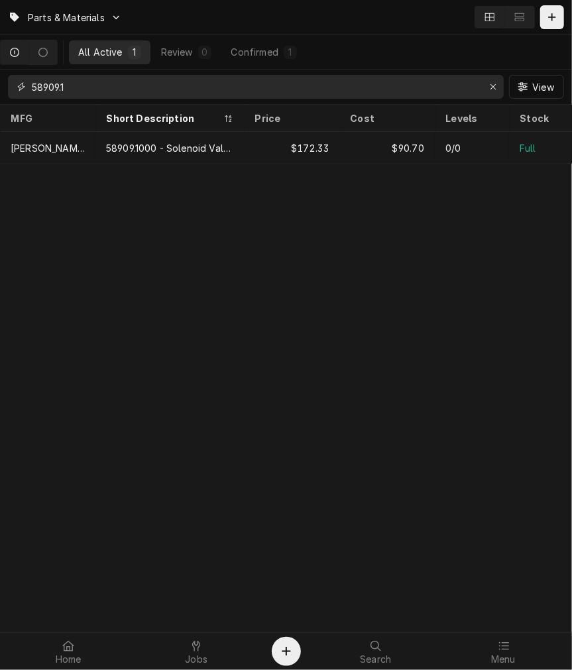
click at [61, 91] on input "58909.1" at bounding box center [255, 87] width 446 height 24
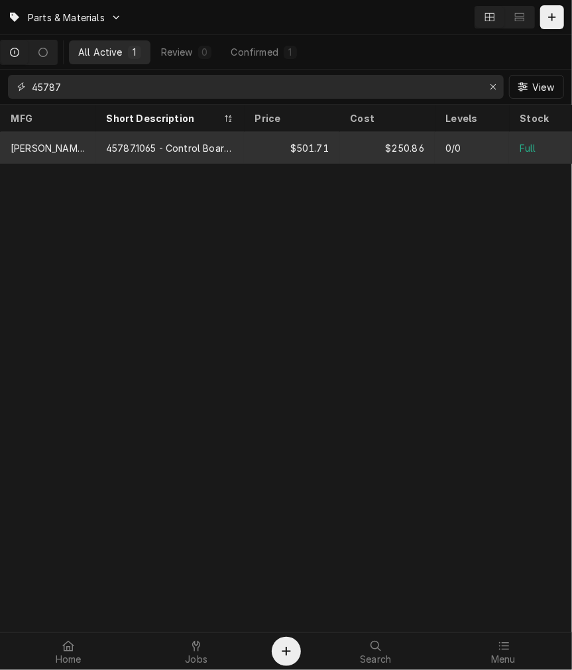
type input "45787"
click at [101, 143] on div "45787.1065 - Control Board Assembly, Titan Dual/Single" at bounding box center [169, 148] width 148 height 32
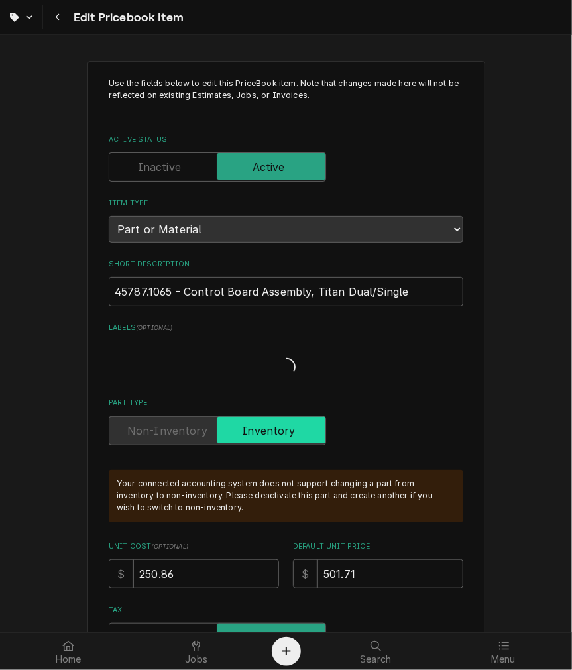
type textarea "x"
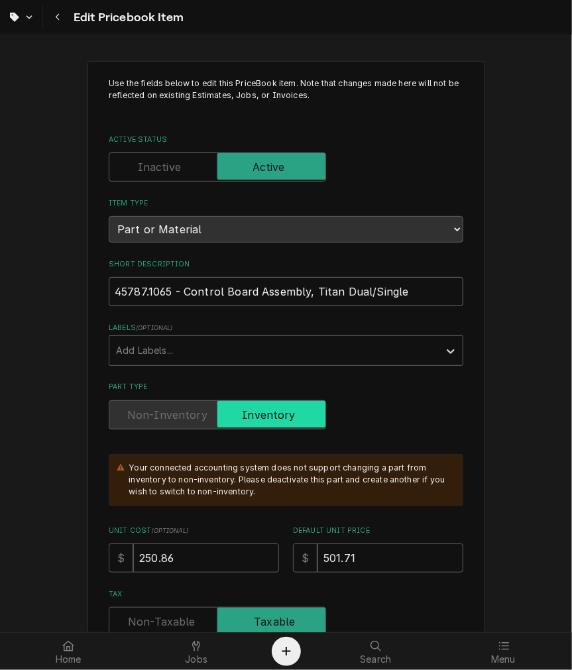
drag, startPoint x: 419, startPoint y: 288, endPoint x: -13, endPoint y: 272, distance: 432.2
click at [0, 272] on html "Edit Pricebook Item Use the fields below to edit this PriceBook item. Note that…" at bounding box center [286, 335] width 572 height 670
click at [64, 11] on div "Navigate back" at bounding box center [57, 17] width 13 height 13
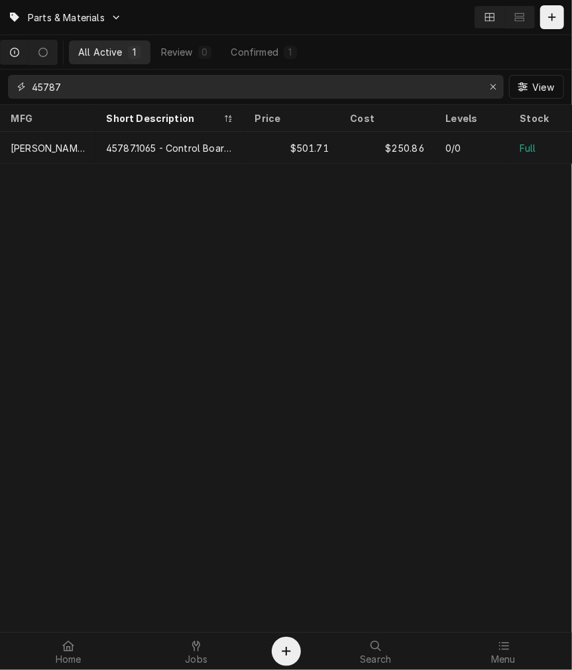
click at [142, 81] on input "45787" at bounding box center [255, 87] width 446 height 24
type input "3"
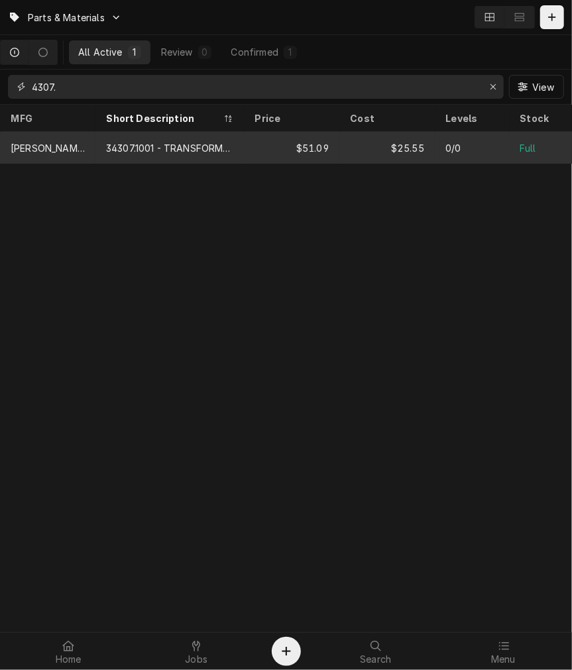
type input "4307."
click at [126, 141] on div "34307.1001 - TRANSFORMER, PRIMARY 120V SECONDARY 12V, 10VA" at bounding box center [169, 148] width 127 height 14
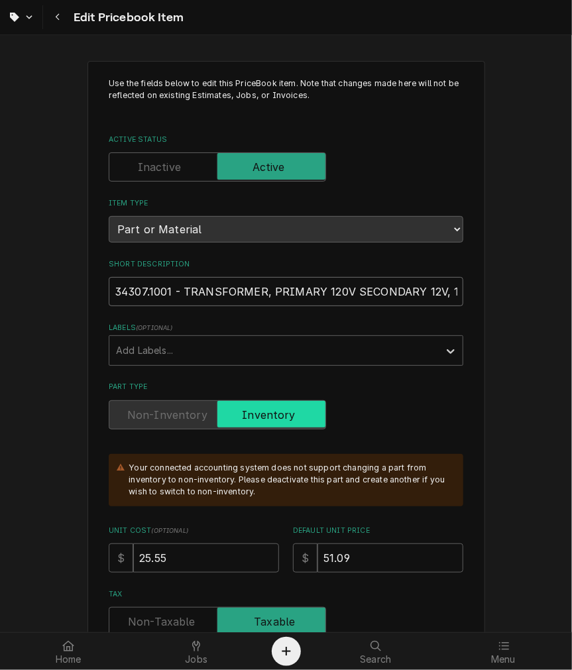
click at [289, 284] on input "34307.1001 - TRANSFORMER, PRIMARY 120V SECONDARY 12V, 10VA" at bounding box center [286, 291] width 354 height 29
click at [64, 7] on button "Navigate back" at bounding box center [58, 17] width 24 height 24
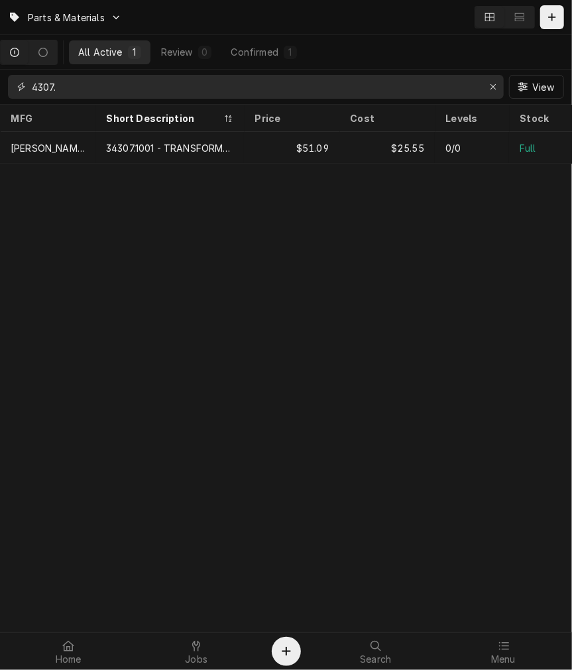
drag, startPoint x: 147, startPoint y: 95, endPoint x: -371, endPoint y: 113, distance: 518.3
click at [0, 113] on html "Parts & Materials All Active 1 Review 0 Confirmed 1 4307. View MFG Short Descri…" at bounding box center [286, 335] width 572 height 670
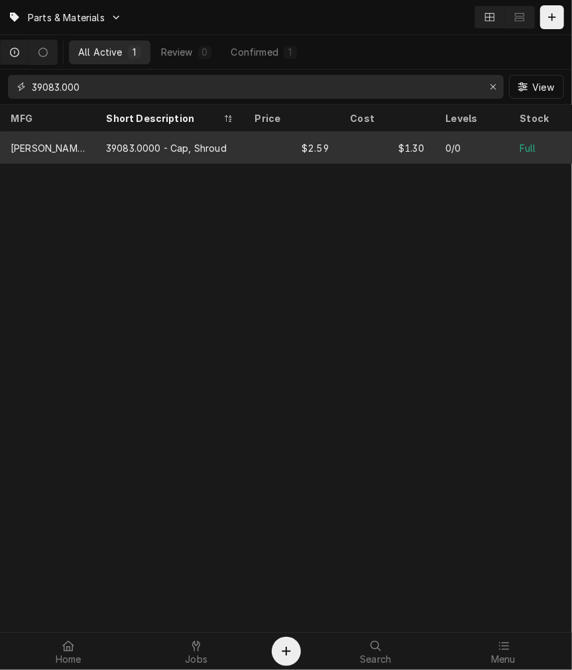
type input "39083.000"
click at [423, 150] on div "$1.30" at bounding box center [386, 148] width 95 height 32
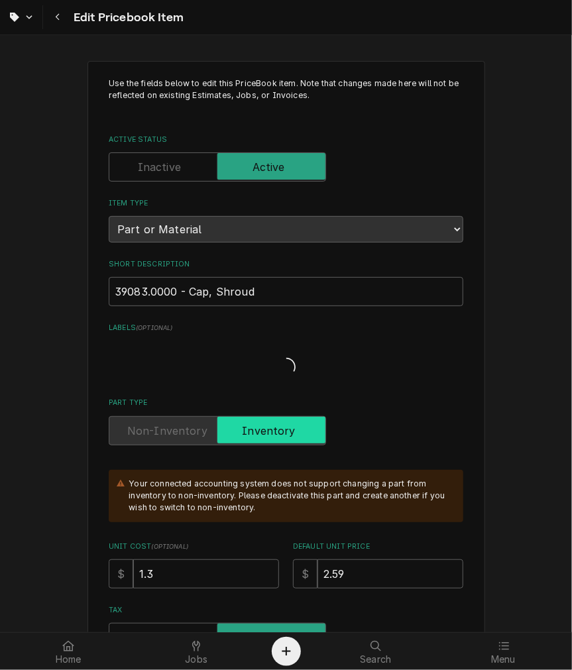
type textarea "x"
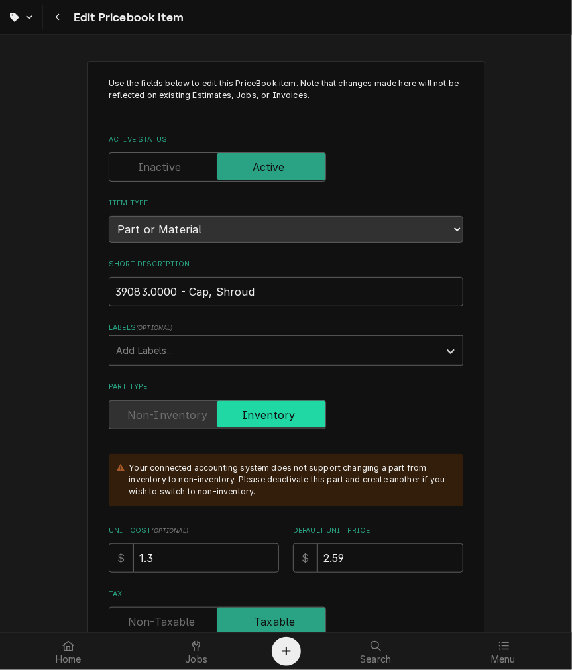
drag, startPoint x: 273, startPoint y: 306, endPoint x: -38, endPoint y: 295, distance: 311.5
click at [0, 295] on html "Edit Pricebook Item Use the fields below to edit this PriceBook item. Note that…" at bounding box center [286, 335] width 572 height 670
drag, startPoint x: 332, startPoint y: 272, endPoint x: 95, endPoint y: 286, distance: 237.5
click at [47, 10] on button "Navigate back" at bounding box center [58, 17] width 24 height 24
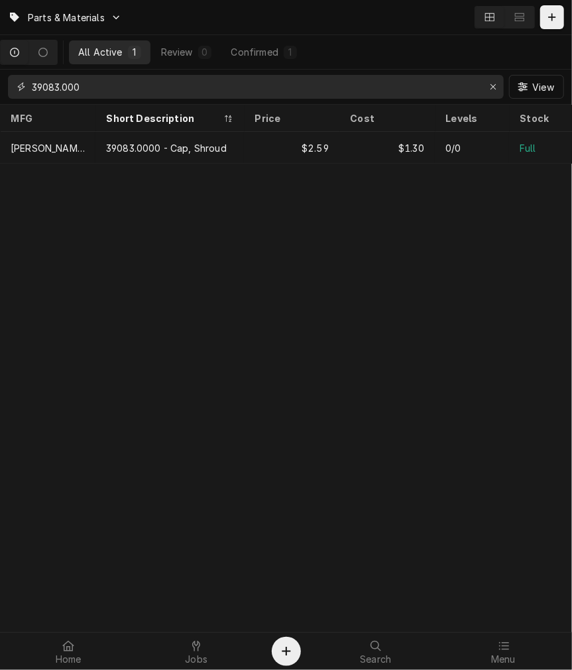
drag, startPoint x: 142, startPoint y: 86, endPoint x: -209, endPoint y: 83, distance: 351.8
click at [0, 83] on html "Parts & Materials All Active 1 Review 0 Confirmed 1 39083.000 View MFG Short De…" at bounding box center [286, 335] width 572 height 670
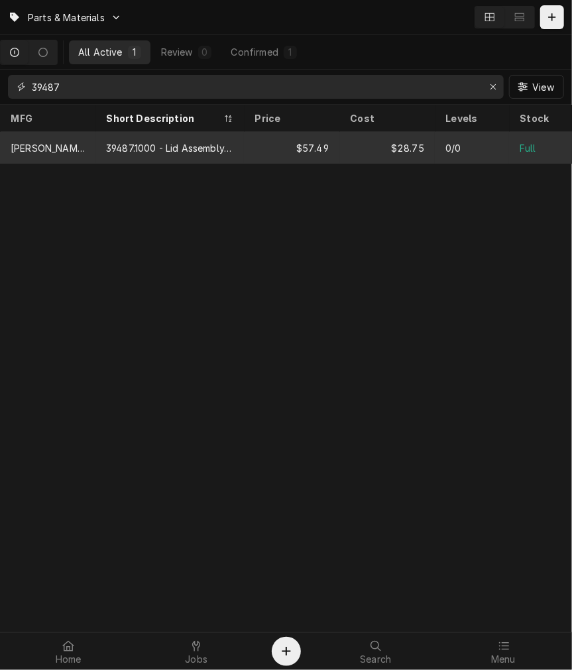
type input "39487"
click at [247, 153] on div "$57.49" at bounding box center [291, 148] width 95 height 32
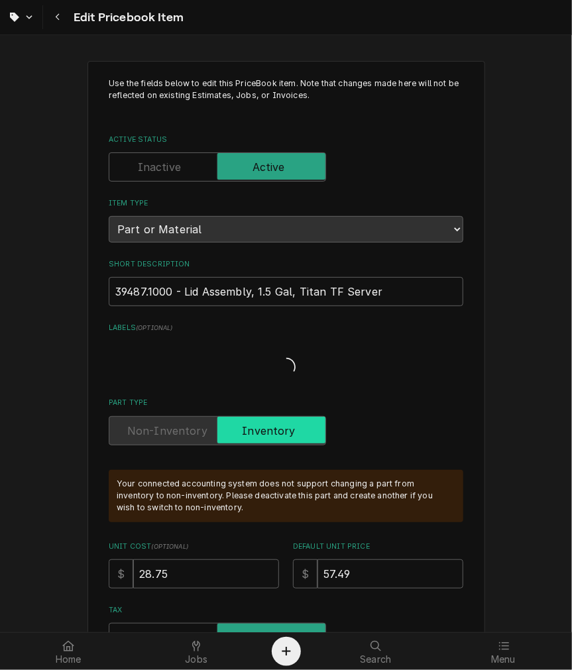
type textarea "x"
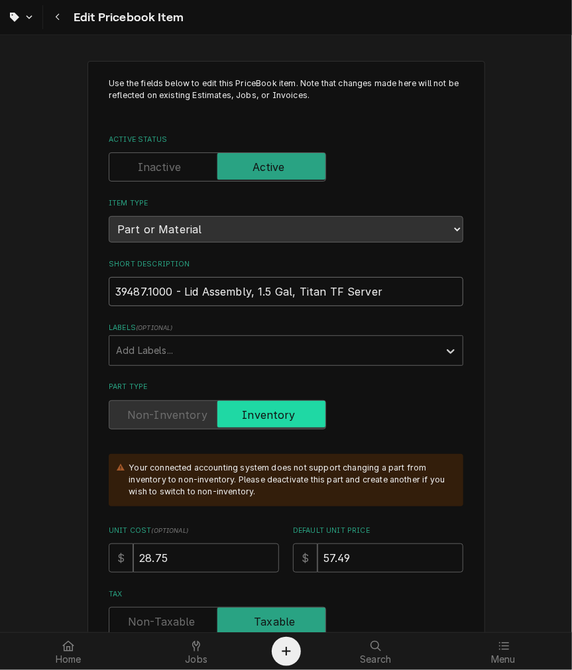
drag, startPoint x: 396, startPoint y: 287, endPoint x: 74, endPoint y: 283, distance: 322.0
click at [56, 23] on div "Navigate back" at bounding box center [57, 17] width 13 height 13
